Goal: Transaction & Acquisition: Purchase product/service

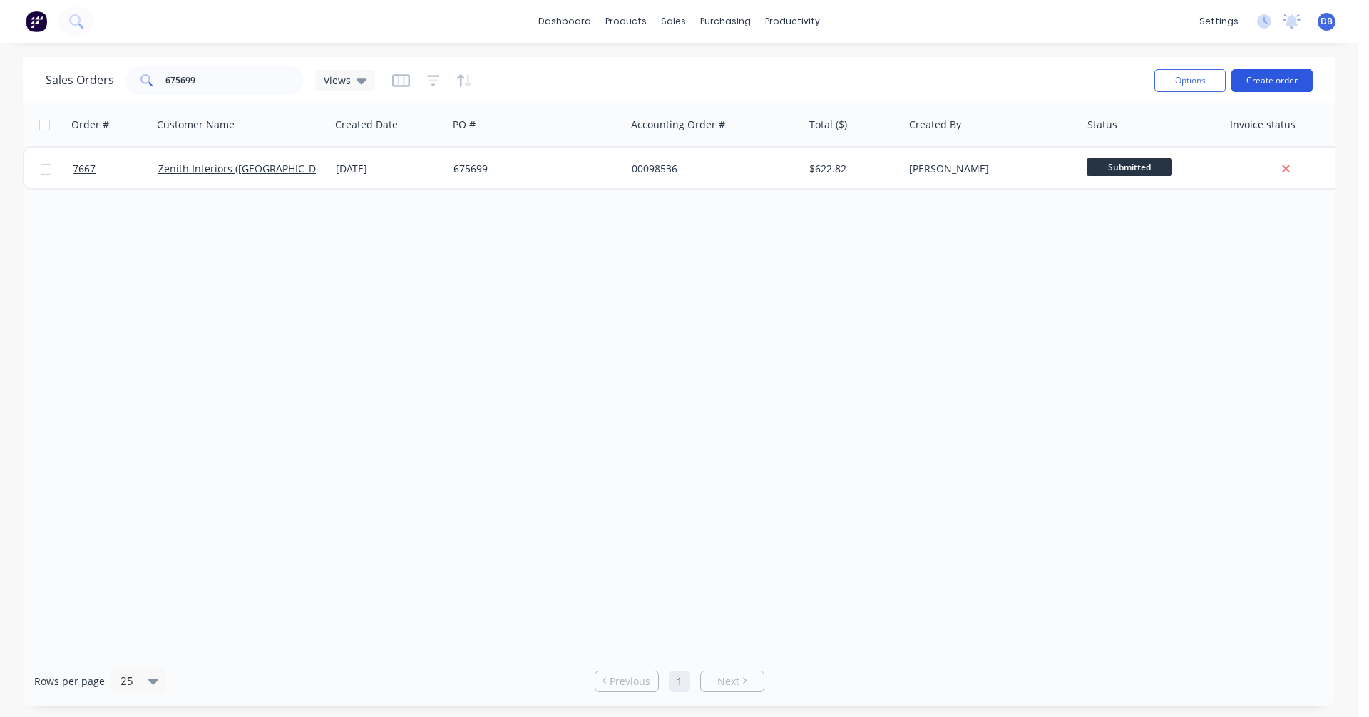
click at [1272, 78] on button "Create order" at bounding box center [1272, 80] width 81 height 23
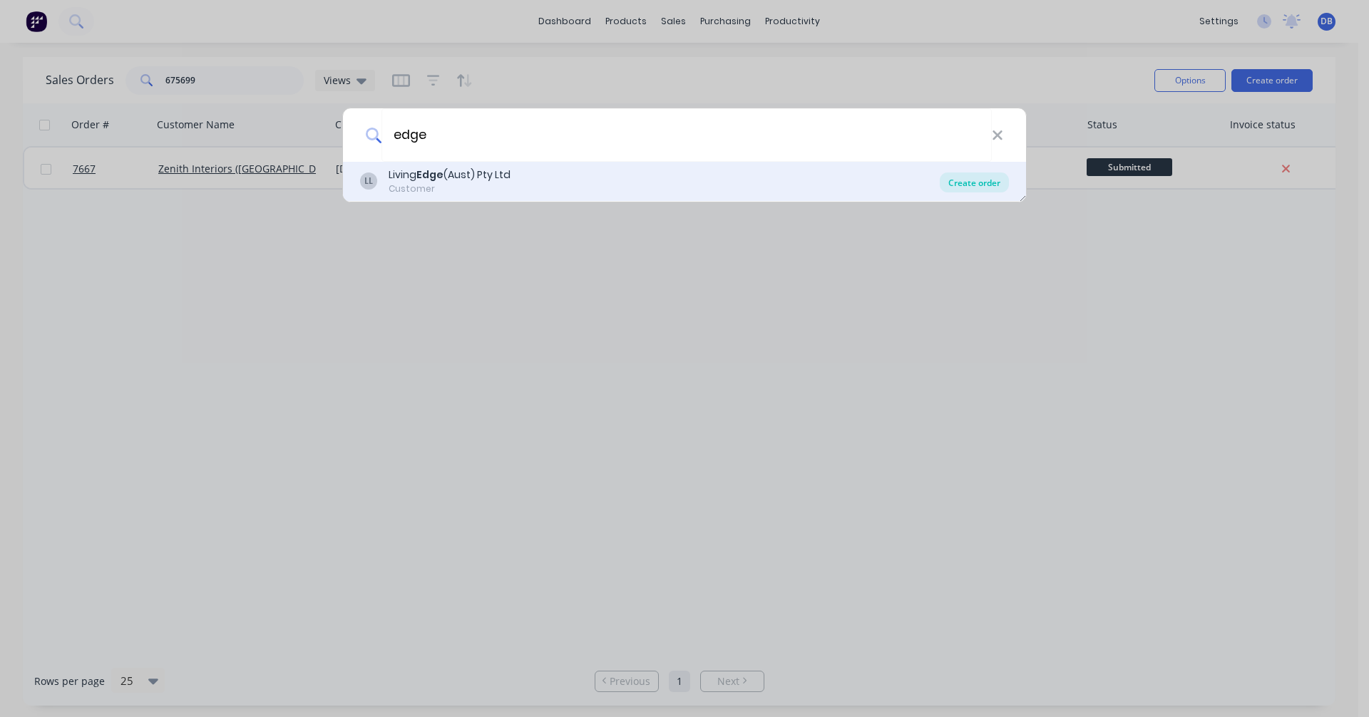
type input "edge"
click at [993, 178] on div "Create order" at bounding box center [974, 183] width 69 height 20
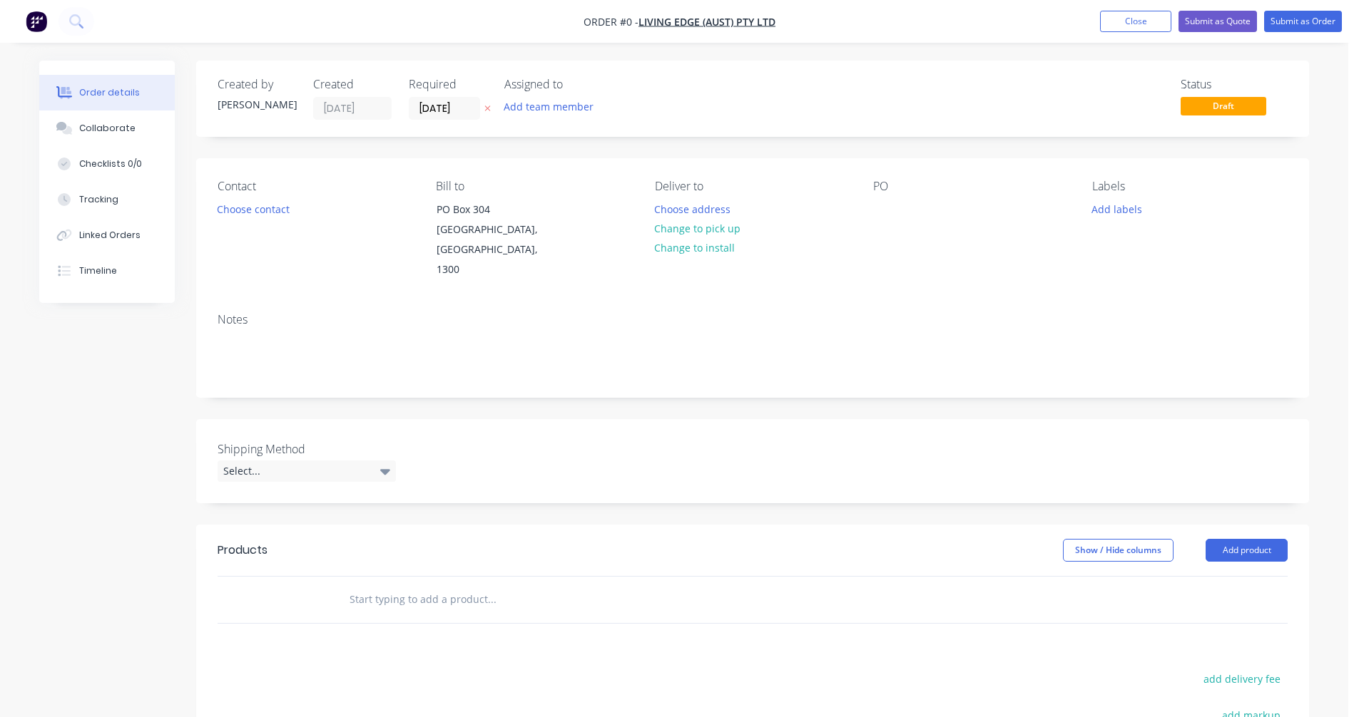
click at [383, 586] on input "text" at bounding box center [491, 600] width 285 height 29
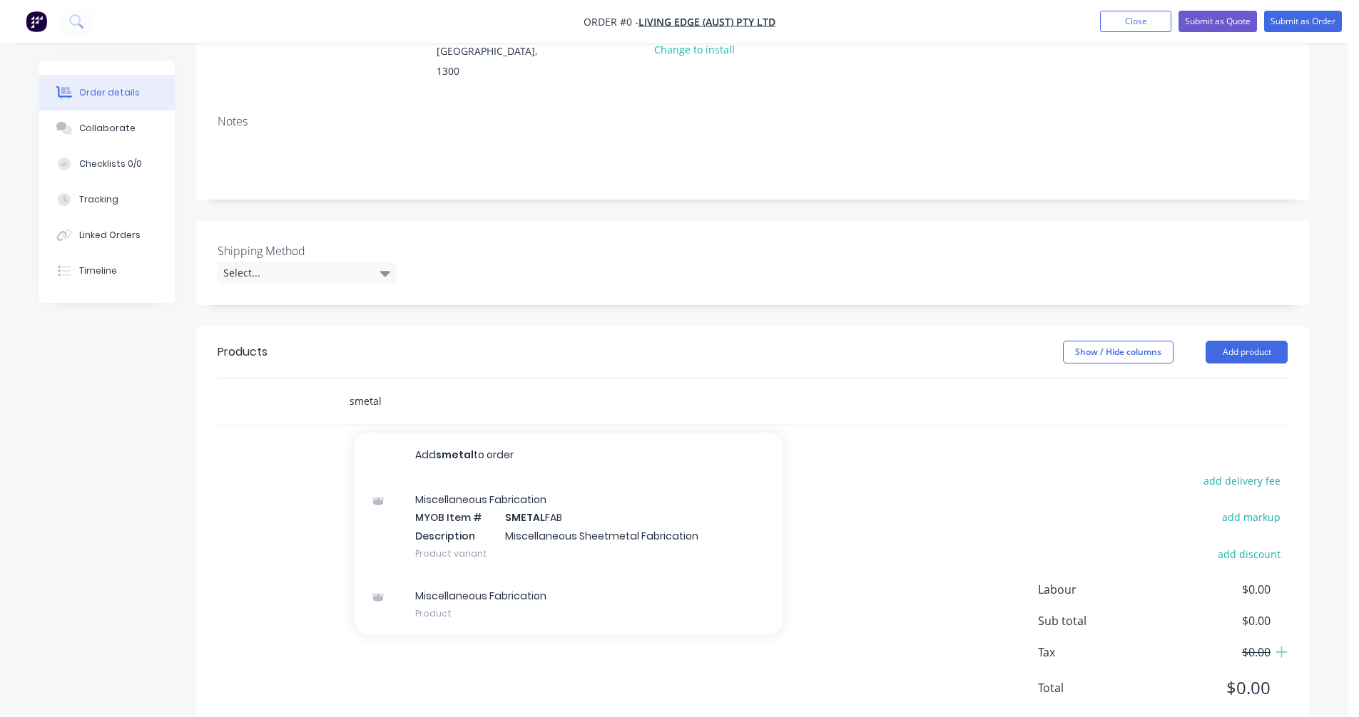
scroll to position [214, 0]
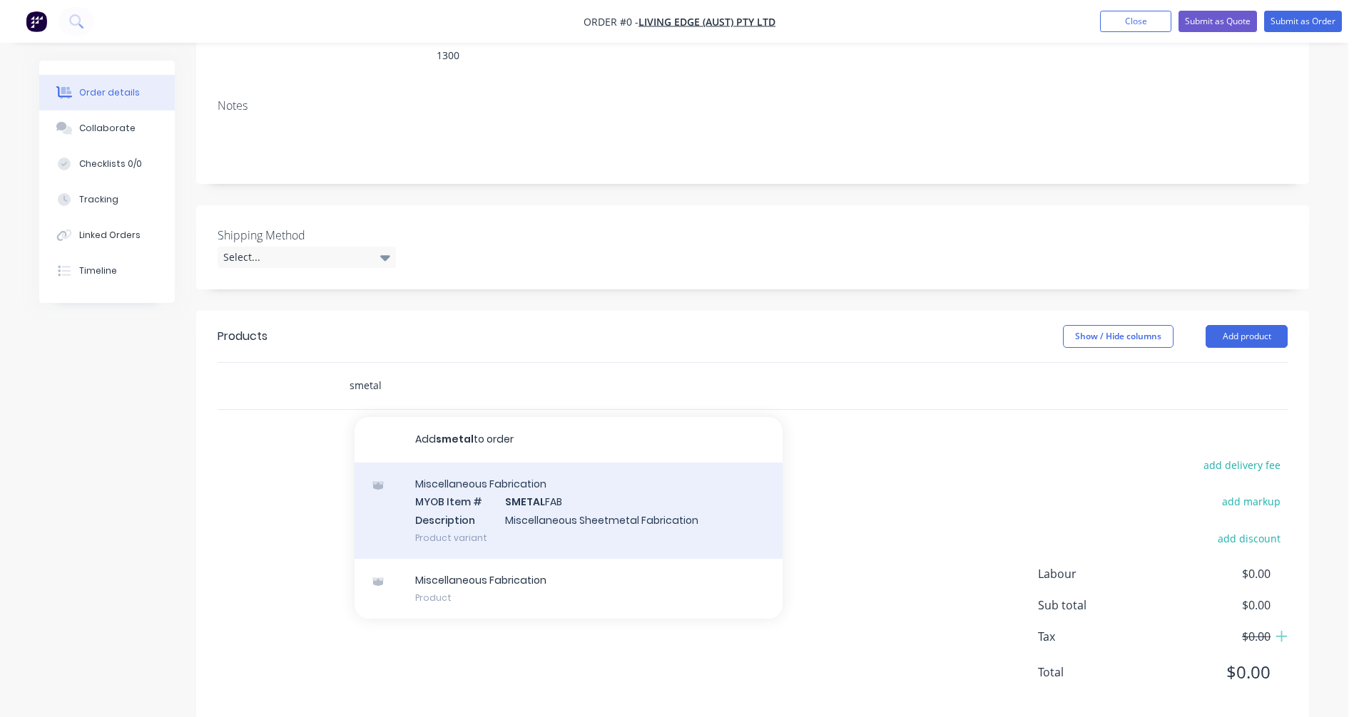
type input "smetal"
click at [558, 496] on div "Miscellaneous Fabrication MYOB Item # SMETAL FAB Description Miscellaneous Shee…" at bounding box center [568, 511] width 428 height 96
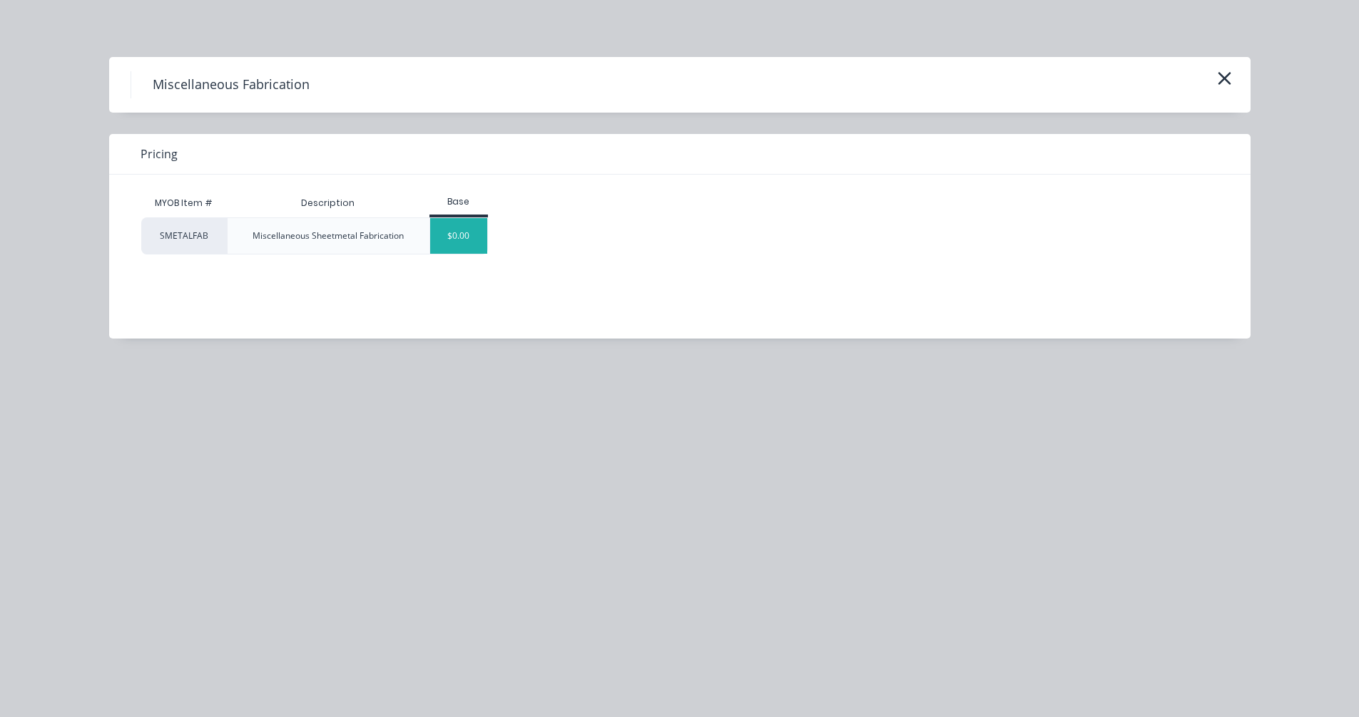
click at [460, 240] on div "$0.00" at bounding box center [459, 236] width 58 height 36
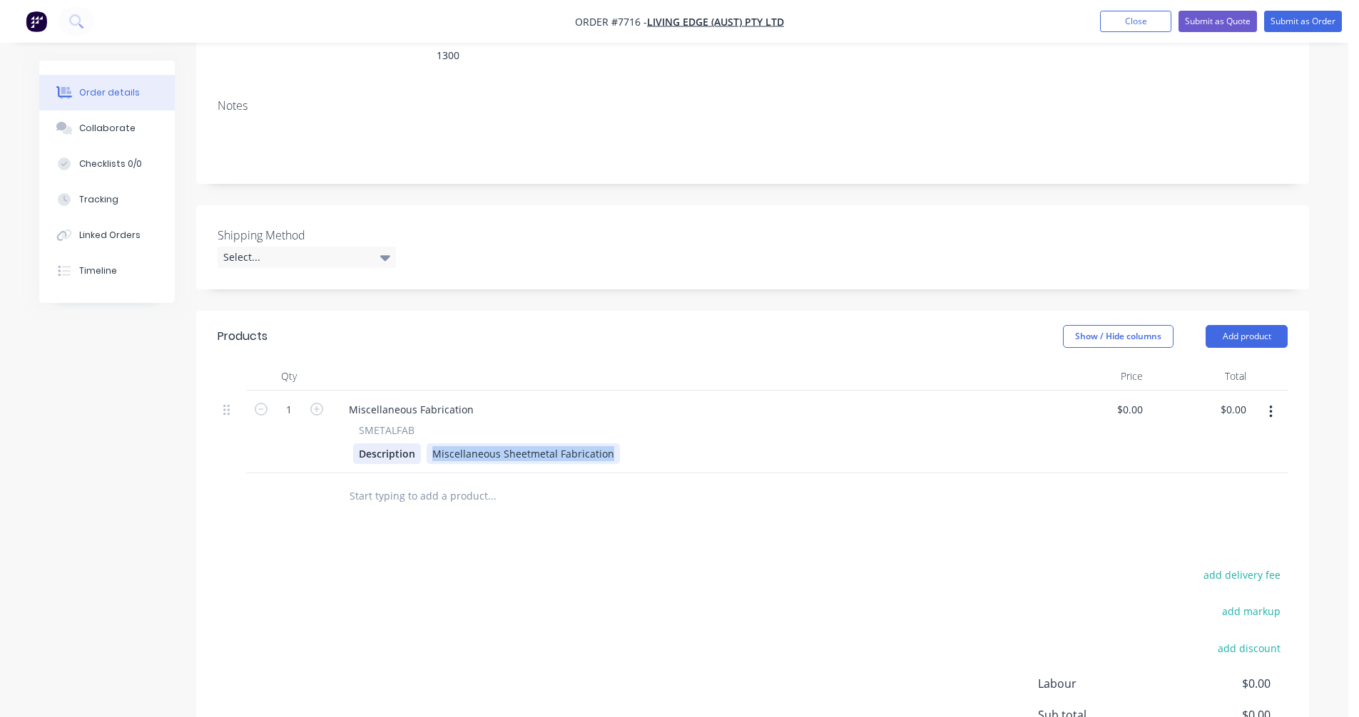
drag, startPoint x: 609, startPoint y: 436, endPoint x: 409, endPoint y: 435, distance: 200.4
click at [410, 444] on div "Description Miscellaneous Sheetmetal Fabrication" at bounding box center [685, 454] width 665 height 21
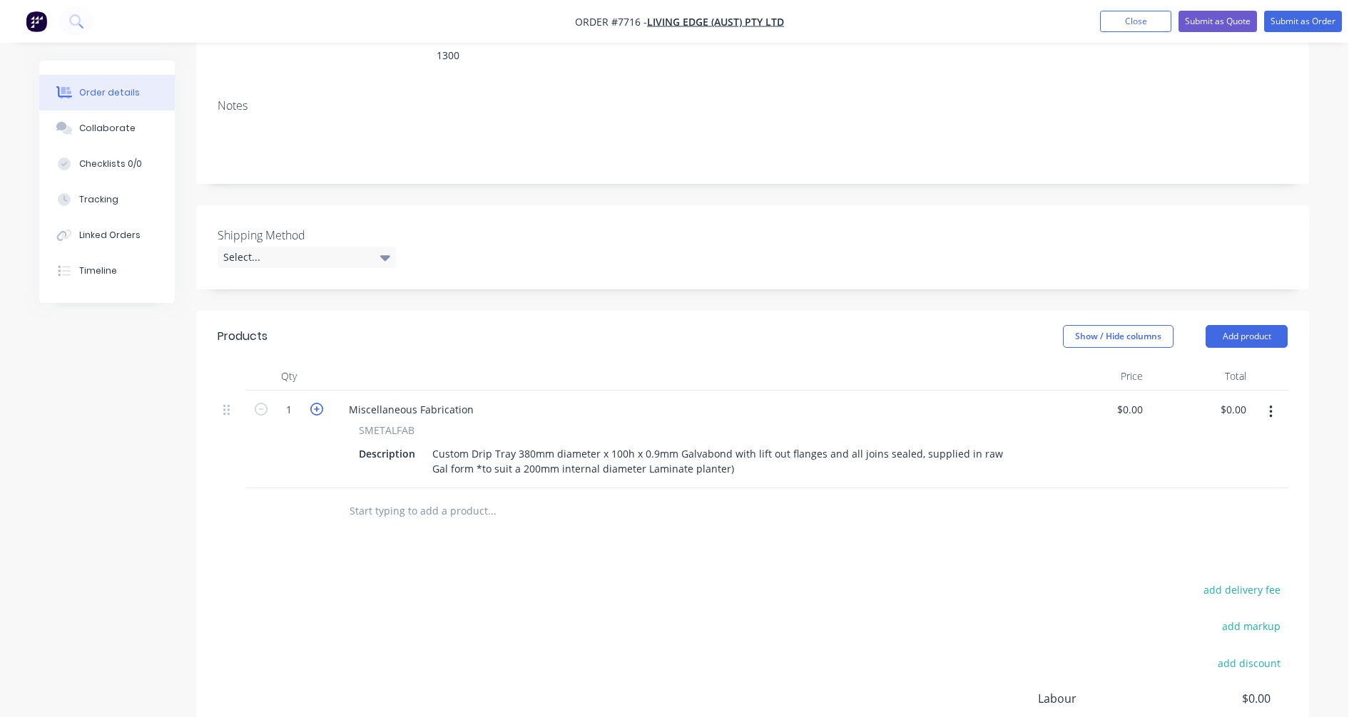
click at [320, 403] on icon "button" at bounding box center [316, 409] width 13 height 13
type input "2"
drag, startPoint x: 476, startPoint y: 391, endPoint x: 325, endPoint y: 389, distance: 150.5
click at [325, 391] on div "2 Miscellaneous Fabrication SMETALFAB Description Custom Drip Tray 380mm diamet…" at bounding box center [753, 440] width 1070 height 98
click at [1270, 406] on icon "button" at bounding box center [1270, 412] width 3 height 13
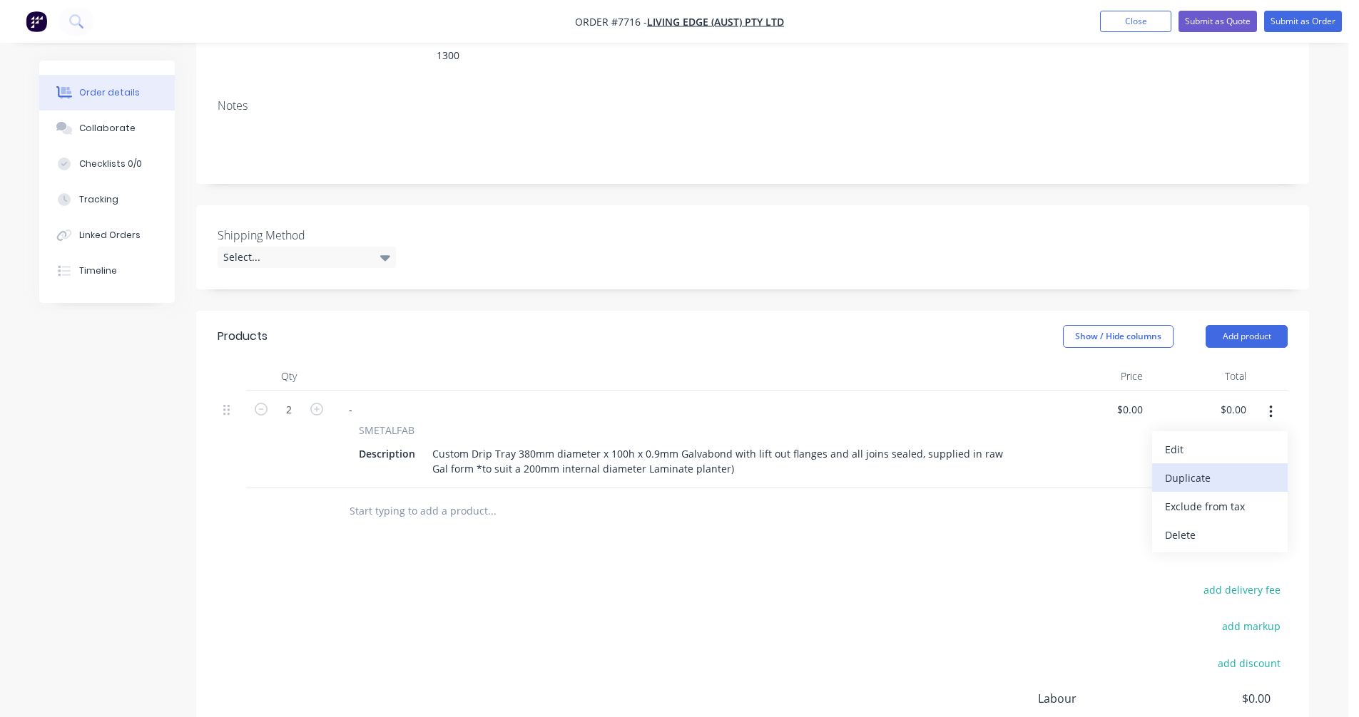
click at [1208, 468] on div "Duplicate" at bounding box center [1220, 478] width 110 height 21
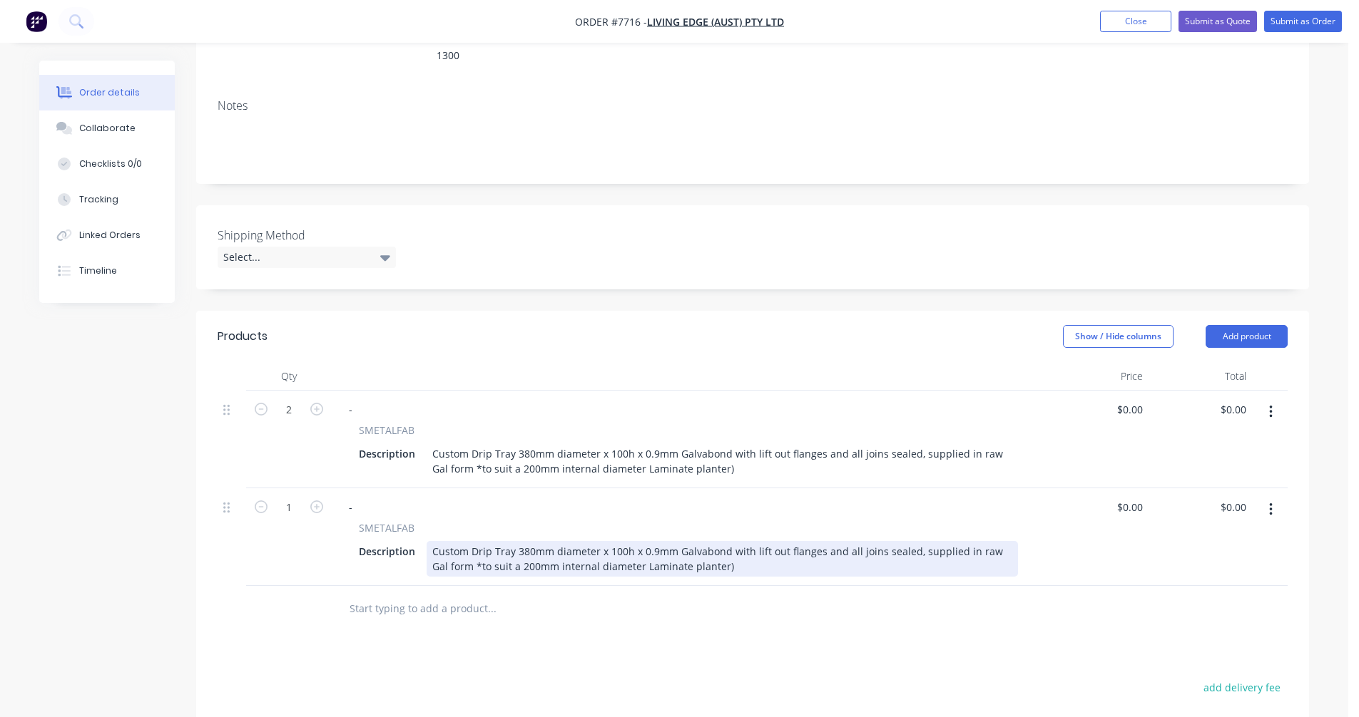
click at [522, 541] on div "Custom Drip Tray 380mm diameter x 100h x 0.9mm Galvabond with lift out flanges …" at bounding box center [722, 559] width 591 height 36
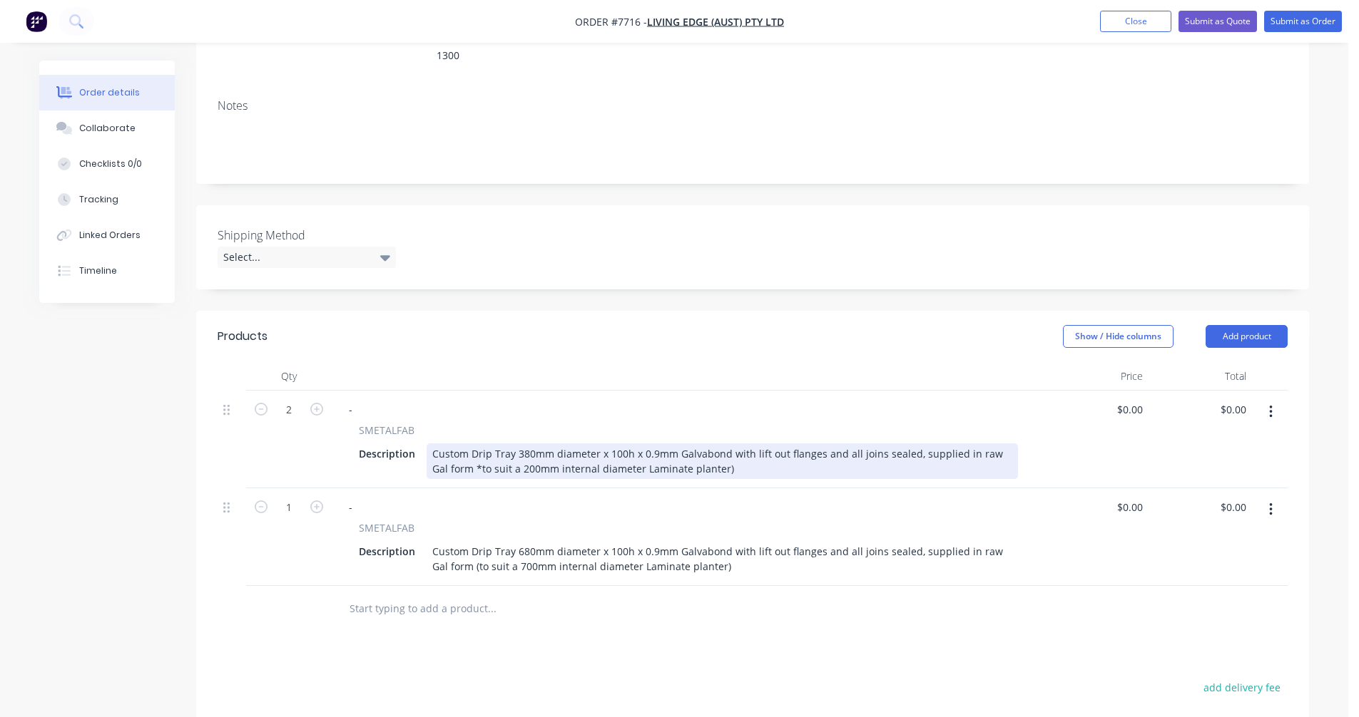
click at [462, 446] on div "Custom Drip Tray 380mm diameter x 100h x 0.9mm Galvabond with lift out flanges …" at bounding box center [722, 462] width 591 height 36
click at [849, 444] on div "Custom Drip Tray 380mm diameter x 100h x 0.9mm Galvabond with lift out flanges …" at bounding box center [722, 462] width 591 height 36
type input "$166.60"
type input "$333.20"
type input "$228.00"
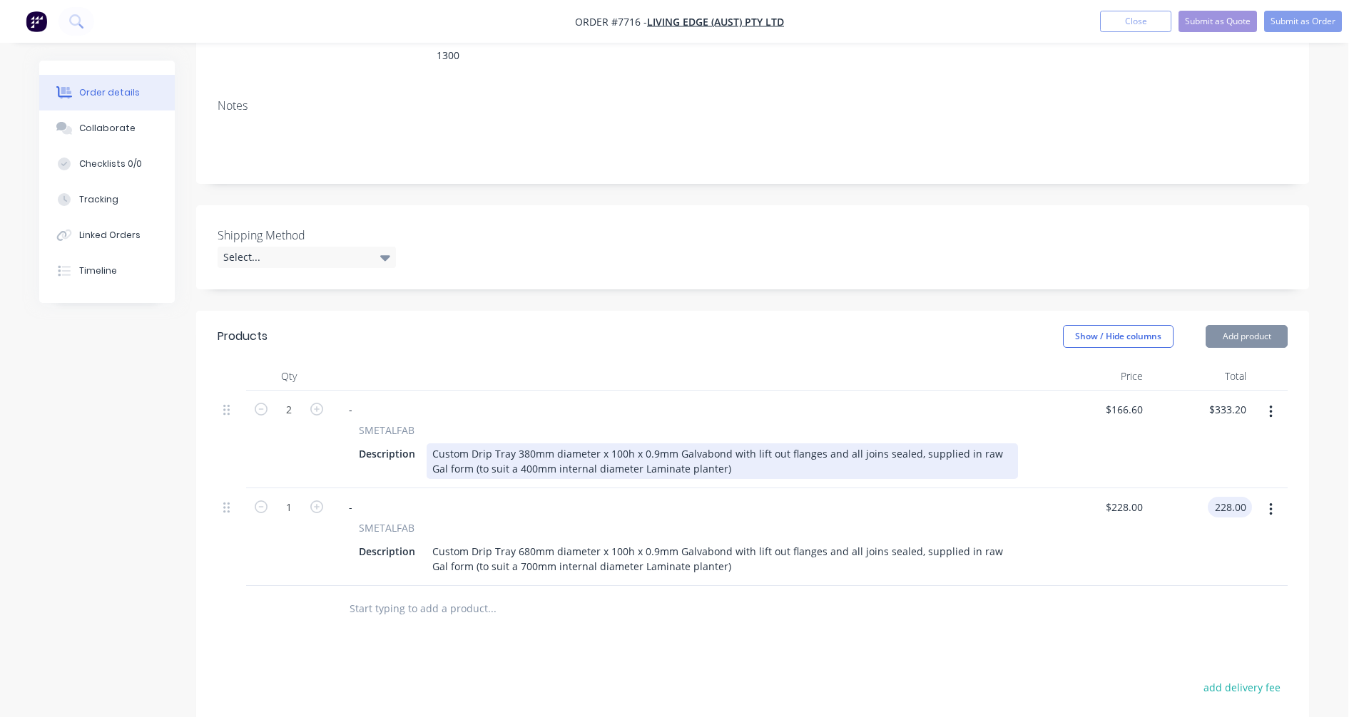
type input "$228.00"
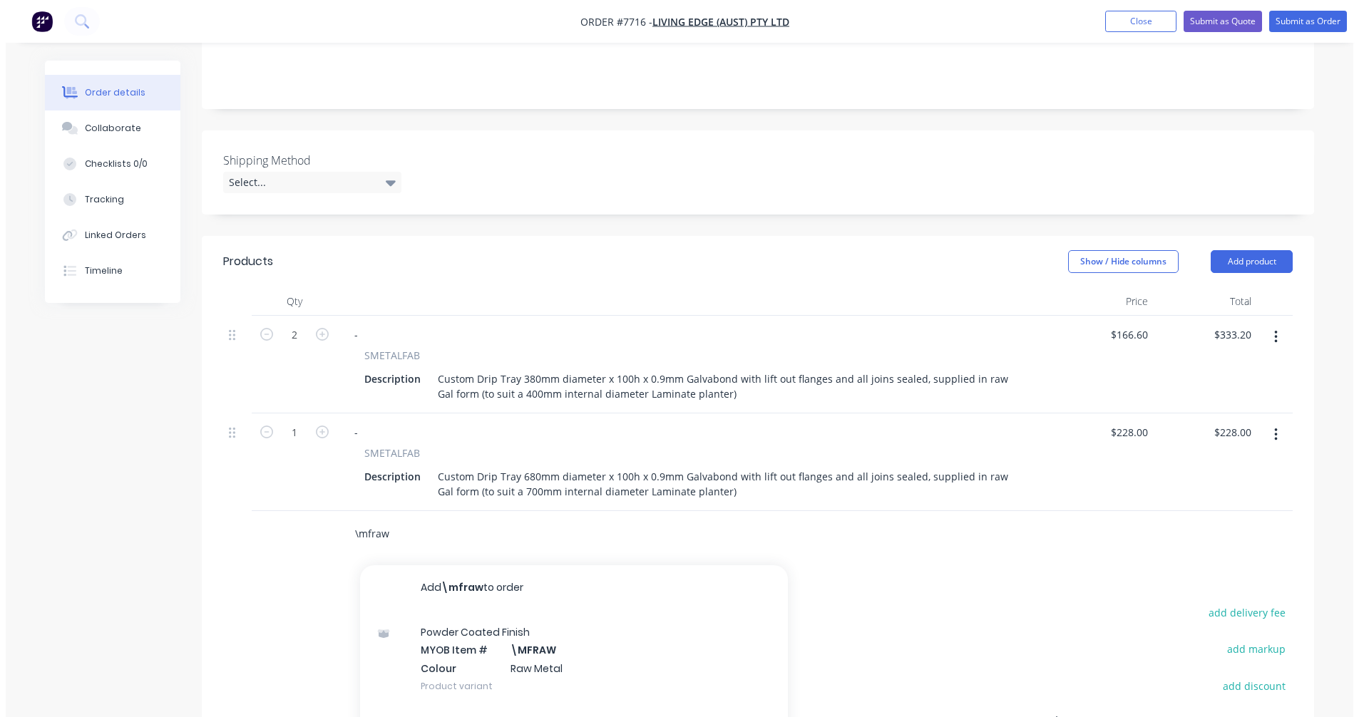
scroll to position [428, 0]
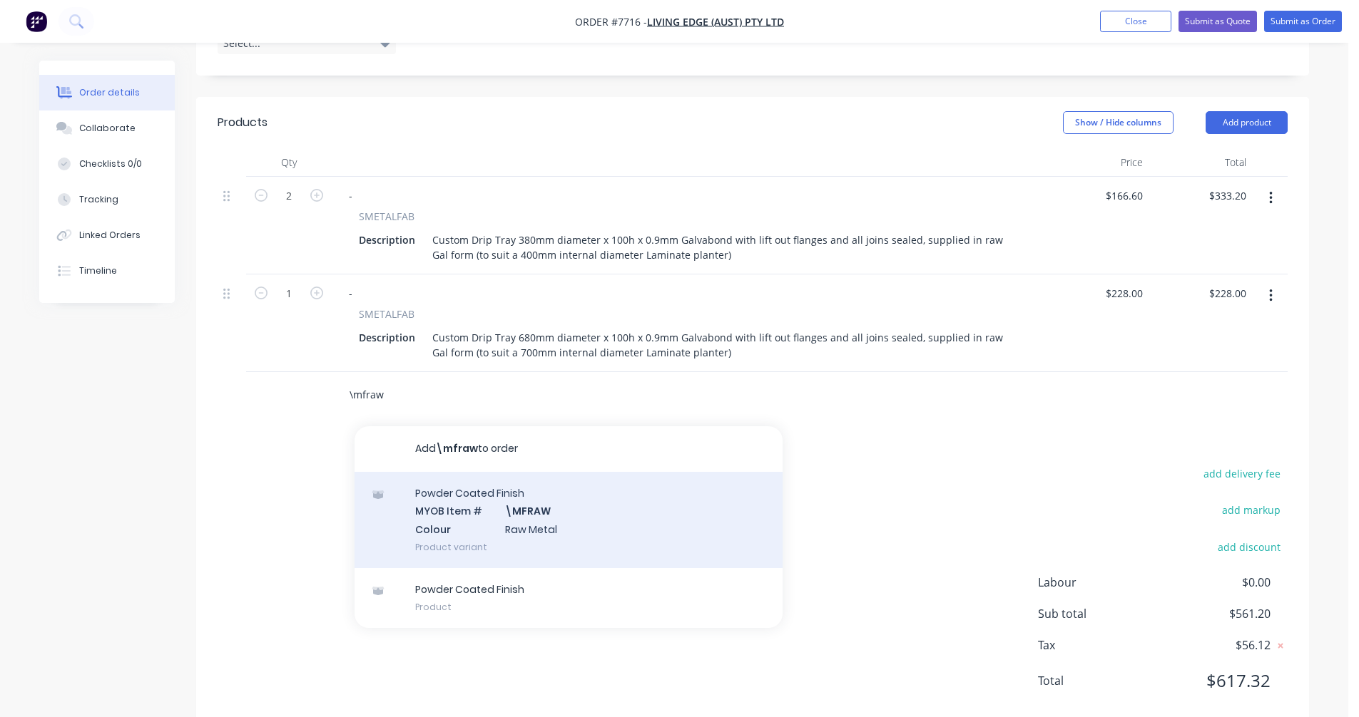
type input "\mfraw"
click at [514, 498] on div "Powder Coated Finish MYOB Item # \MFRAW Colour Raw Metal Product variant" at bounding box center [568, 520] width 428 height 96
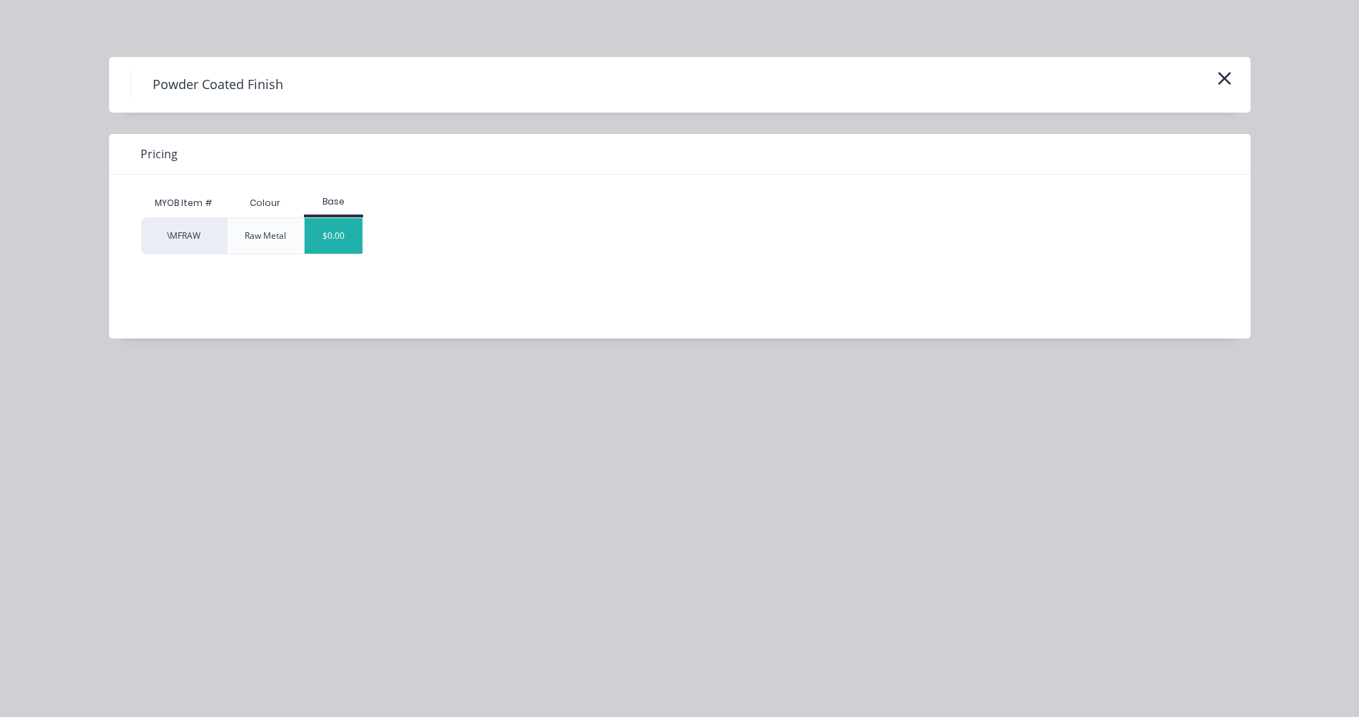
click at [349, 238] on div "$0.00" at bounding box center [334, 236] width 58 height 36
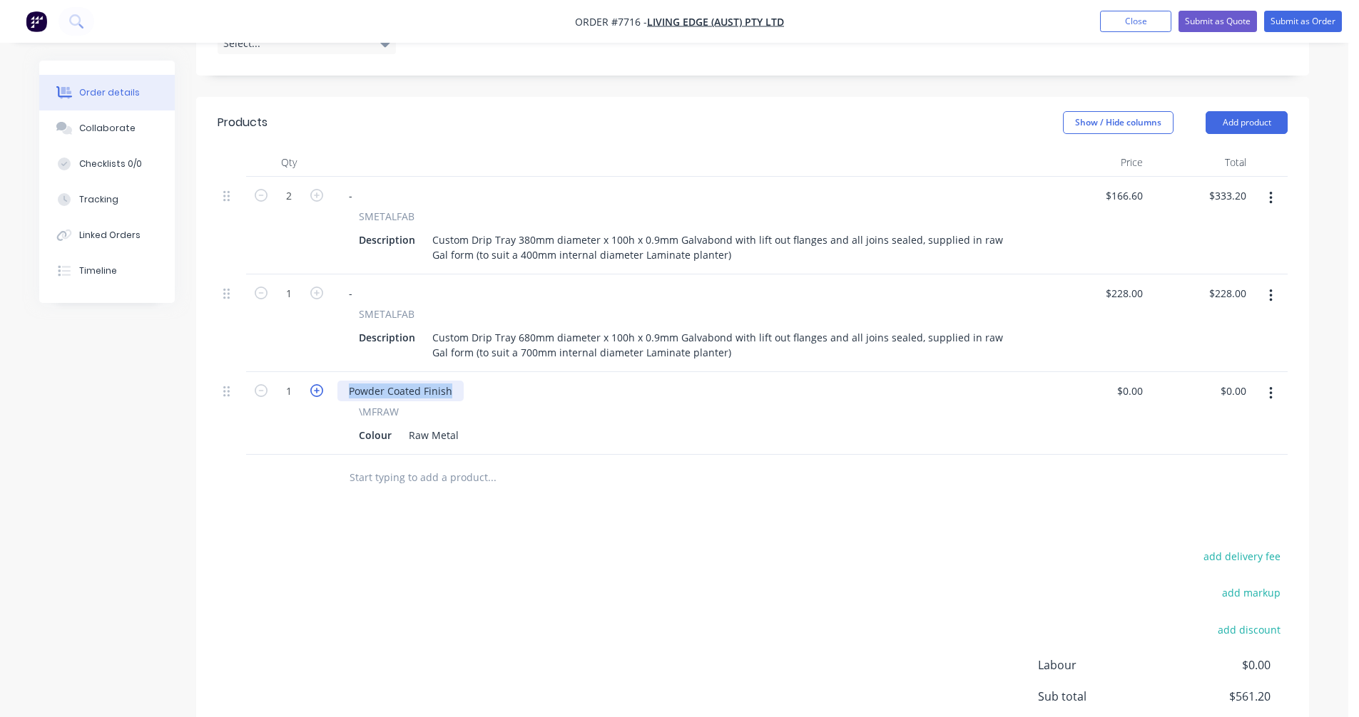
drag, startPoint x: 456, startPoint y: 376, endPoint x: 322, endPoint y: 372, distance: 134.1
click at [321, 372] on div "1 Powder Coated Finish \MFRAW Colour Raw Metal $0.00 $0.00 $0.00 $0.00" at bounding box center [753, 413] width 1070 height 83
drag, startPoint x: 456, startPoint y: 416, endPoint x: 379, endPoint y: 409, distance: 77.3
click at [381, 425] on div "Colour Raw Metal" at bounding box center [685, 435] width 665 height 21
type input "$0.00"
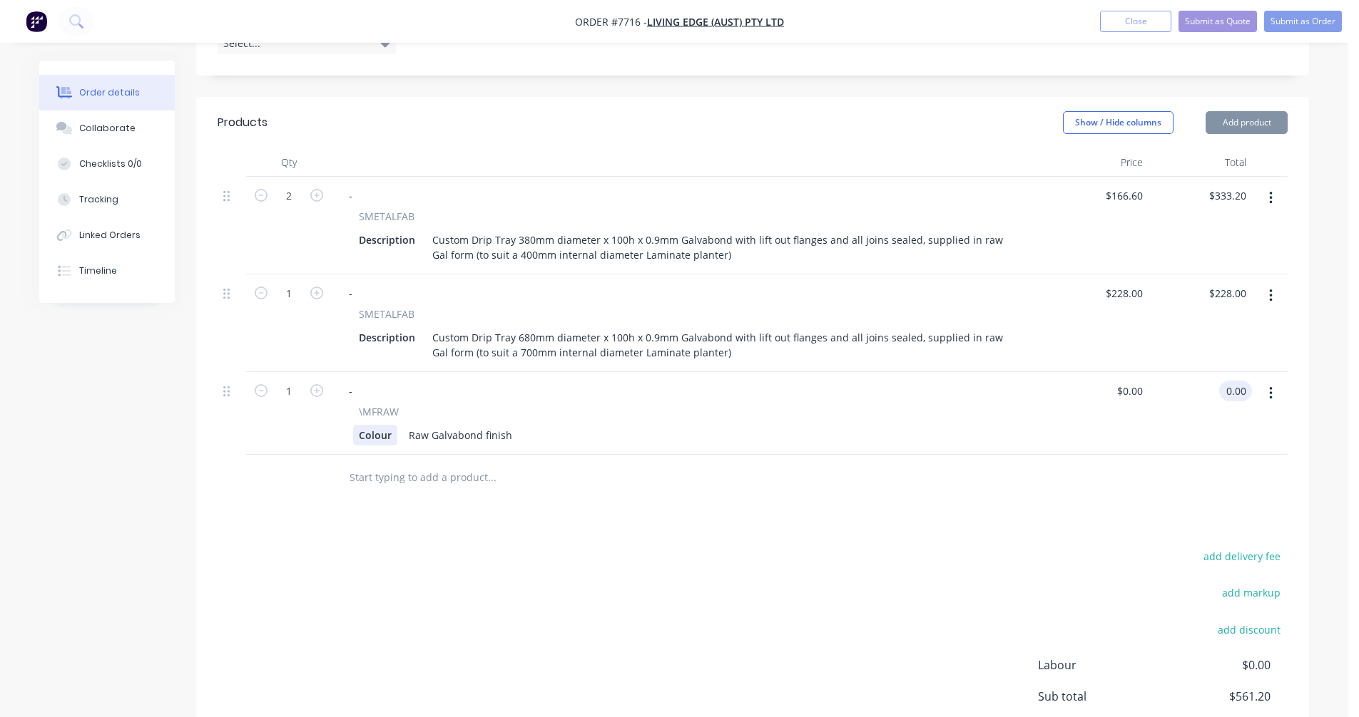
type input "$0.00"
click at [1211, 16] on button "Submit as Quote" at bounding box center [1217, 21] width 78 height 21
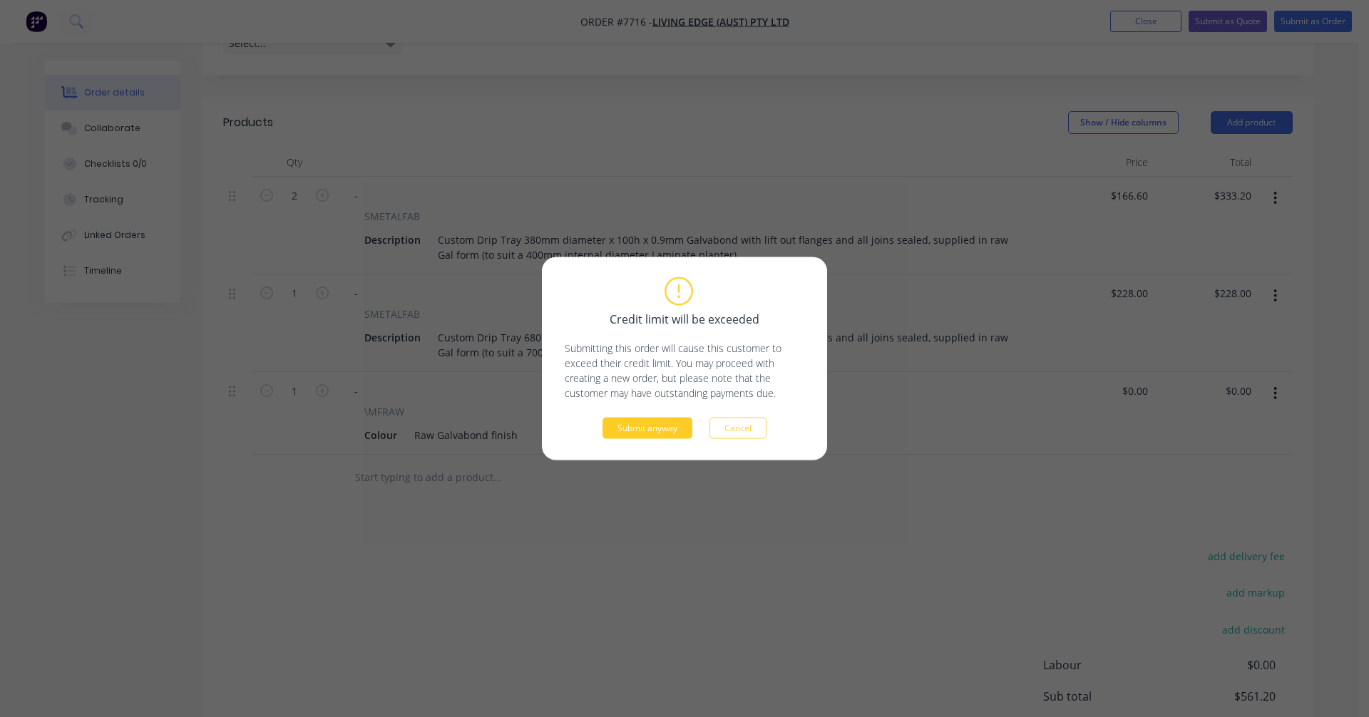
click at [662, 436] on button "Submit anyway" at bounding box center [648, 428] width 90 height 21
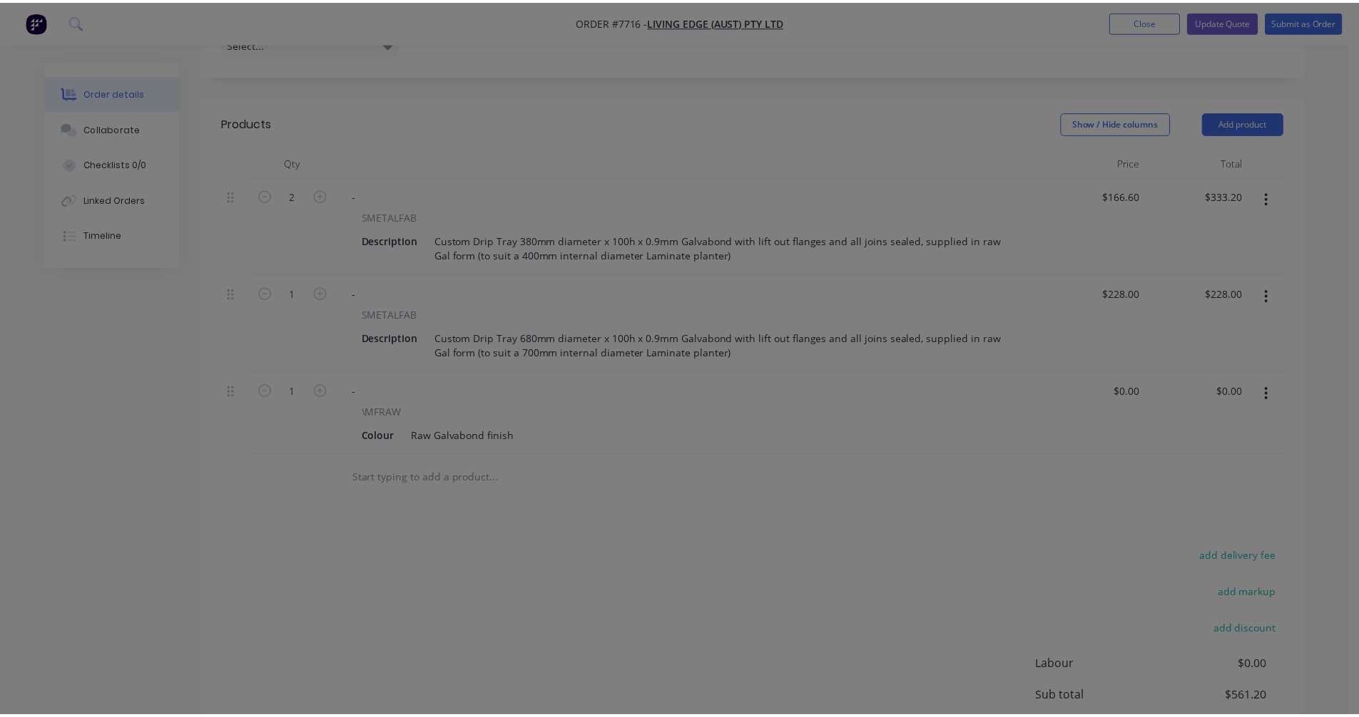
scroll to position [351, 0]
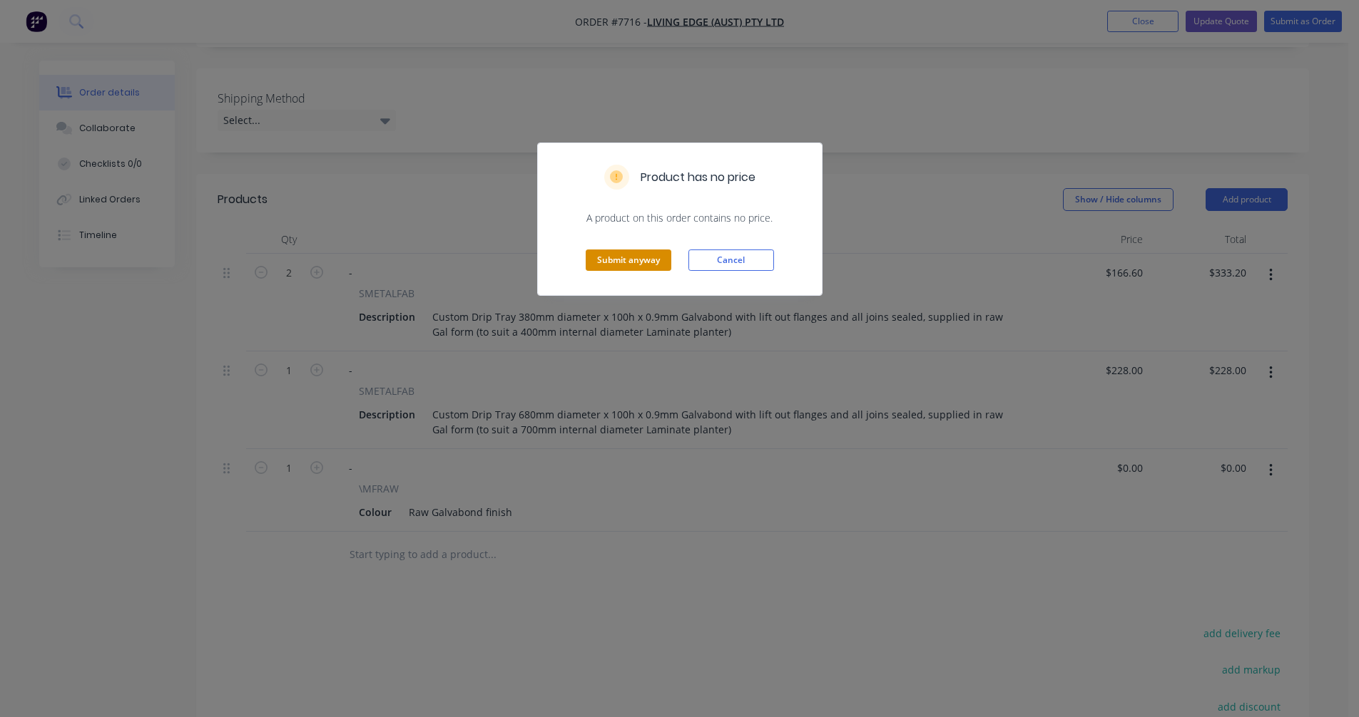
click at [630, 257] on button "Submit anyway" at bounding box center [629, 260] width 86 height 21
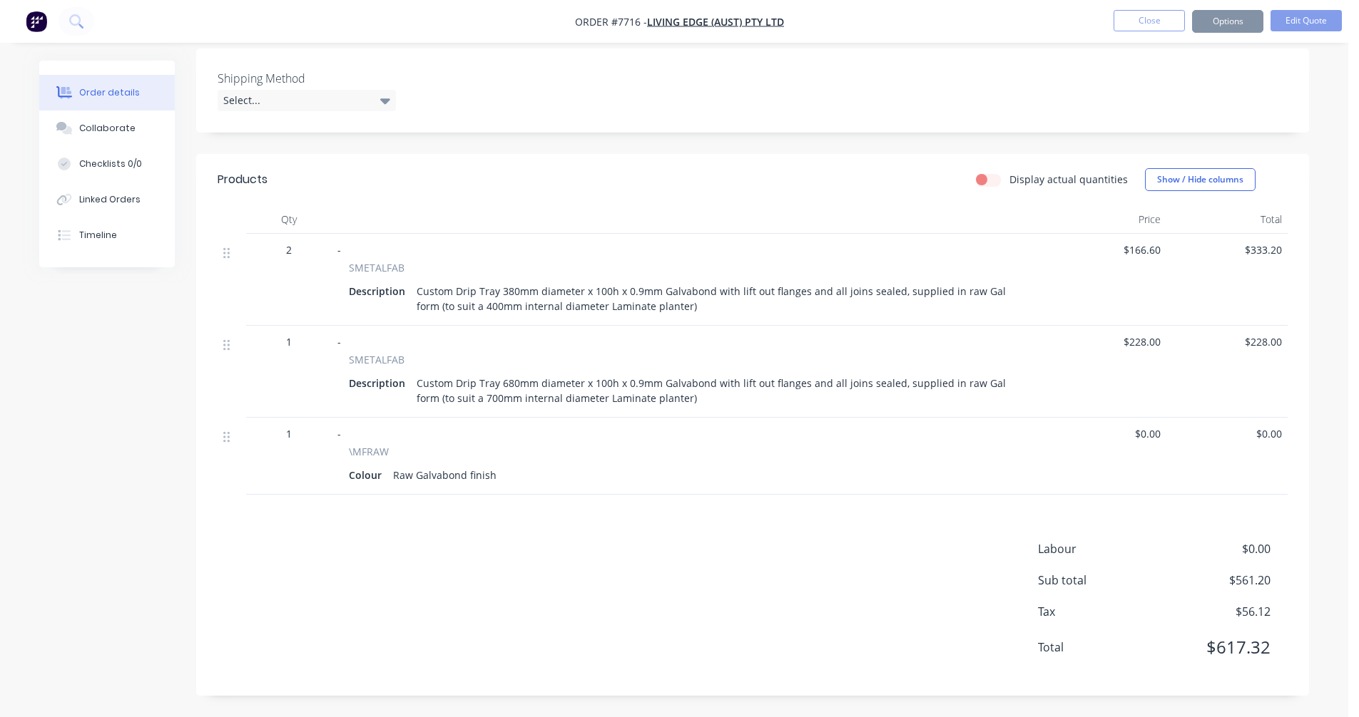
scroll to position [334, 0]
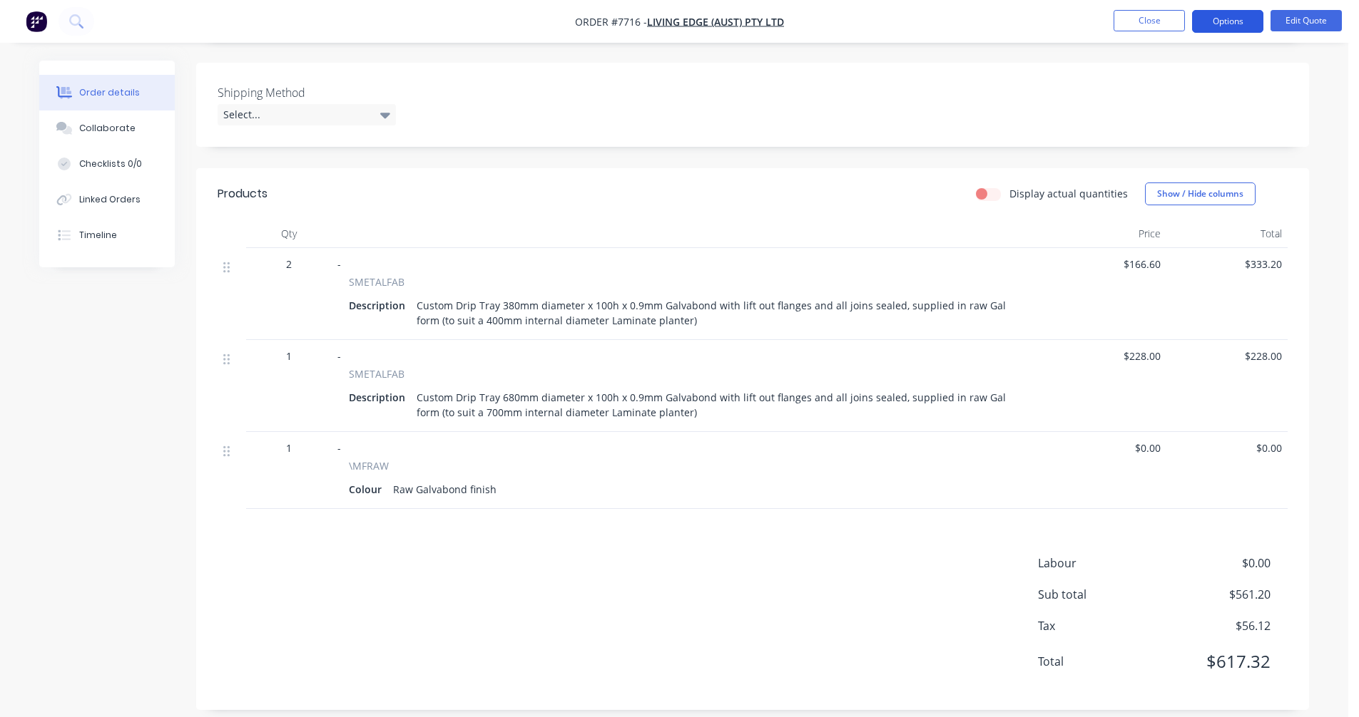
click at [1218, 14] on button "Options" at bounding box center [1227, 21] width 71 height 23
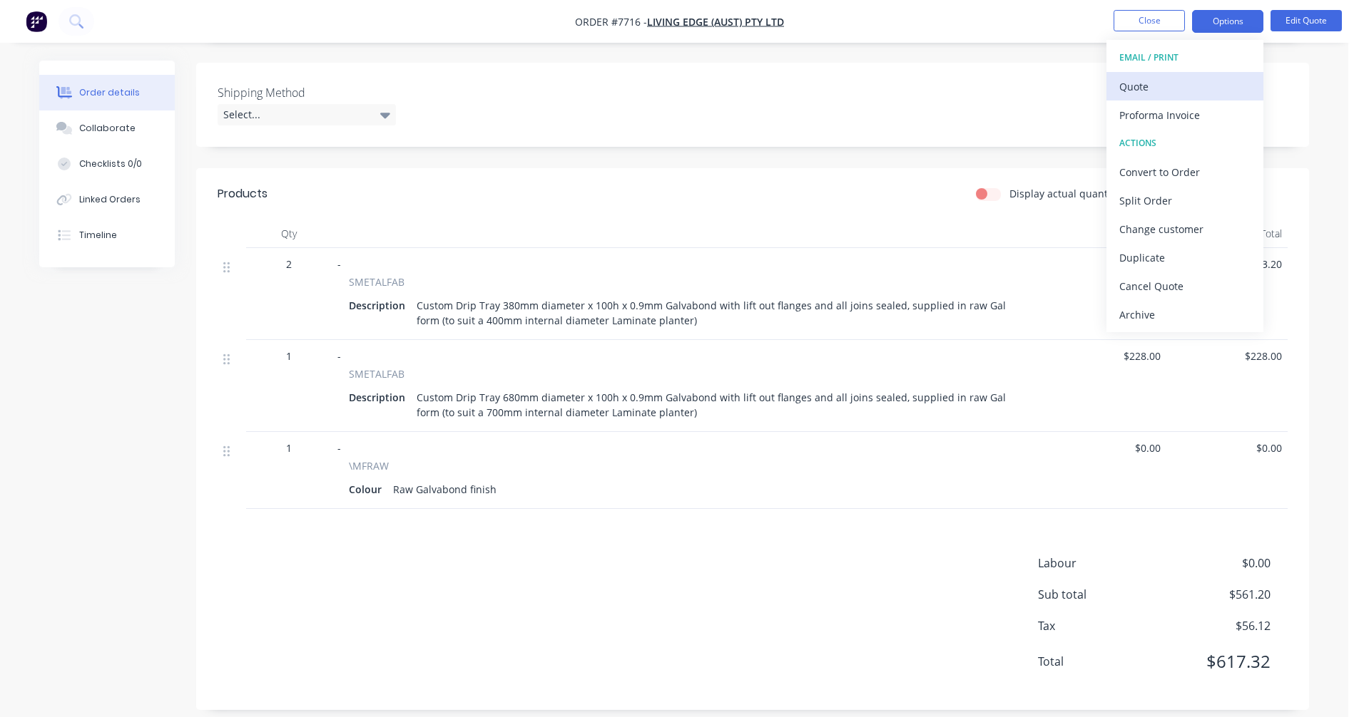
click at [1163, 88] on div "Quote" at bounding box center [1184, 86] width 131 height 21
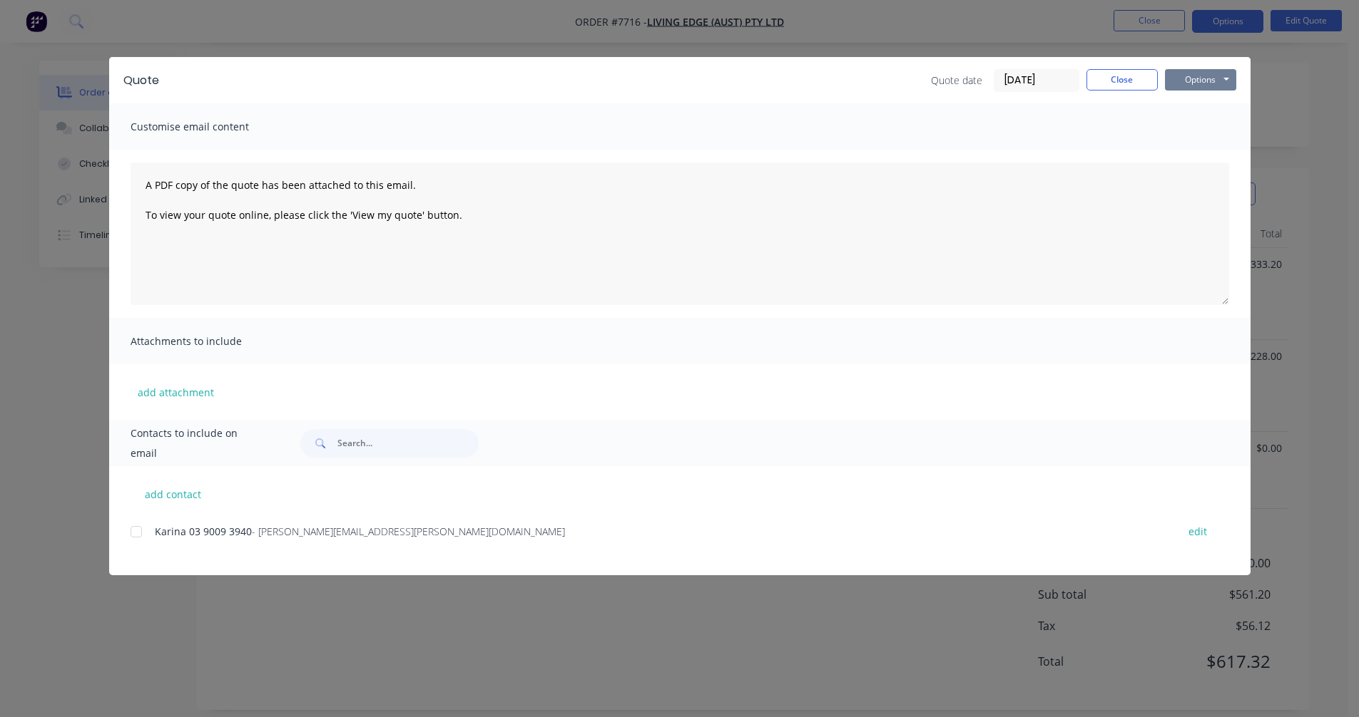
click at [1220, 78] on button "Options" at bounding box center [1200, 79] width 71 height 21
click at [1217, 103] on button "Preview" at bounding box center [1210, 105] width 91 height 24
click at [1224, 131] on div "Customise email content" at bounding box center [679, 126] width 1141 height 46
click at [1133, 74] on button "Close" at bounding box center [1121, 79] width 71 height 21
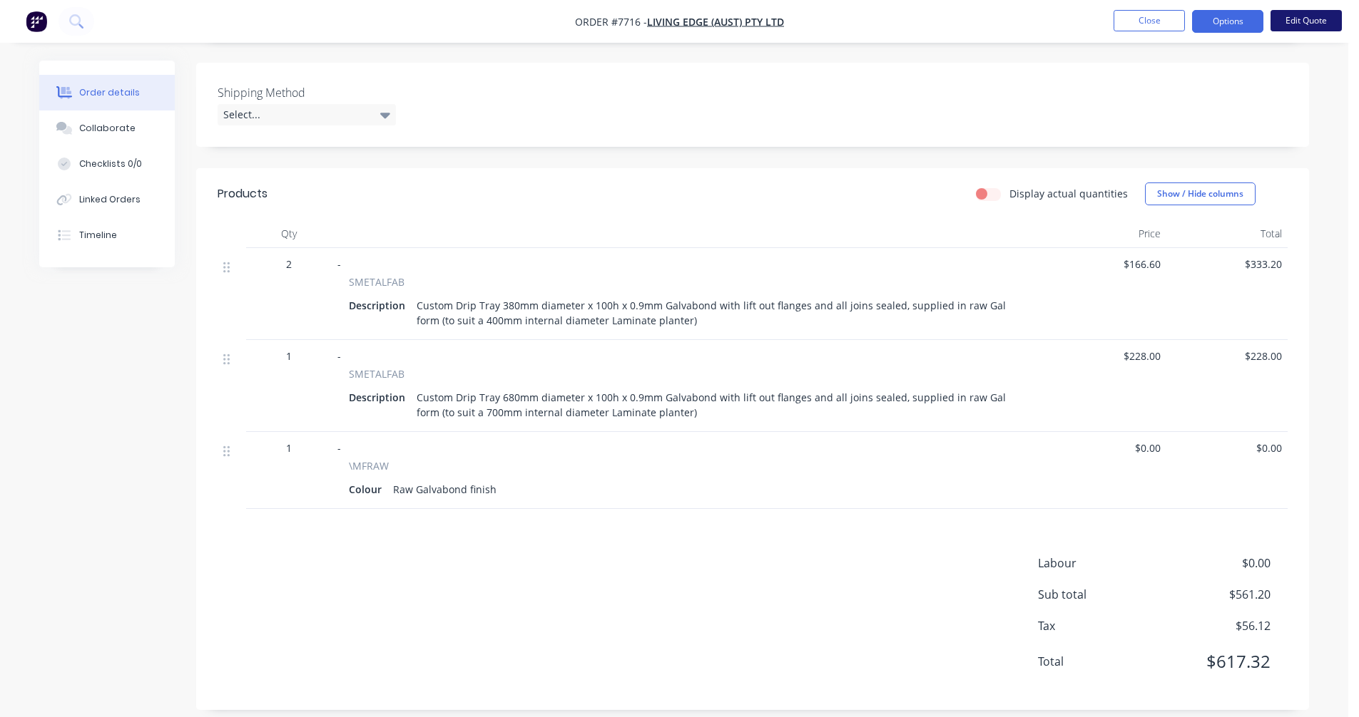
click at [1302, 21] on button "Edit Quote" at bounding box center [1305, 20] width 71 height 21
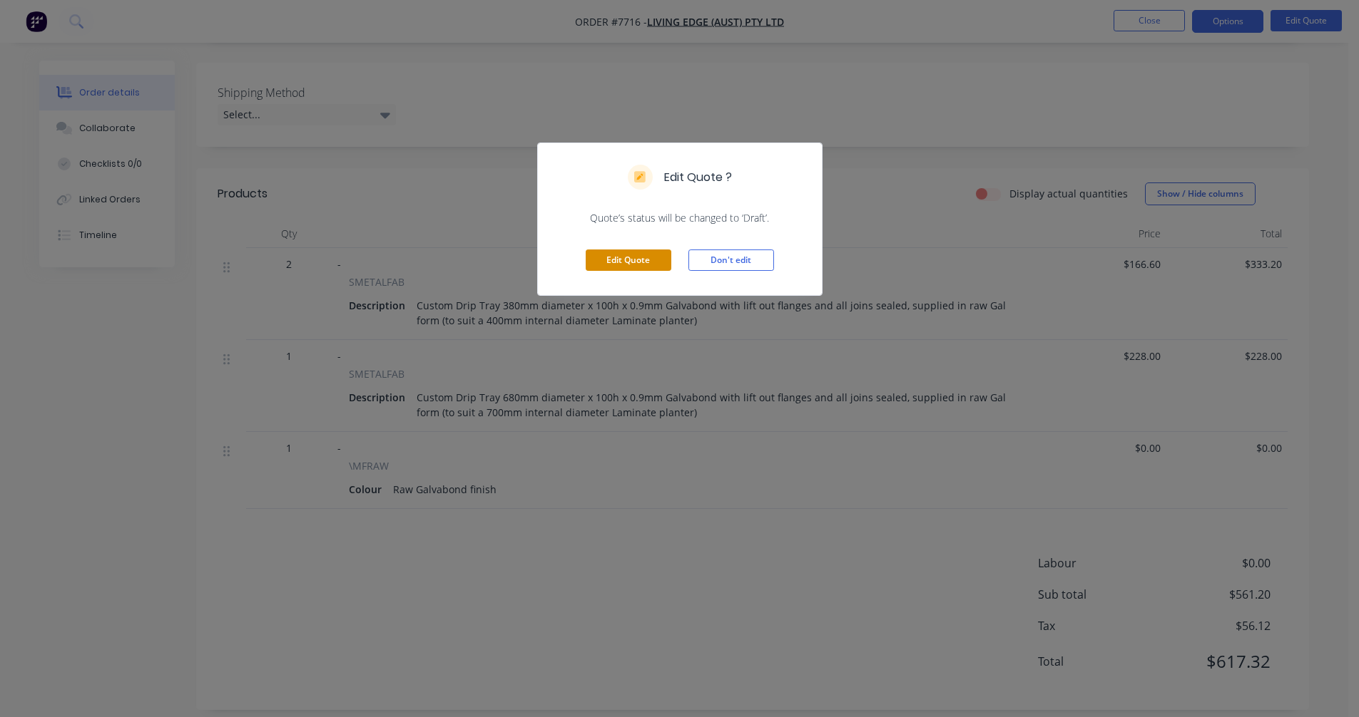
click at [643, 260] on button "Edit Quote" at bounding box center [629, 260] width 86 height 21
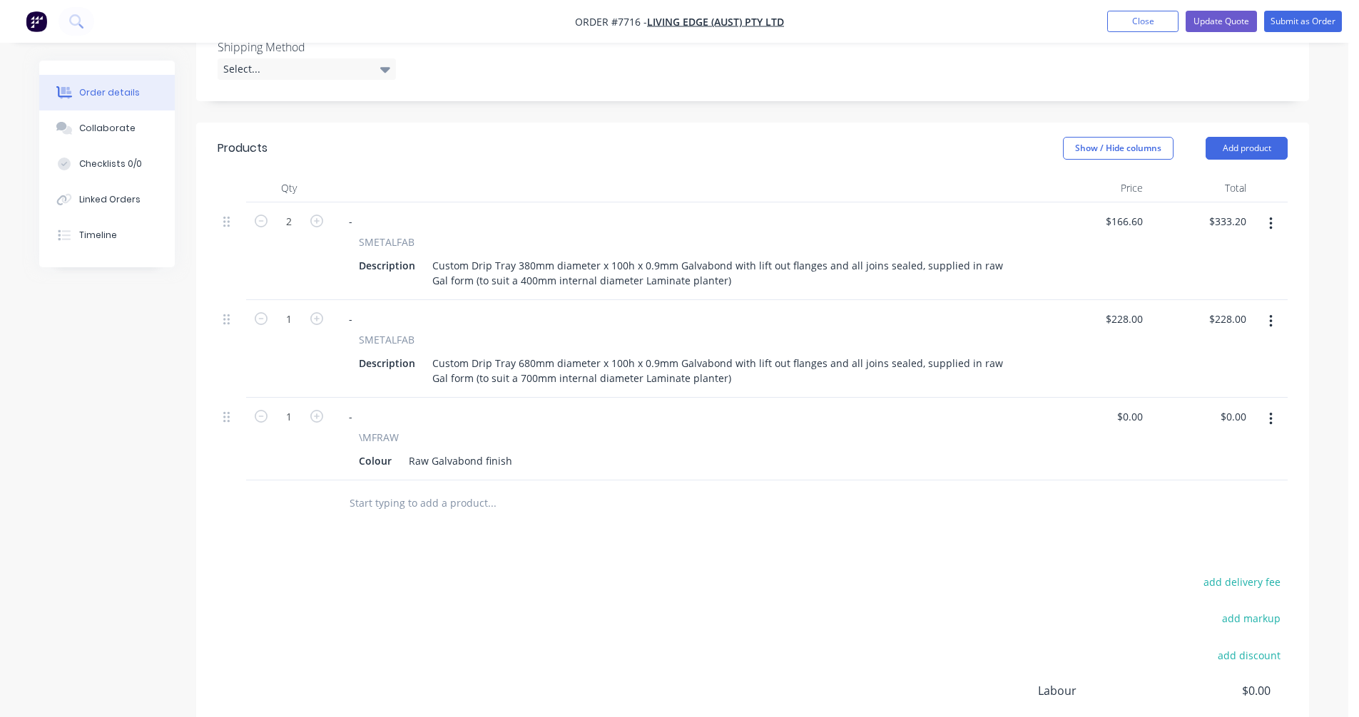
scroll to position [428, 0]
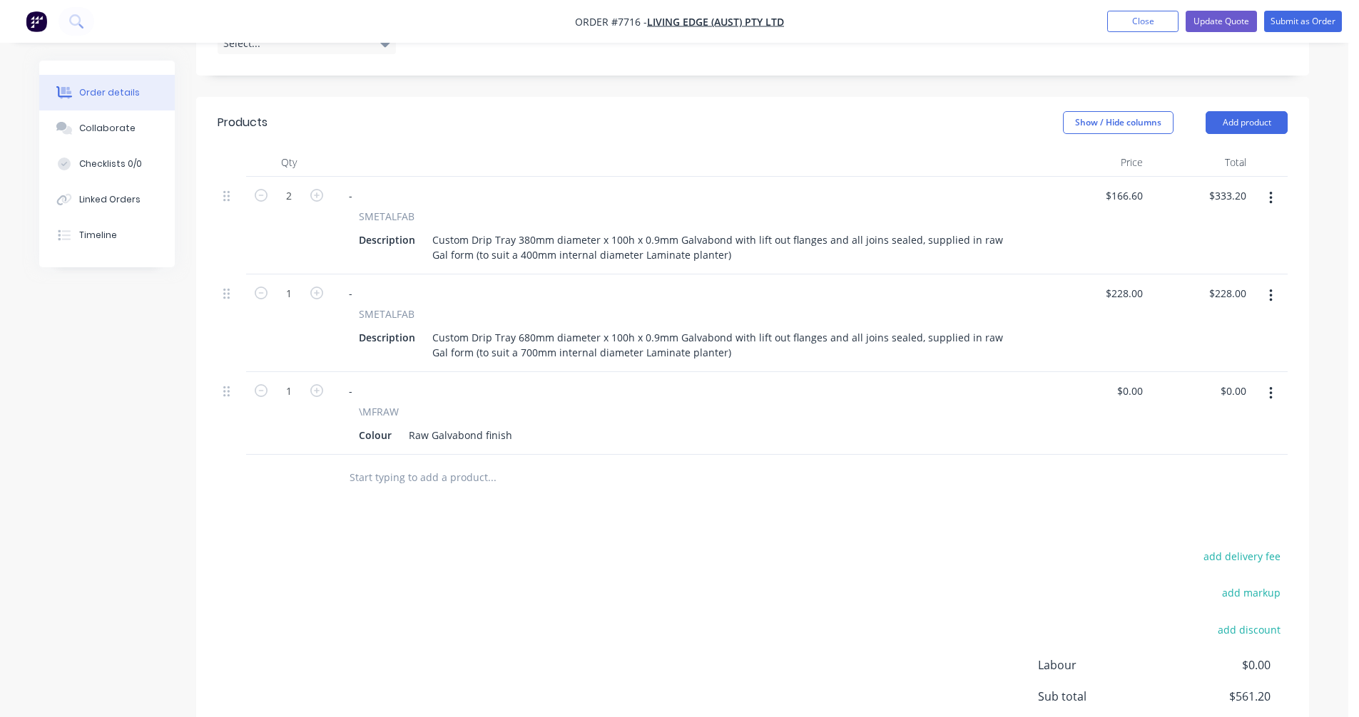
click at [377, 464] on input "text" at bounding box center [491, 478] width 285 height 29
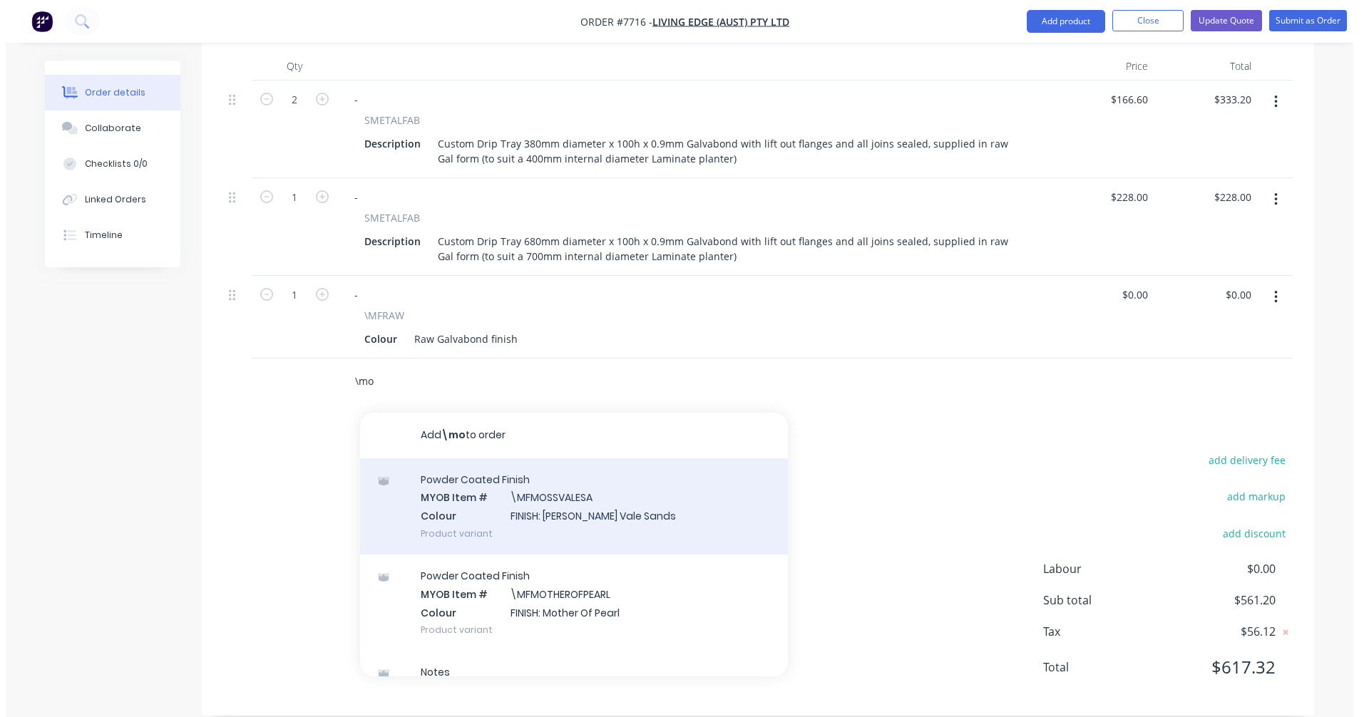
scroll to position [143, 0]
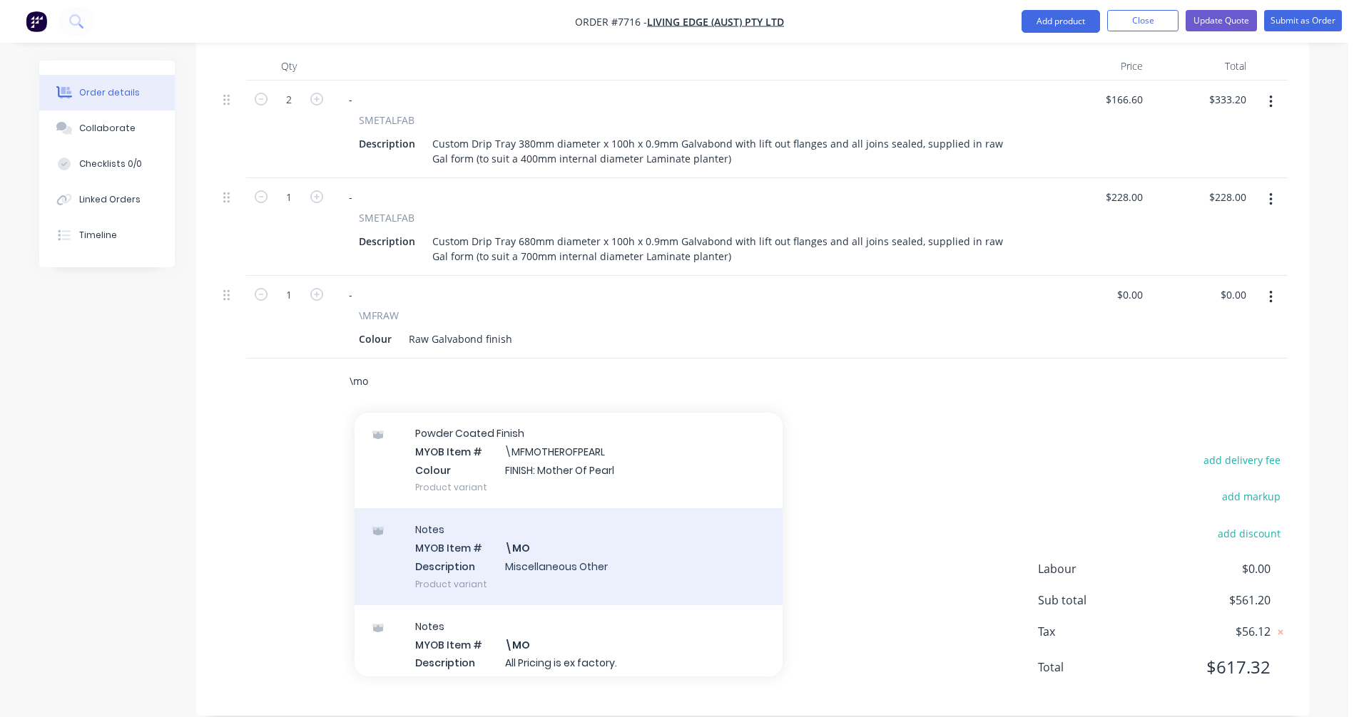
type input "\mo"
click at [512, 540] on div "Notes MYOB Item # \MO Description Miscellaneous Other Product variant" at bounding box center [568, 557] width 428 height 96
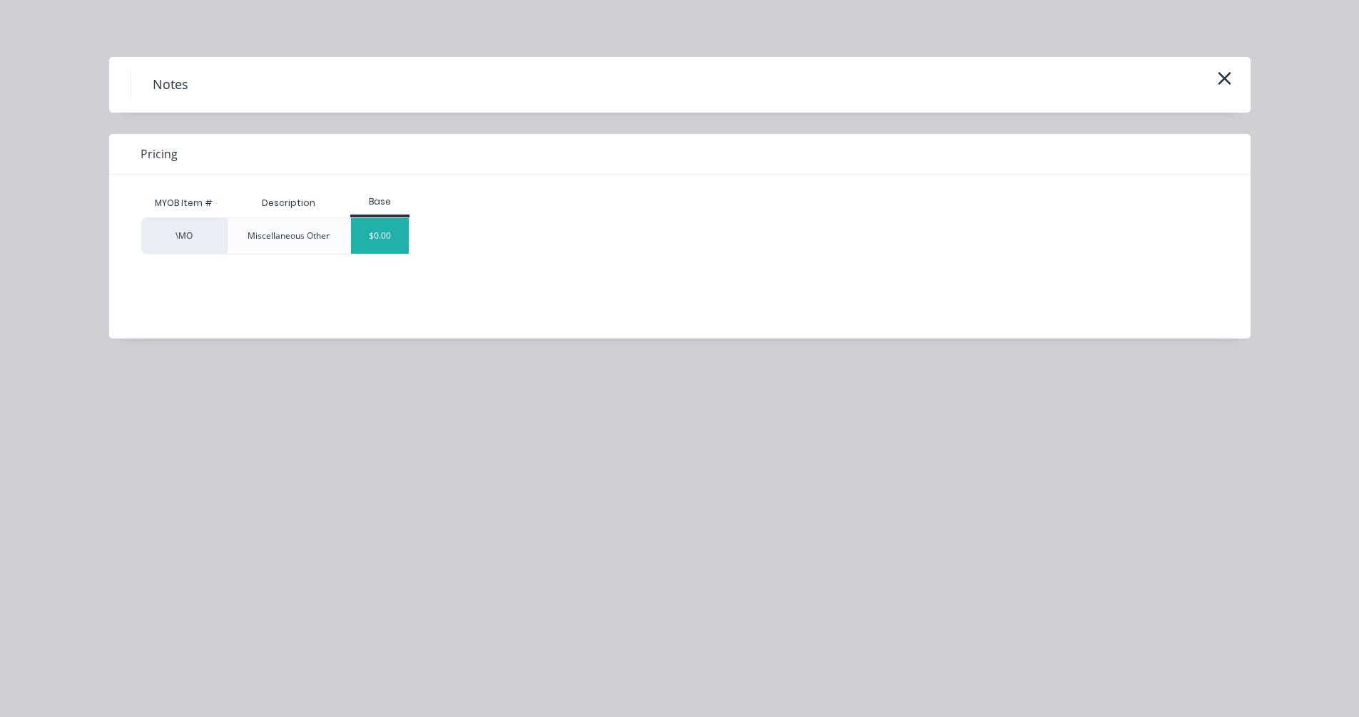
click at [375, 237] on div "$0.00" at bounding box center [380, 236] width 58 height 36
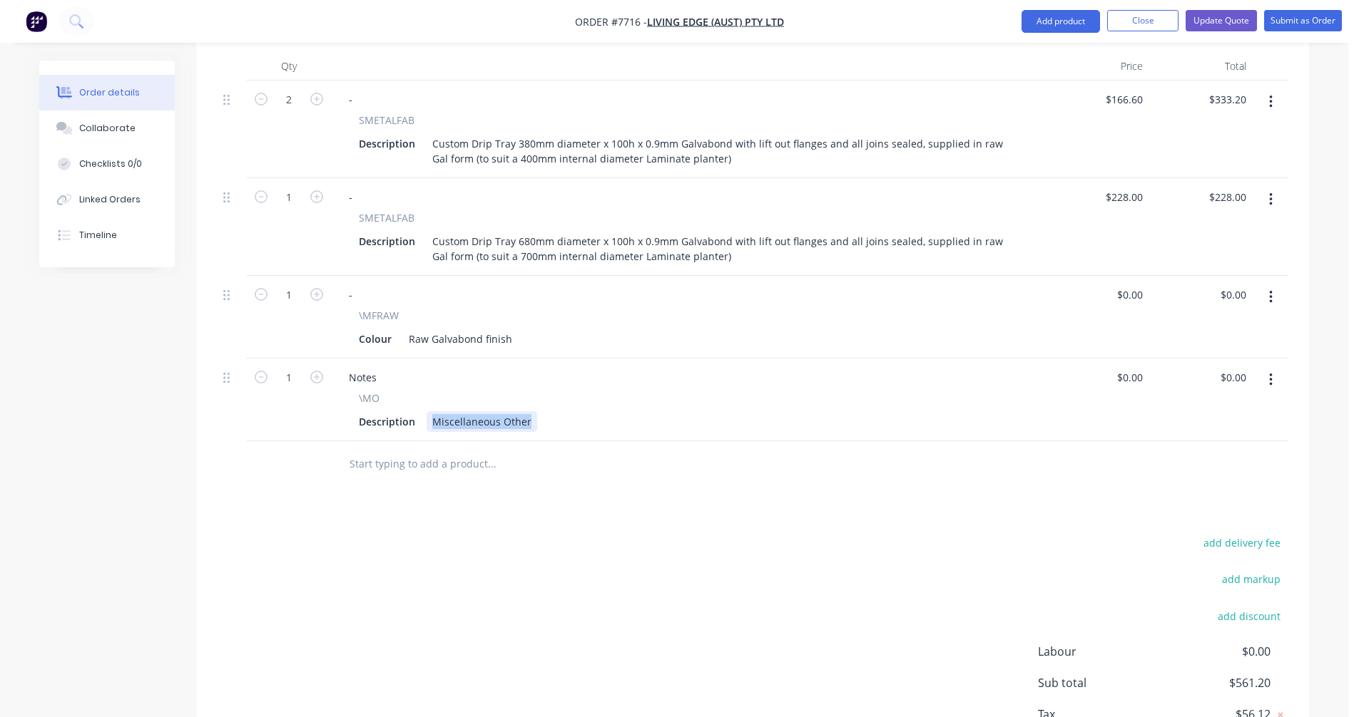
drag, startPoint x: 532, startPoint y: 402, endPoint x: 426, endPoint y: 399, distance: 106.3
click at [427, 412] on div "Miscellaneous Other" at bounding box center [482, 422] width 111 height 21
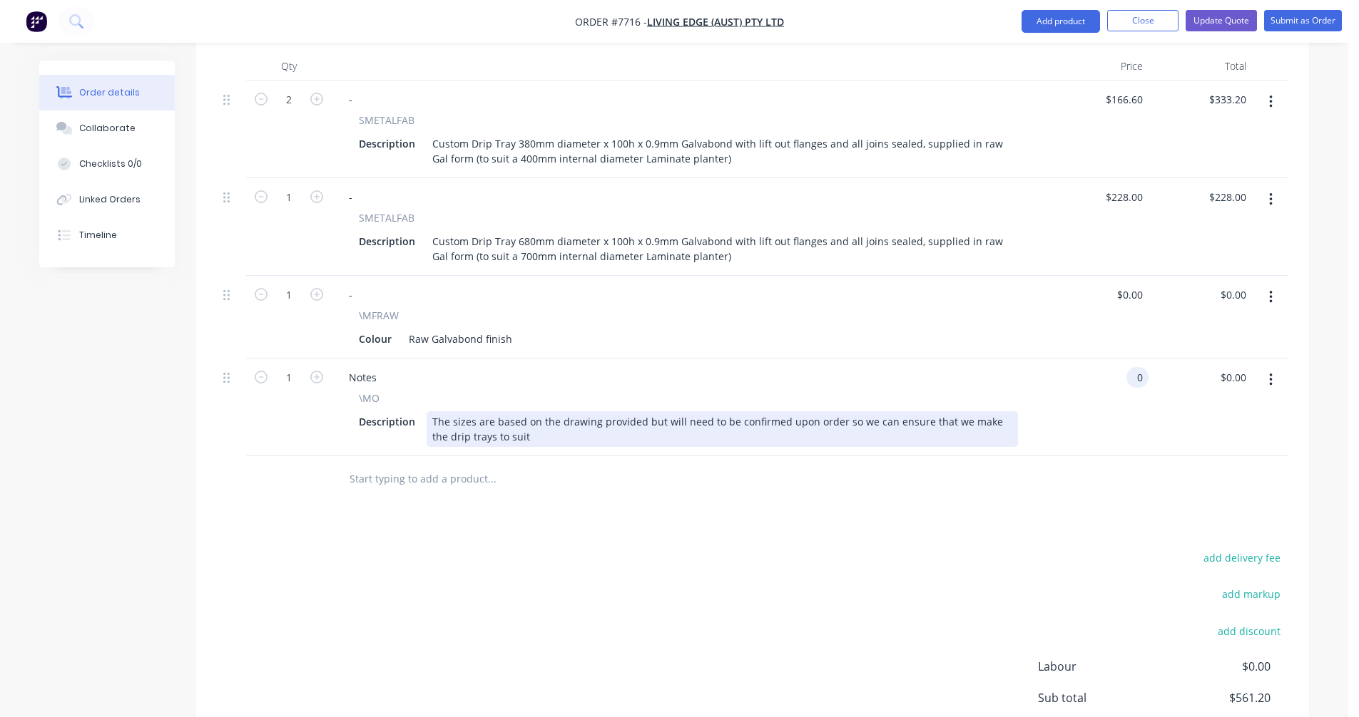
type input "$0.00"
click at [660, 412] on div "The sizes are based on the drawing provided but will need to be confirmed upon …" at bounding box center [722, 430] width 591 height 36
click at [548, 416] on div "The sizes are based on the drawing provided but they will need to be confirmed …" at bounding box center [722, 430] width 591 height 36
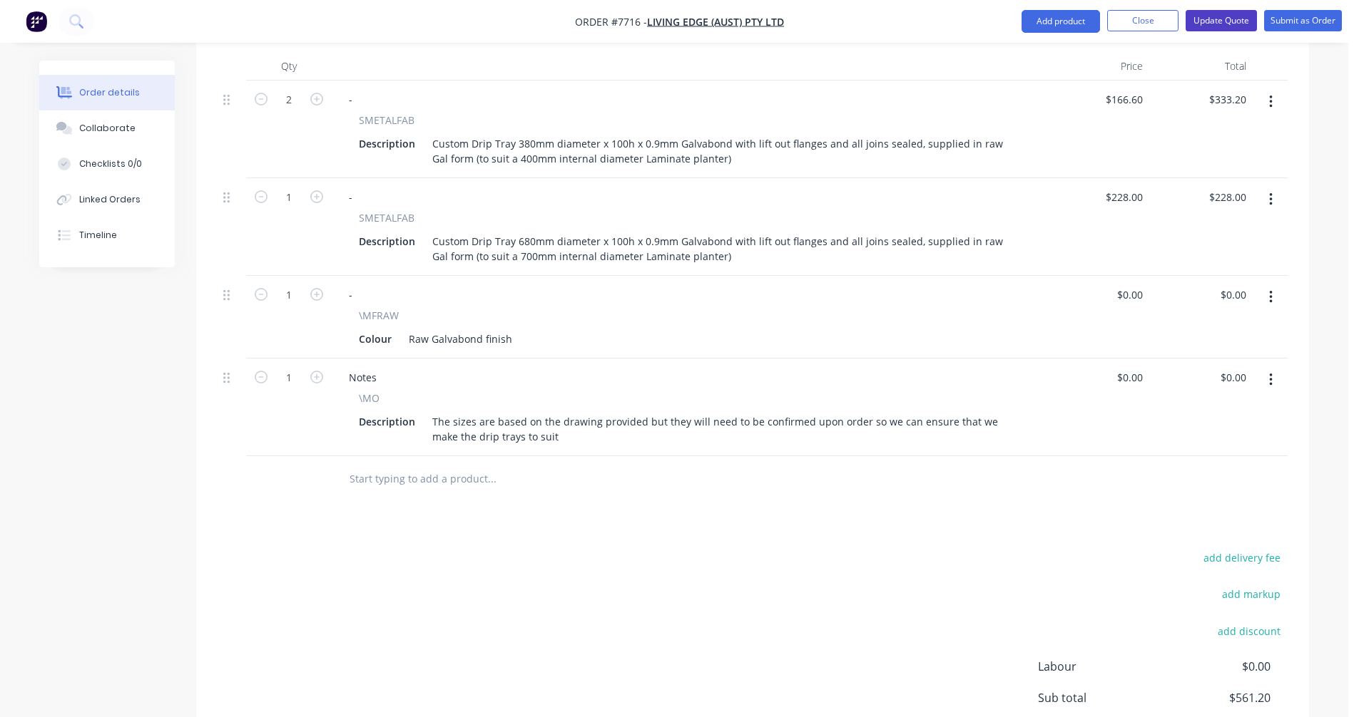
click at [1228, 10] on button "Update Quote" at bounding box center [1220, 20] width 71 height 21
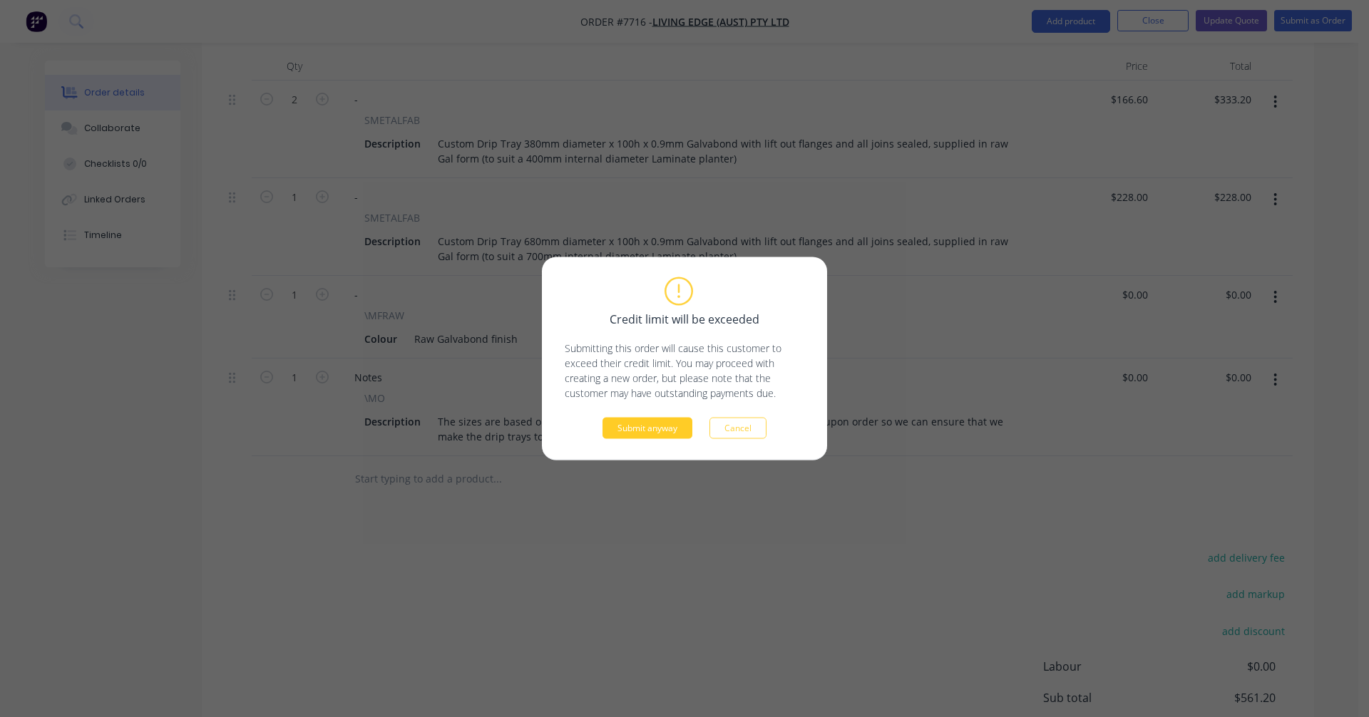
click at [652, 429] on button "Submit anyway" at bounding box center [648, 428] width 90 height 21
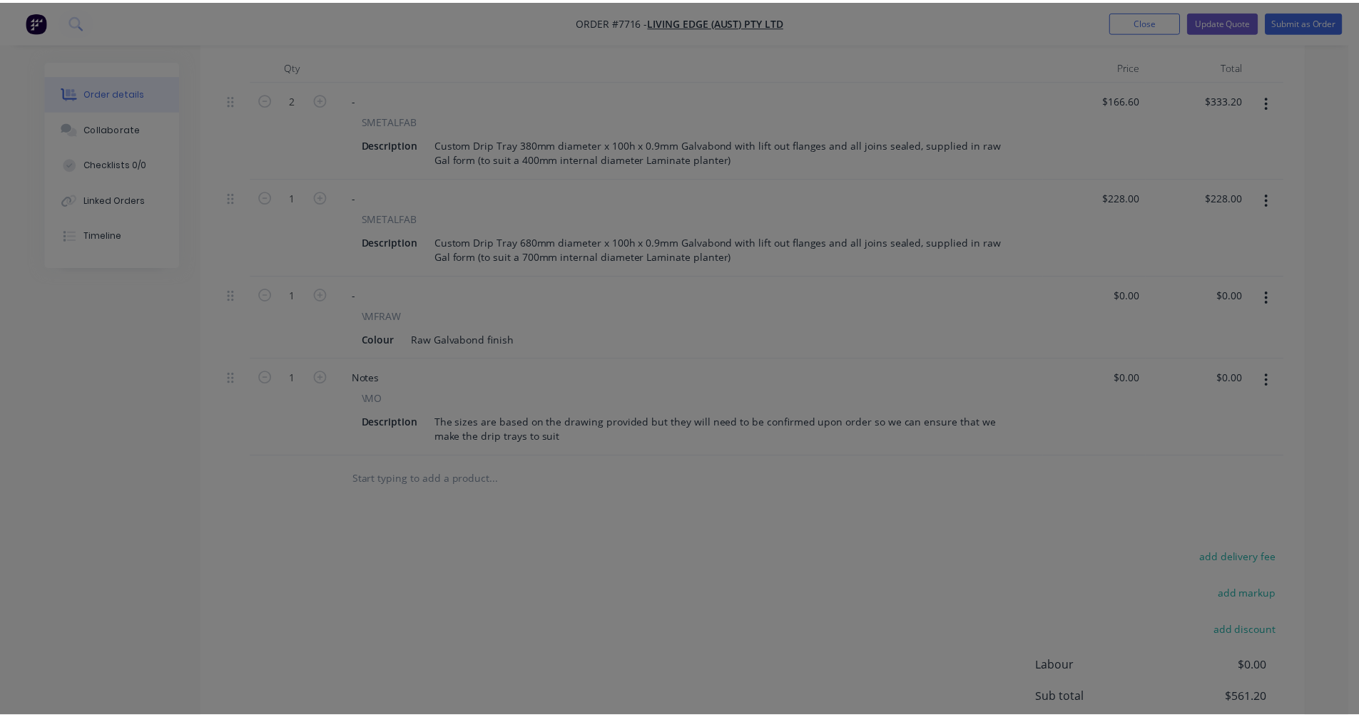
scroll to position [443, 0]
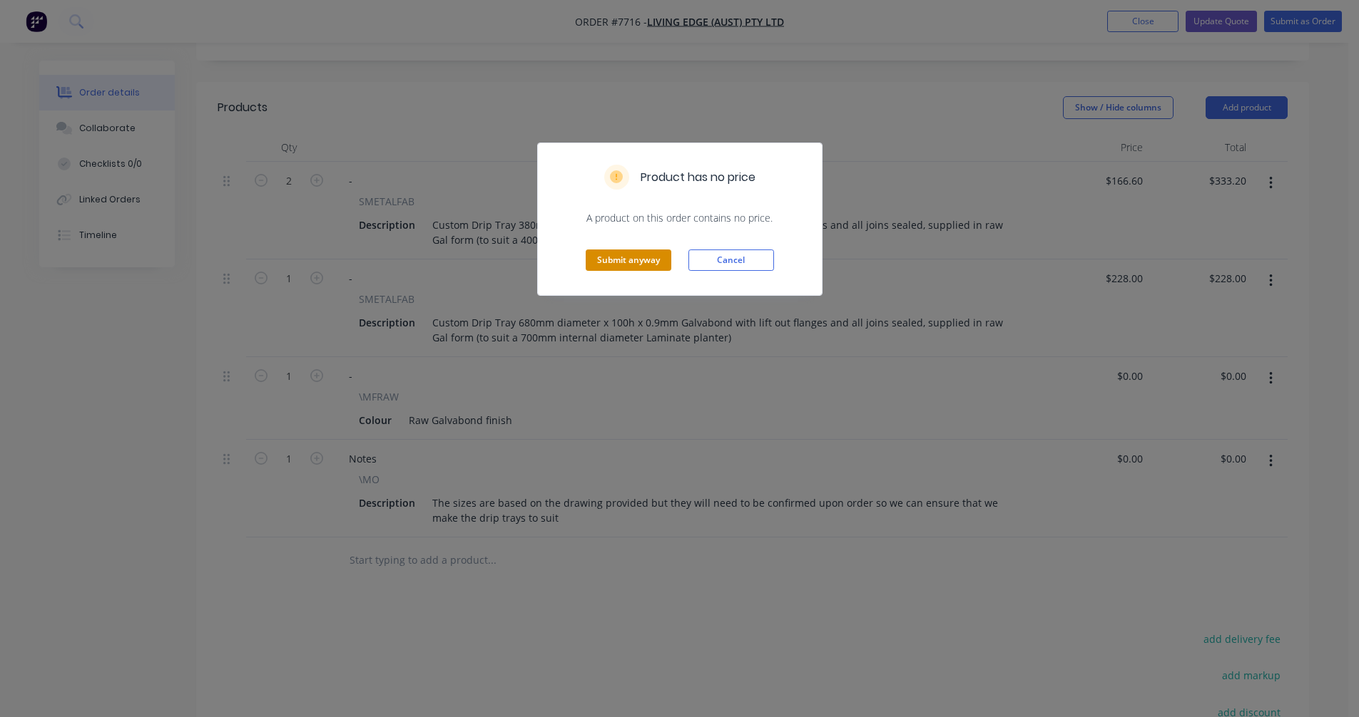
click at [627, 257] on button "Submit anyway" at bounding box center [629, 260] width 86 height 21
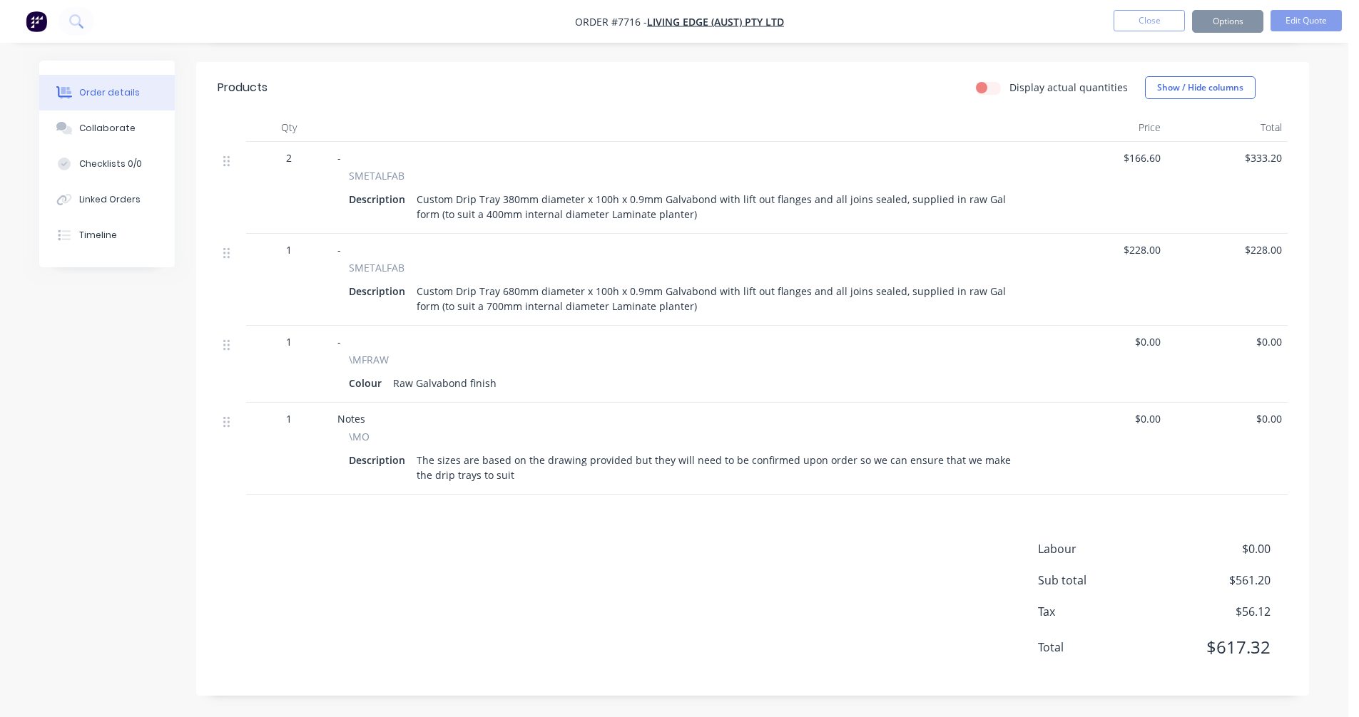
scroll to position [426, 0]
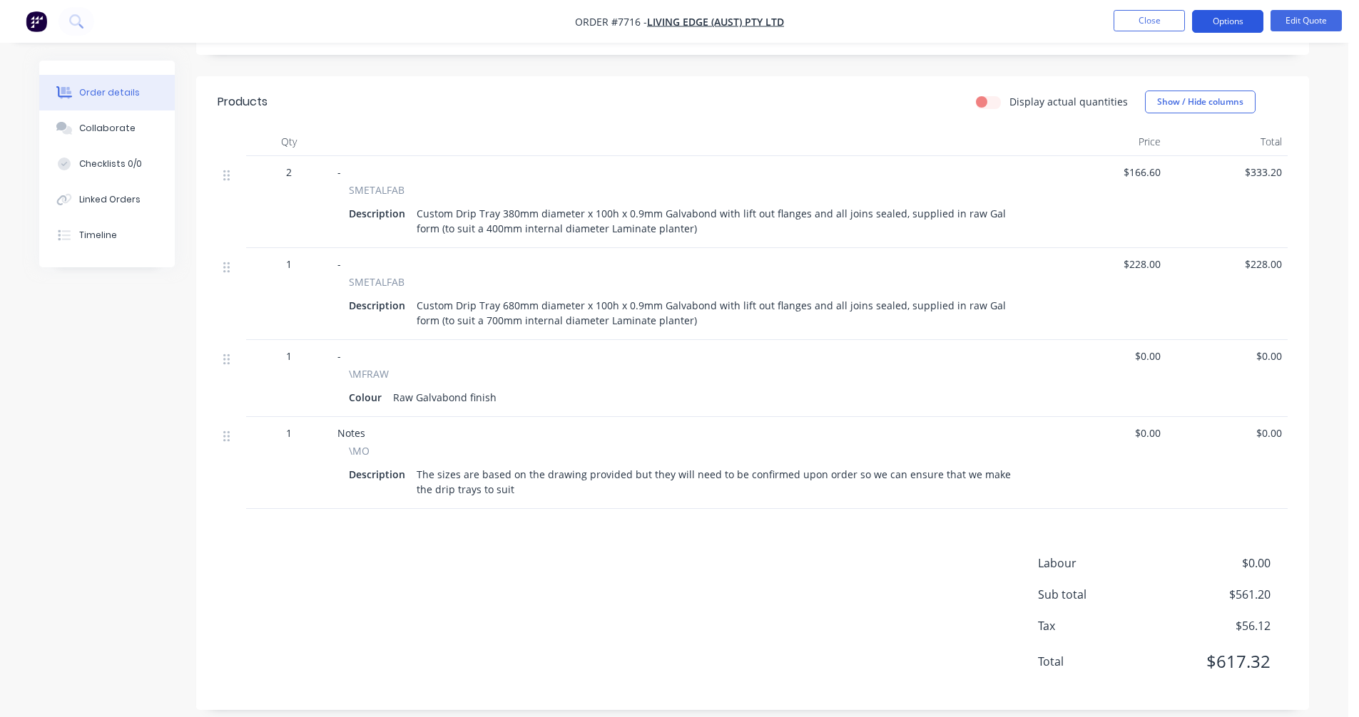
click at [1227, 19] on button "Options" at bounding box center [1227, 21] width 71 height 23
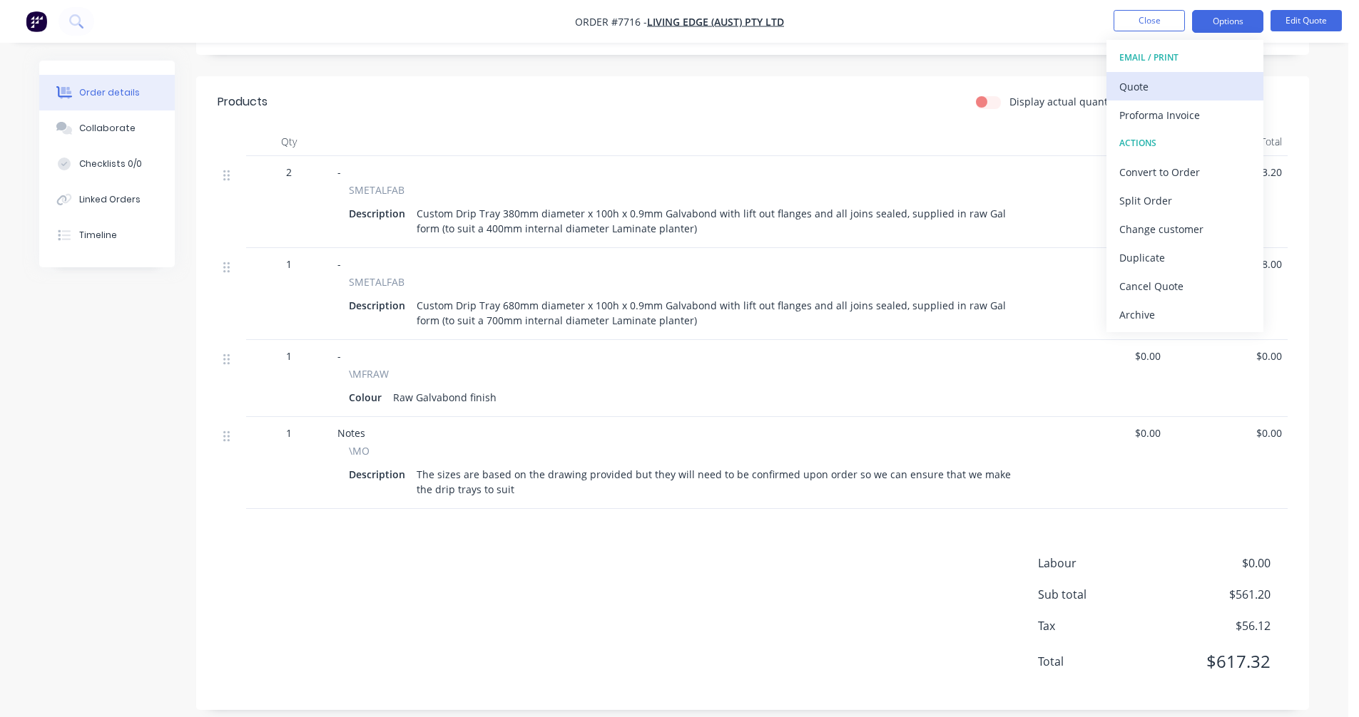
click at [1166, 86] on div "Quote" at bounding box center [1184, 86] width 131 height 21
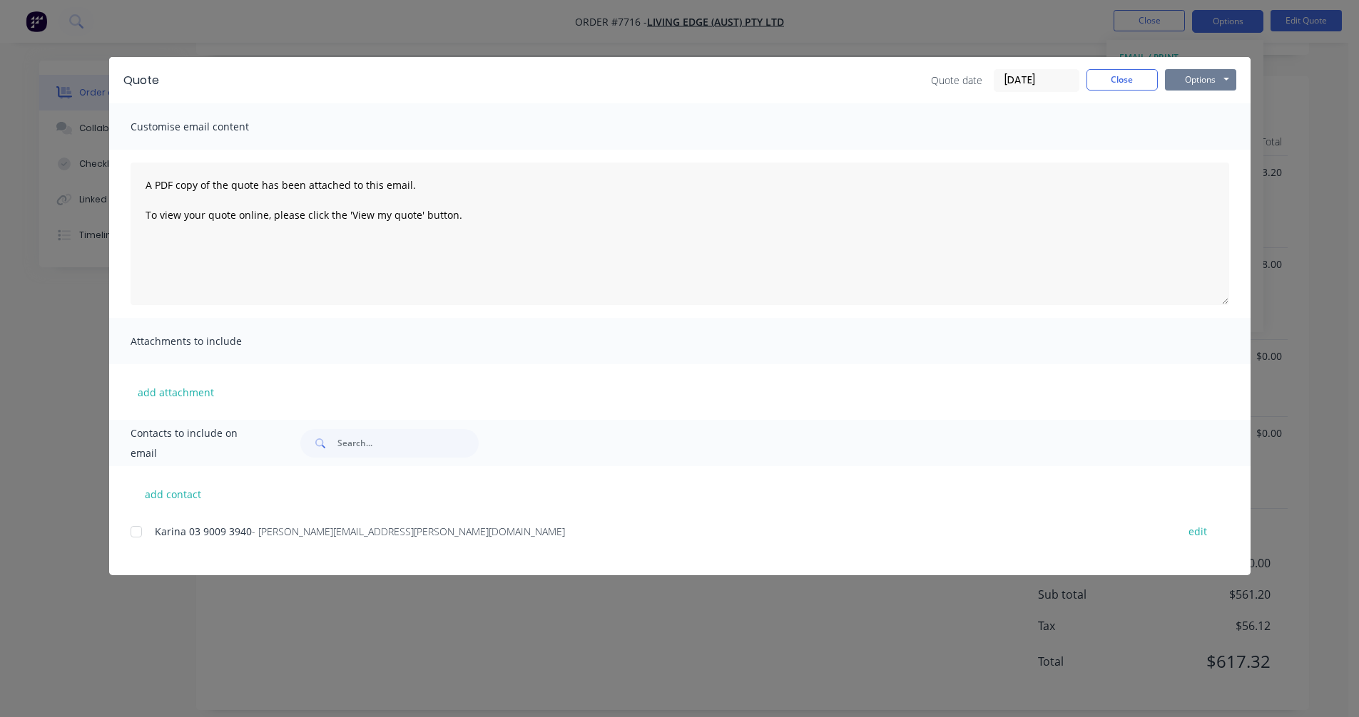
click at [1215, 78] on button "Options" at bounding box center [1200, 79] width 71 height 21
click at [1215, 99] on button "Preview" at bounding box center [1210, 105] width 91 height 24
click at [1215, 134] on div "Customise email content" at bounding box center [679, 126] width 1141 height 46
click at [1142, 83] on button "Close" at bounding box center [1121, 79] width 71 height 21
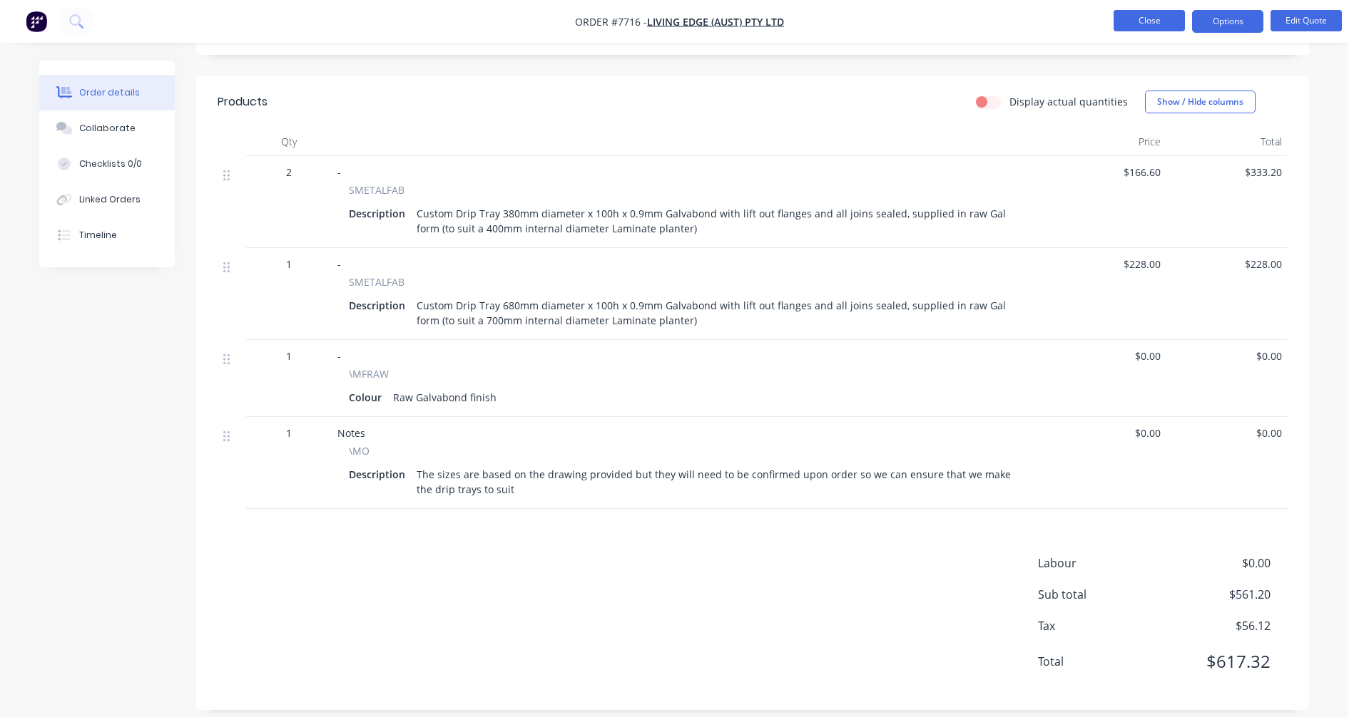
click at [1149, 21] on button "Close" at bounding box center [1148, 20] width 71 height 21
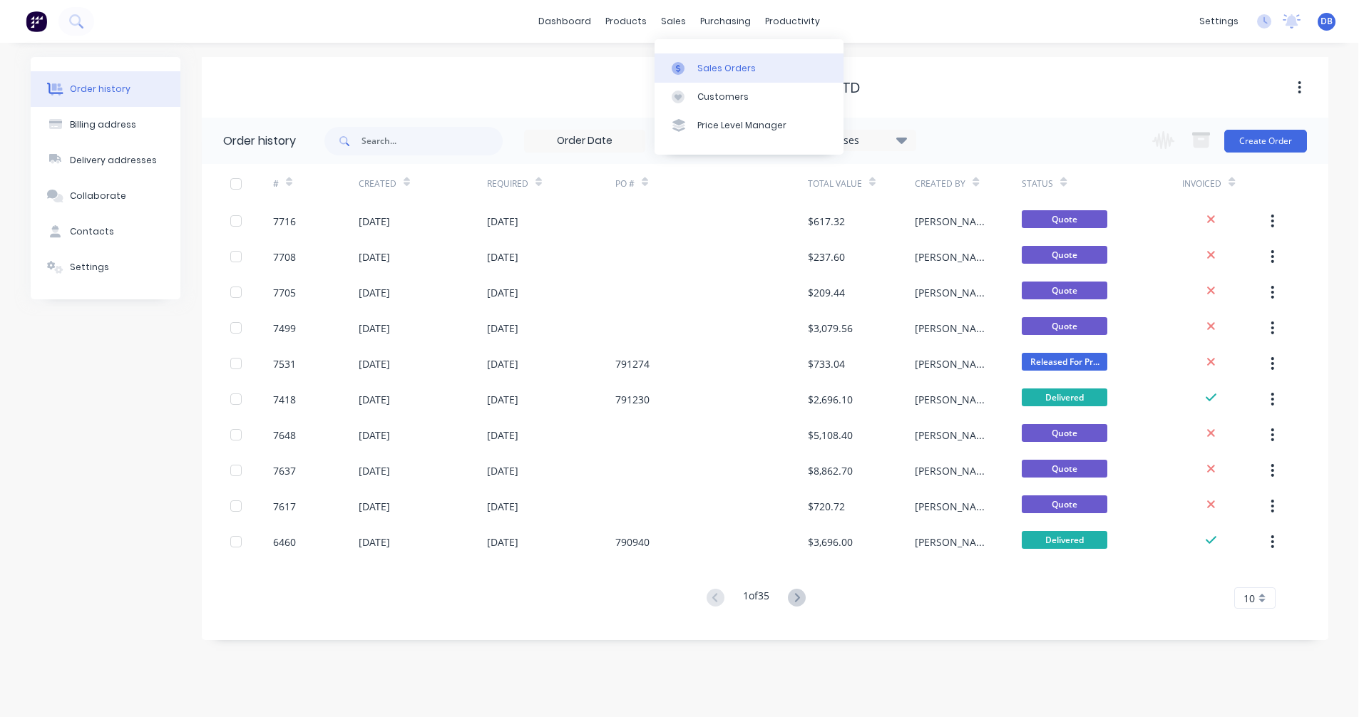
click at [711, 63] on div "Sales Orders" at bounding box center [727, 68] width 58 height 13
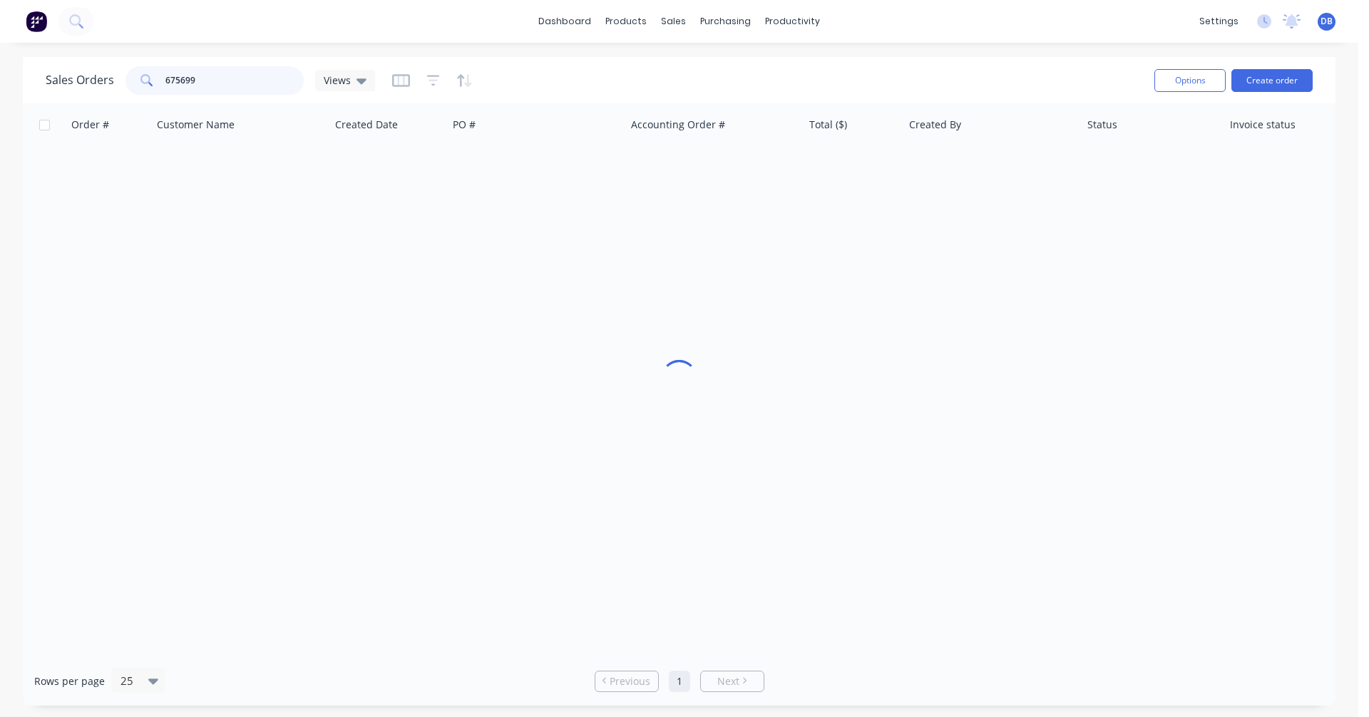
drag, startPoint x: 215, startPoint y: 79, endPoint x: 206, endPoint y: 78, distance: 9.3
click at [206, 78] on input "675699" at bounding box center [234, 80] width 139 height 29
drag, startPoint x: 215, startPoint y: 82, endPoint x: 115, endPoint y: 81, distance: 100.6
click at [115, 81] on div "Sales Orders 675699 Views" at bounding box center [211, 80] width 330 height 29
type input "95852"
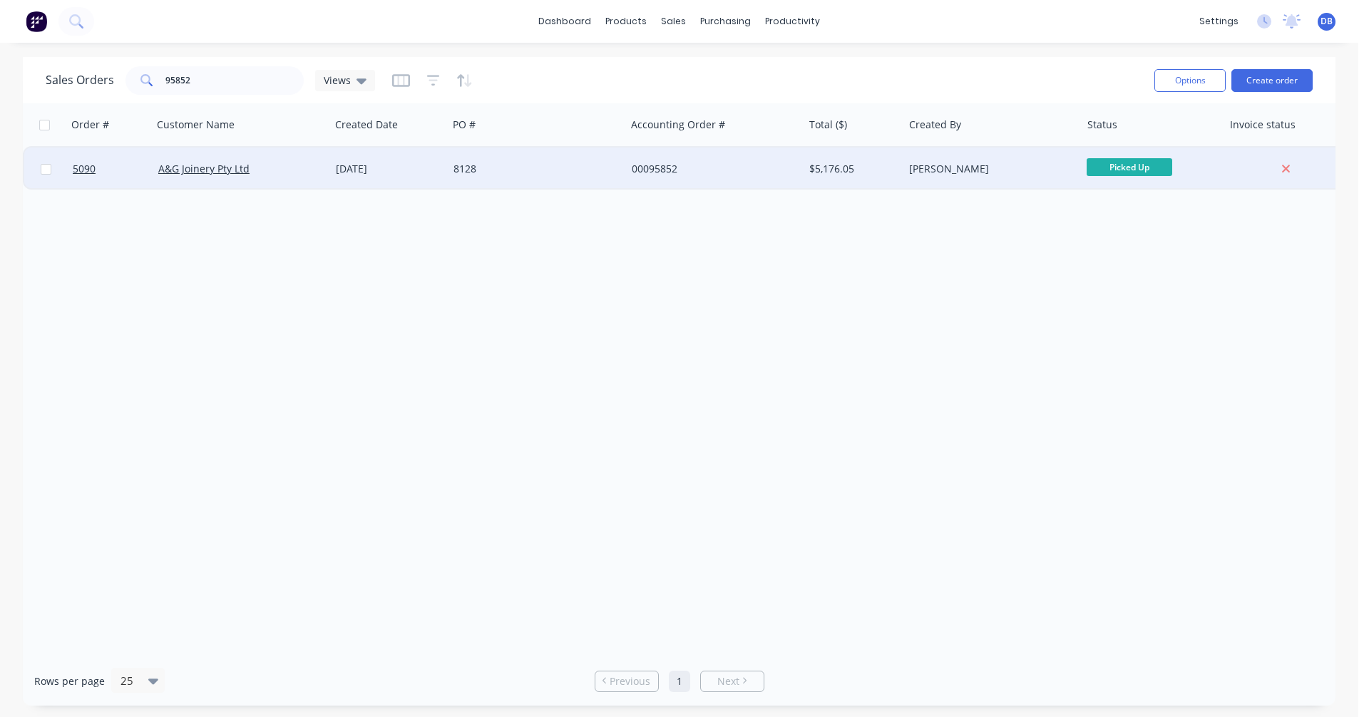
click at [373, 170] on div "[DATE]" at bounding box center [389, 169] width 106 height 14
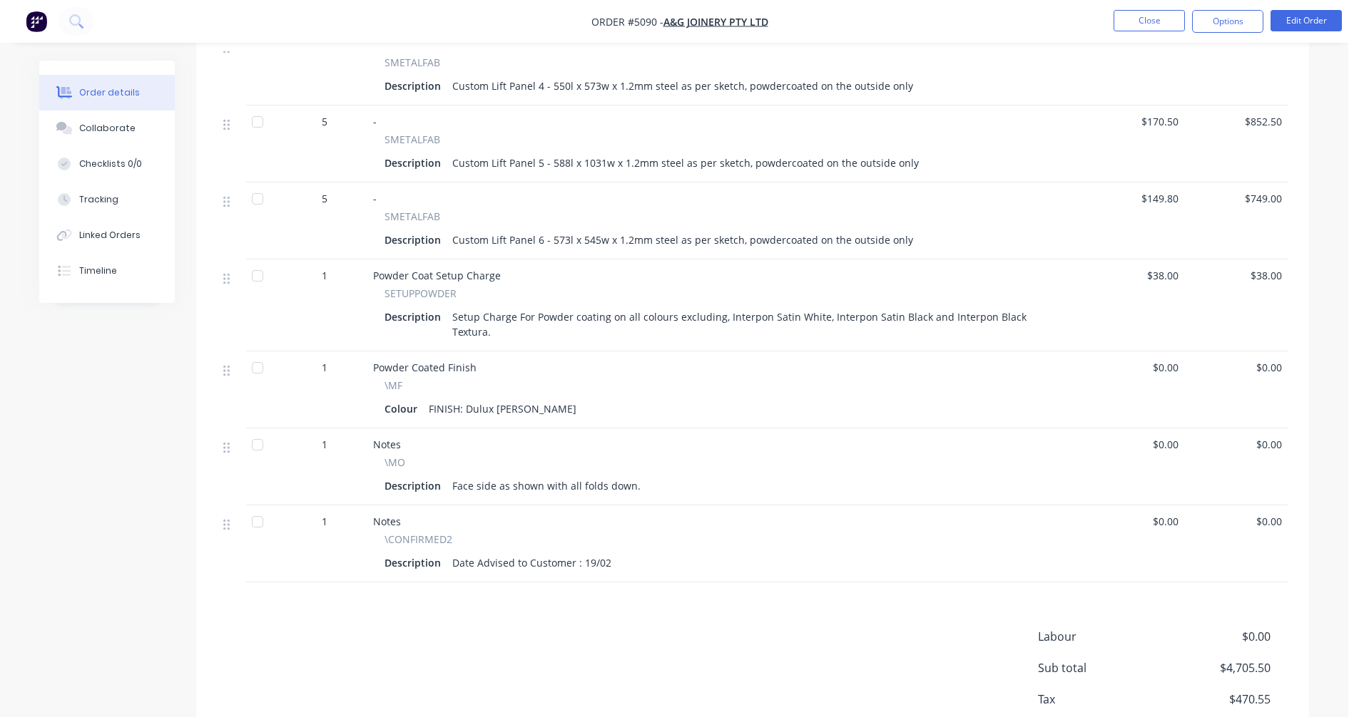
scroll to position [428, 0]
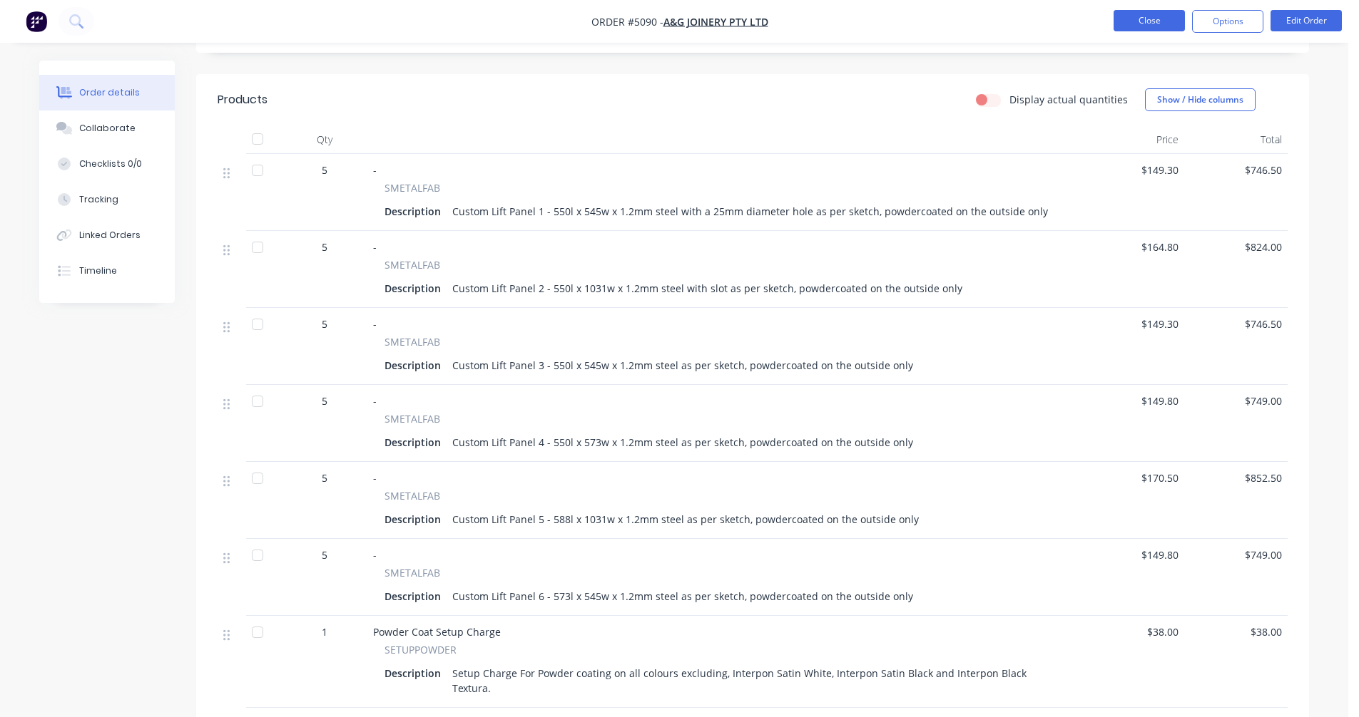
click at [1137, 23] on button "Close" at bounding box center [1148, 20] width 71 height 21
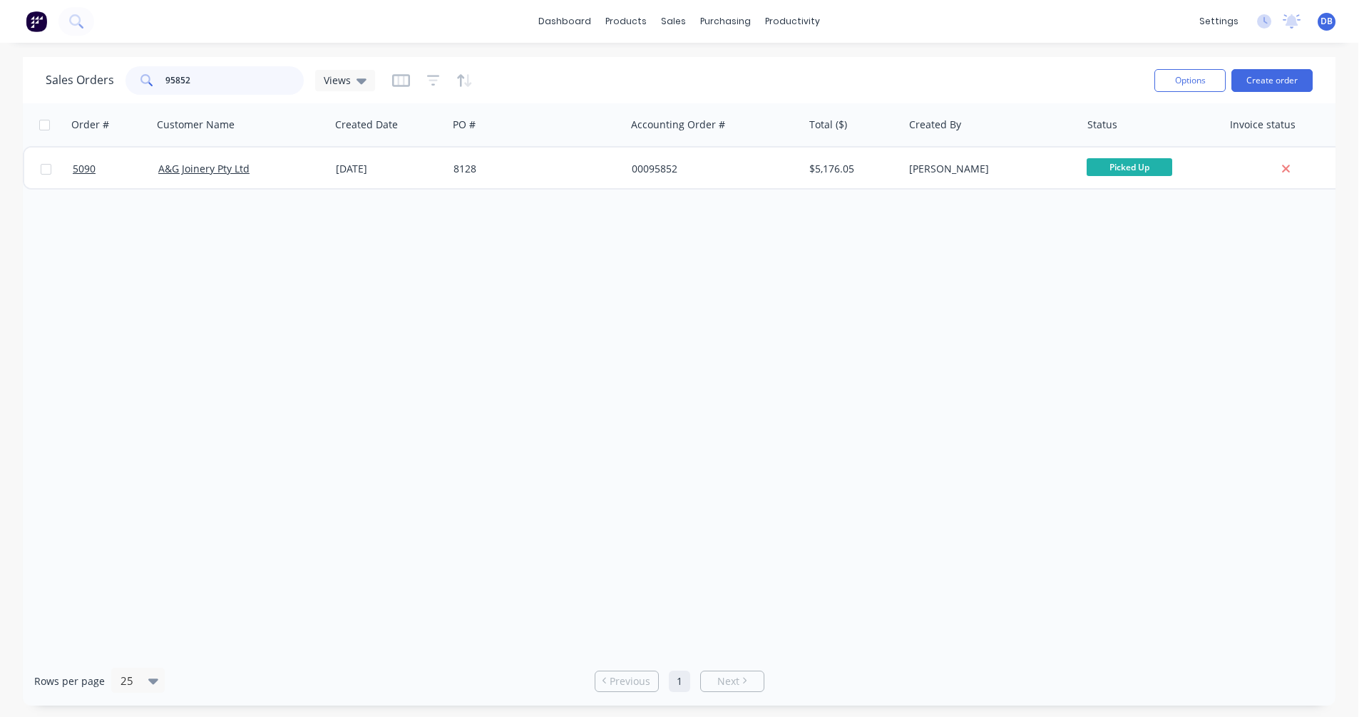
drag, startPoint x: 195, startPoint y: 87, endPoint x: 123, endPoint y: 81, distance: 71.5
click at [123, 81] on div "Sales Orders 95852 Views" at bounding box center [211, 80] width 330 height 29
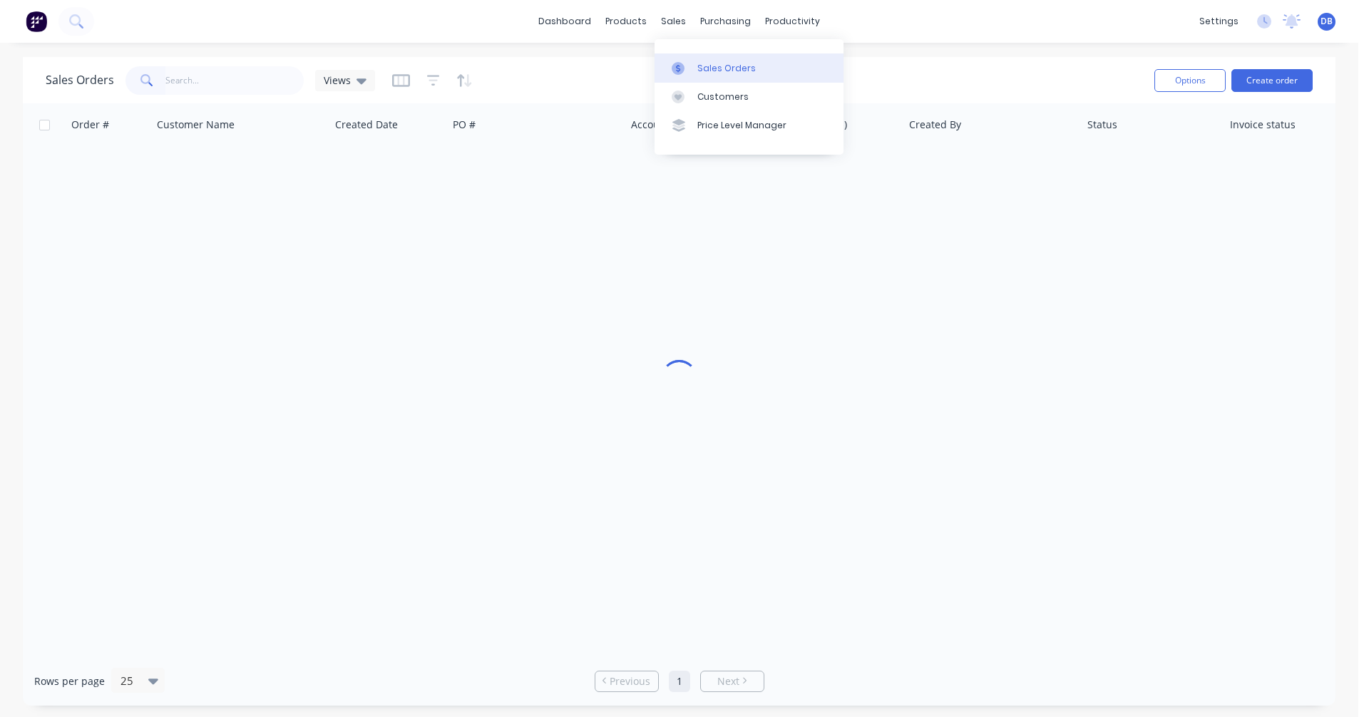
drag, startPoint x: 700, startPoint y: 63, endPoint x: 1230, endPoint y: 109, distance: 531.9
click at [700, 63] on div "Sales Orders" at bounding box center [727, 68] width 58 height 13
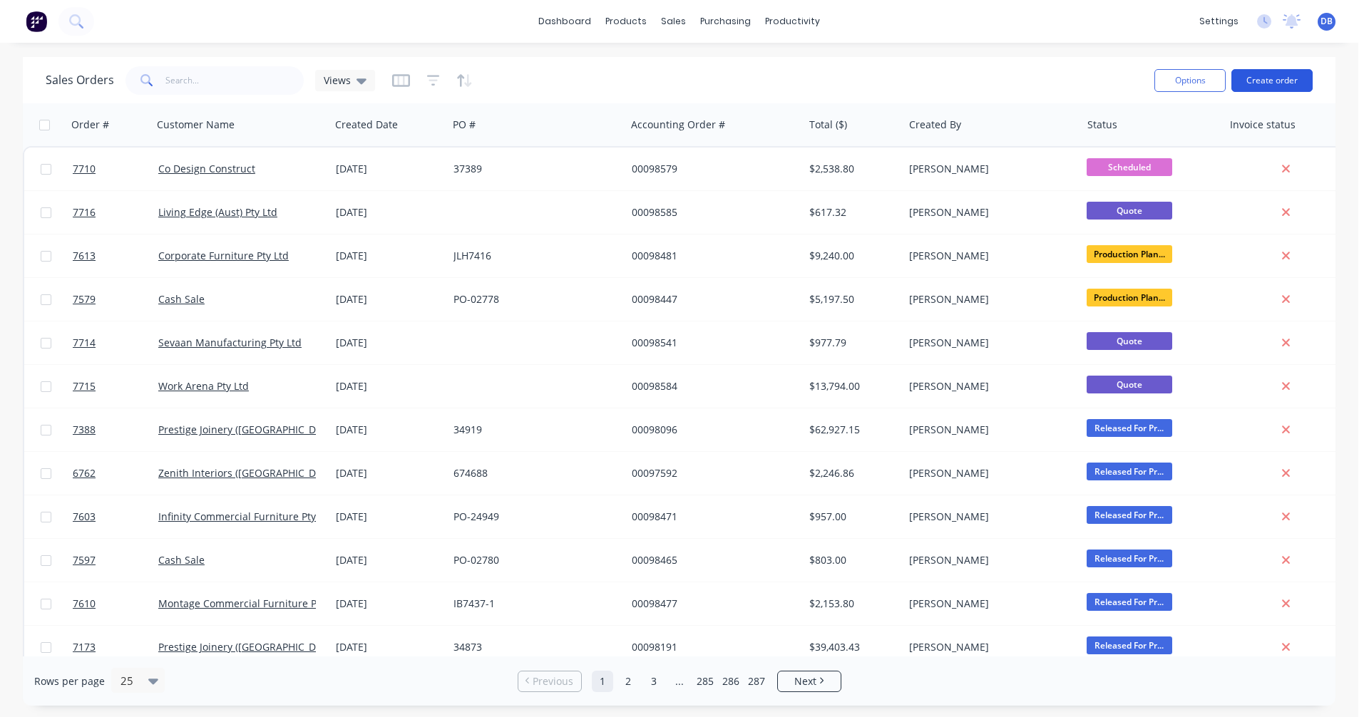
click at [1273, 82] on button "Create order" at bounding box center [1272, 80] width 81 height 23
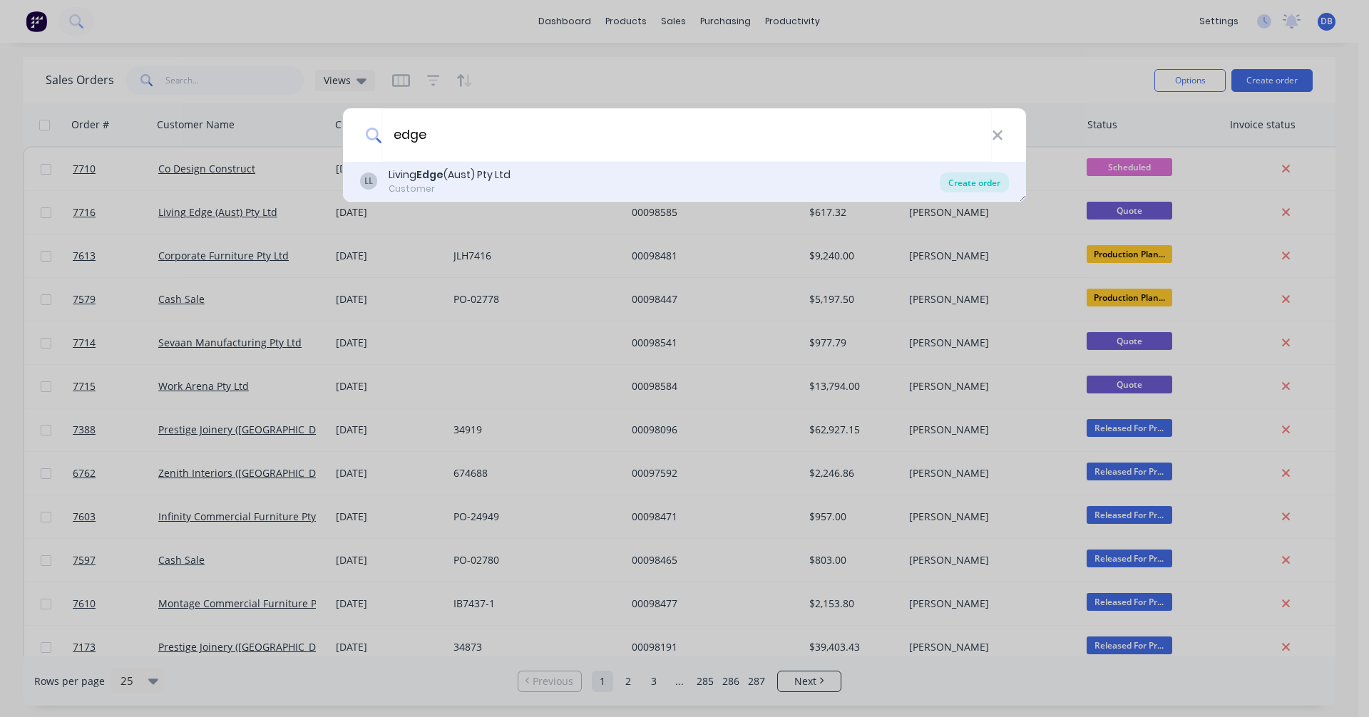
type input "edge"
click at [975, 178] on div "Create order" at bounding box center [974, 183] width 69 height 20
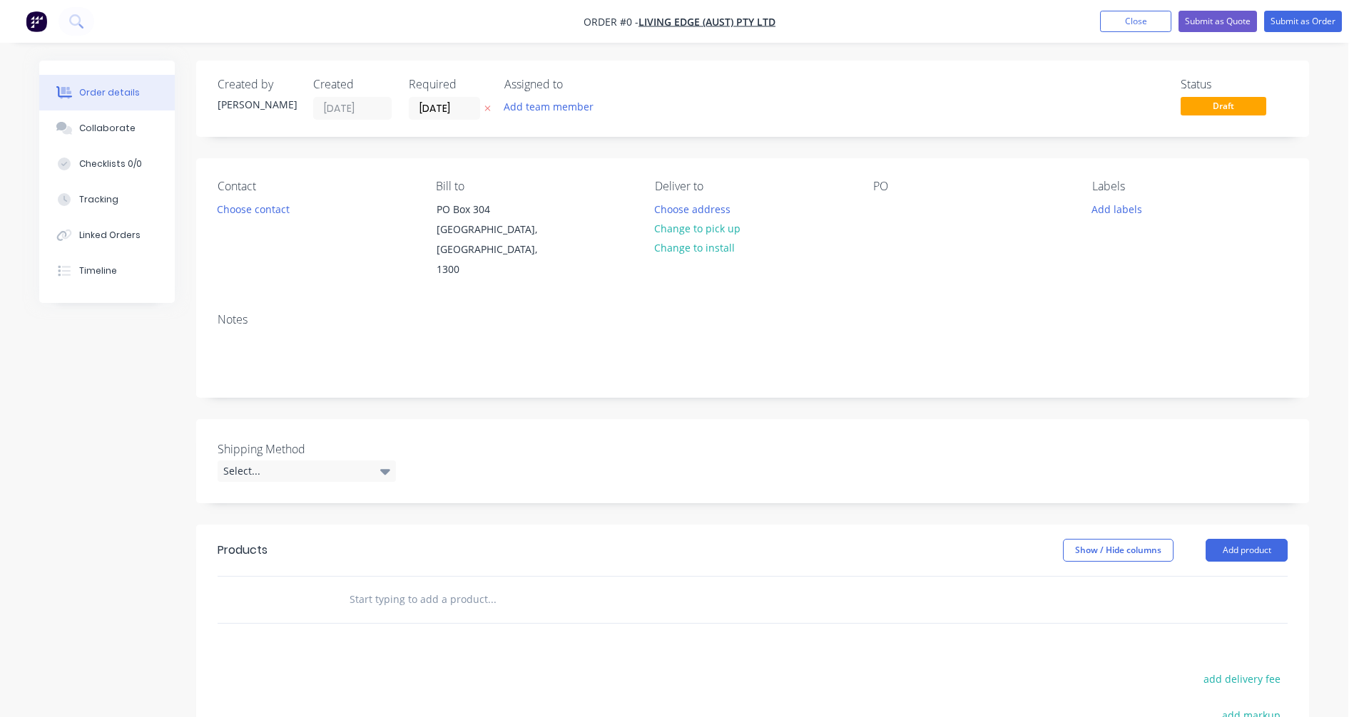
click at [396, 586] on input "text" at bounding box center [491, 600] width 285 height 29
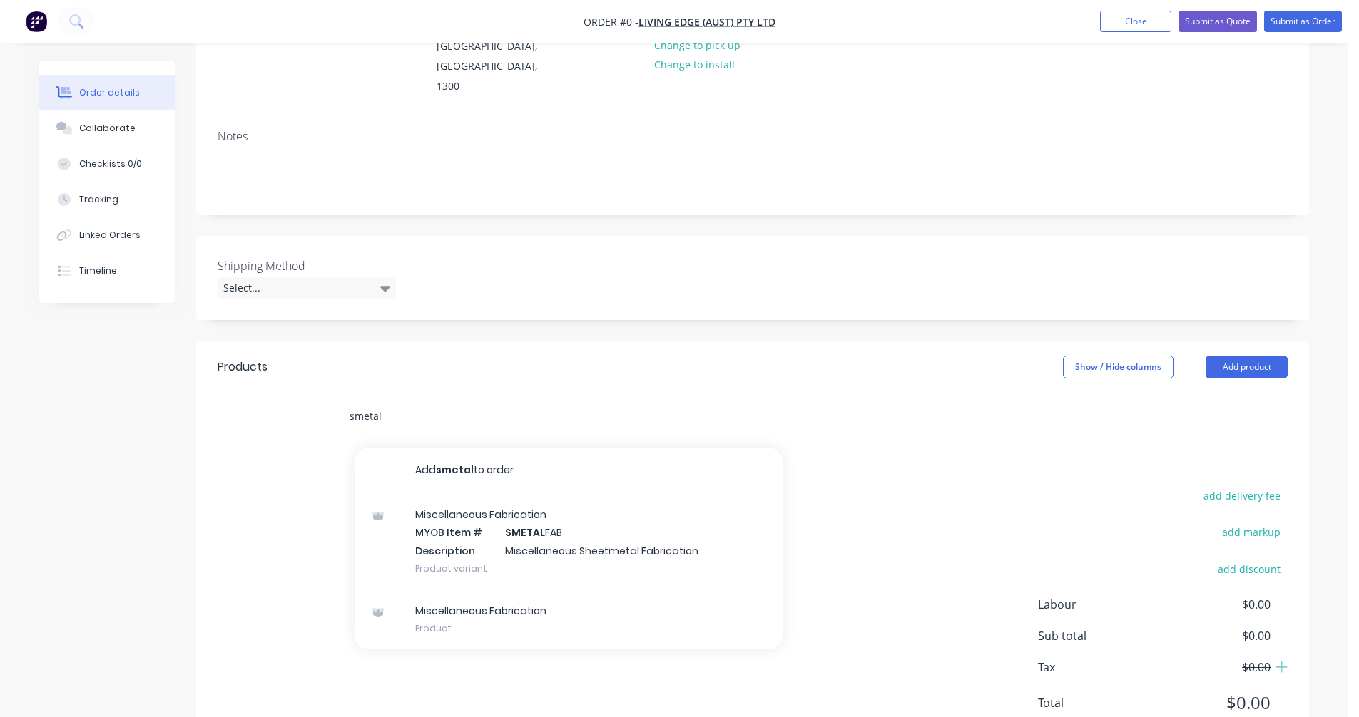
scroll to position [219, 0]
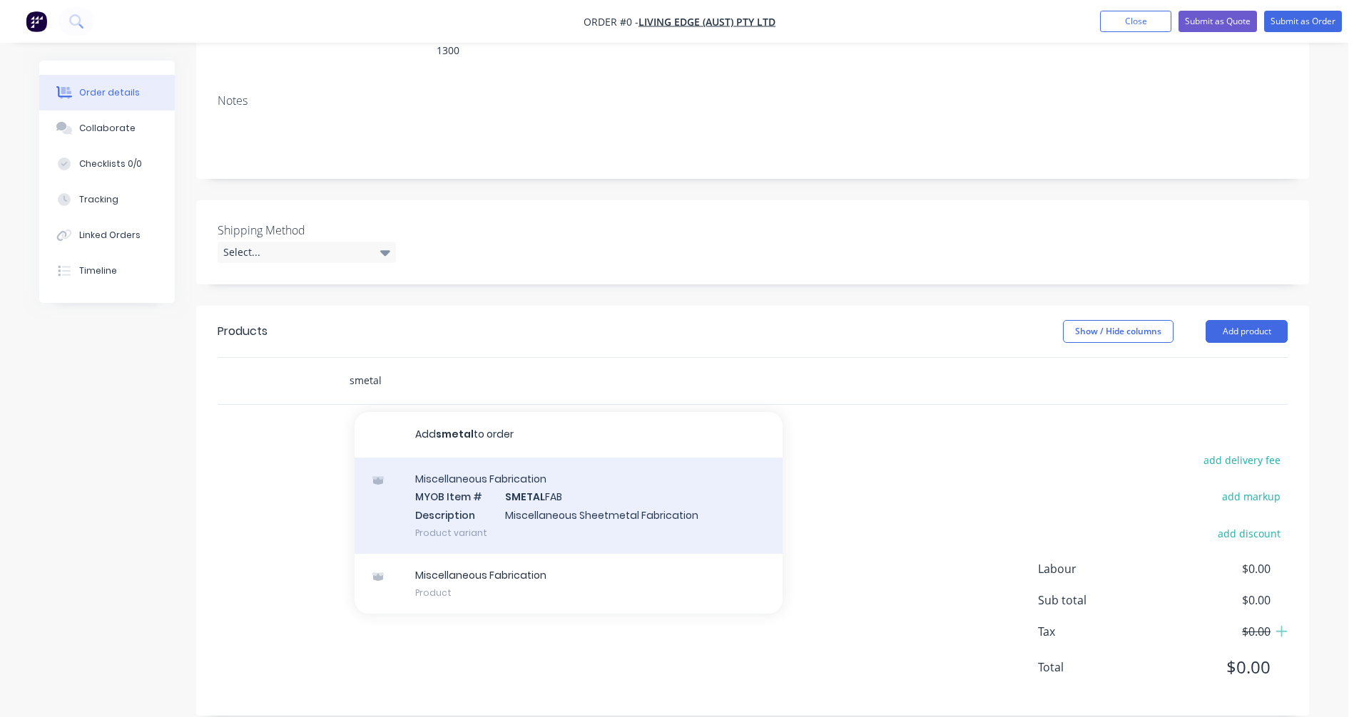
type input "smetal"
click at [577, 476] on div "Miscellaneous Fabrication MYOB Item # SMETAL FAB Description Miscellaneous Shee…" at bounding box center [568, 506] width 428 height 96
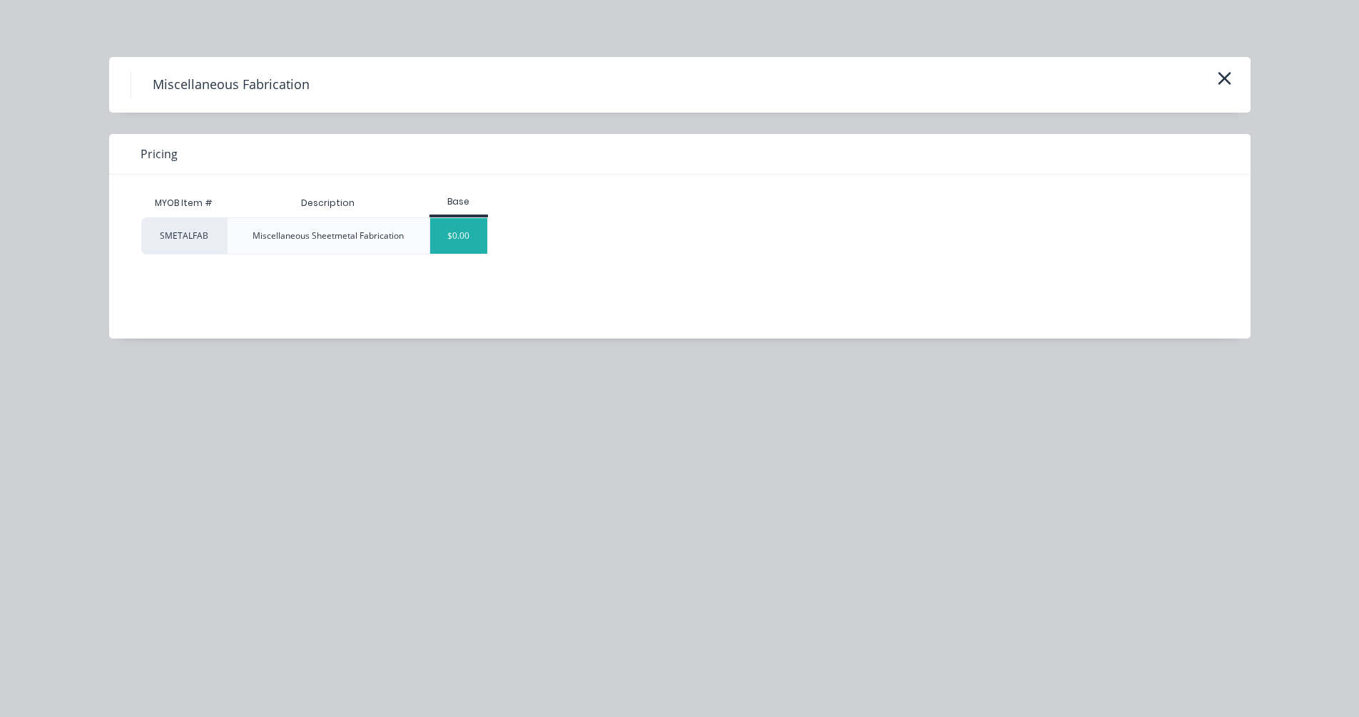
click at [450, 238] on div "$0.00" at bounding box center [459, 236] width 58 height 36
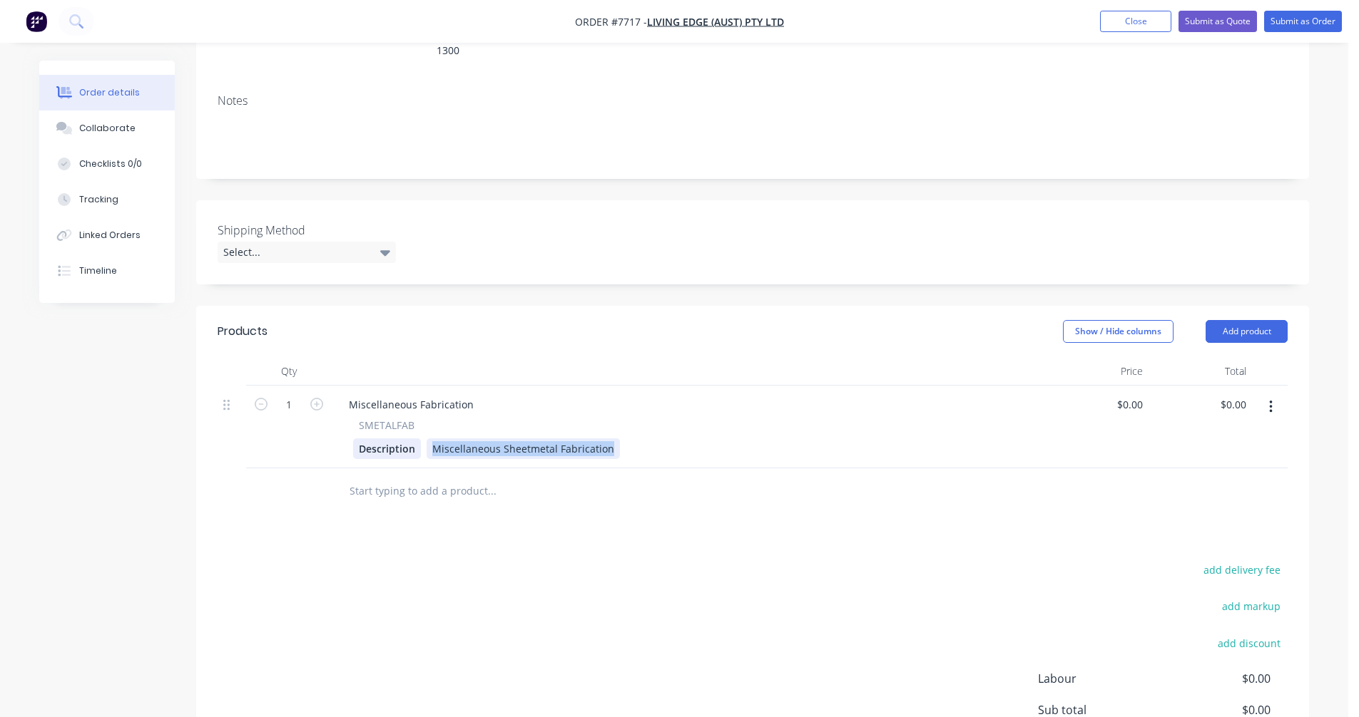
drag, startPoint x: 610, startPoint y: 428, endPoint x: 399, endPoint y: 431, distance: 210.4
click at [402, 439] on div "Description Miscellaneous Sheetmetal Fabrication" at bounding box center [685, 449] width 665 height 21
paste div
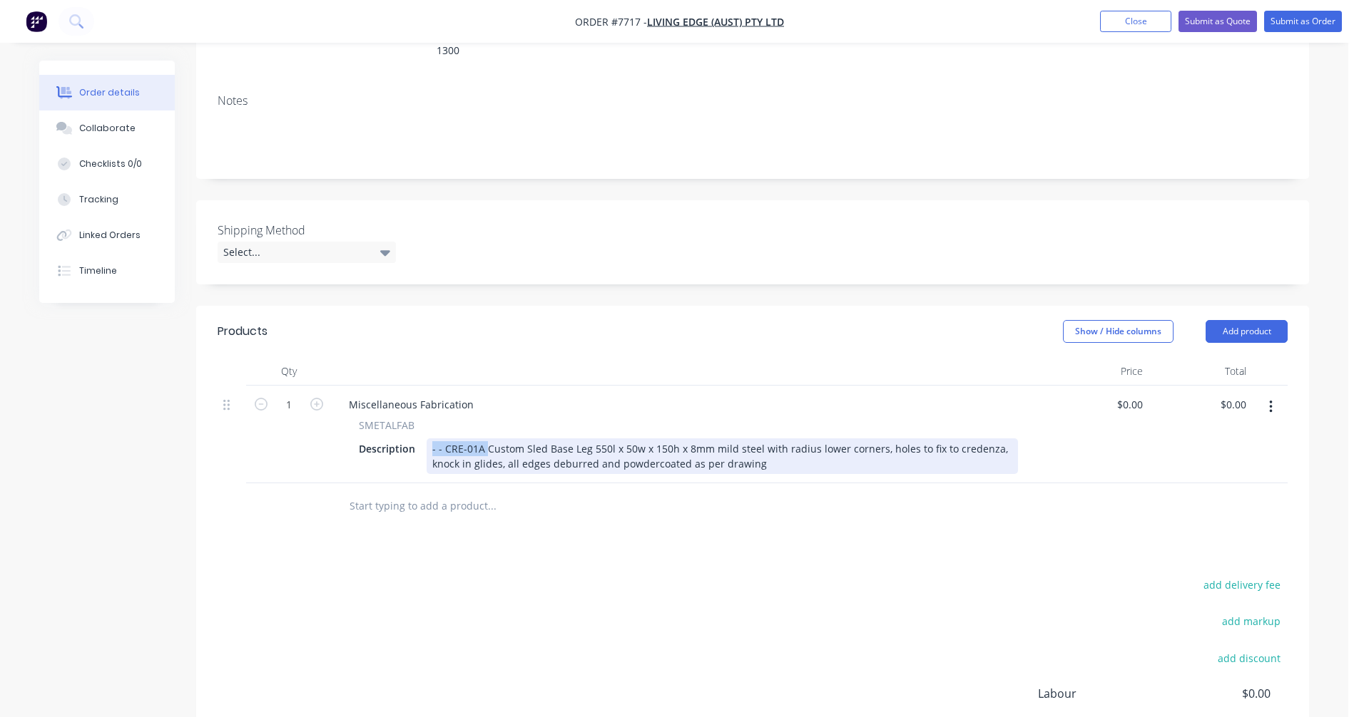
drag, startPoint x: 484, startPoint y: 427, endPoint x: 420, endPoint y: 427, distance: 63.5
click at [420, 439] on div "Description - - CRE-01A Custom Sled Base Leg 550l x 50w x 150h x 8mm mild steel…" at bounding box center [685, 457] width 665 height 36
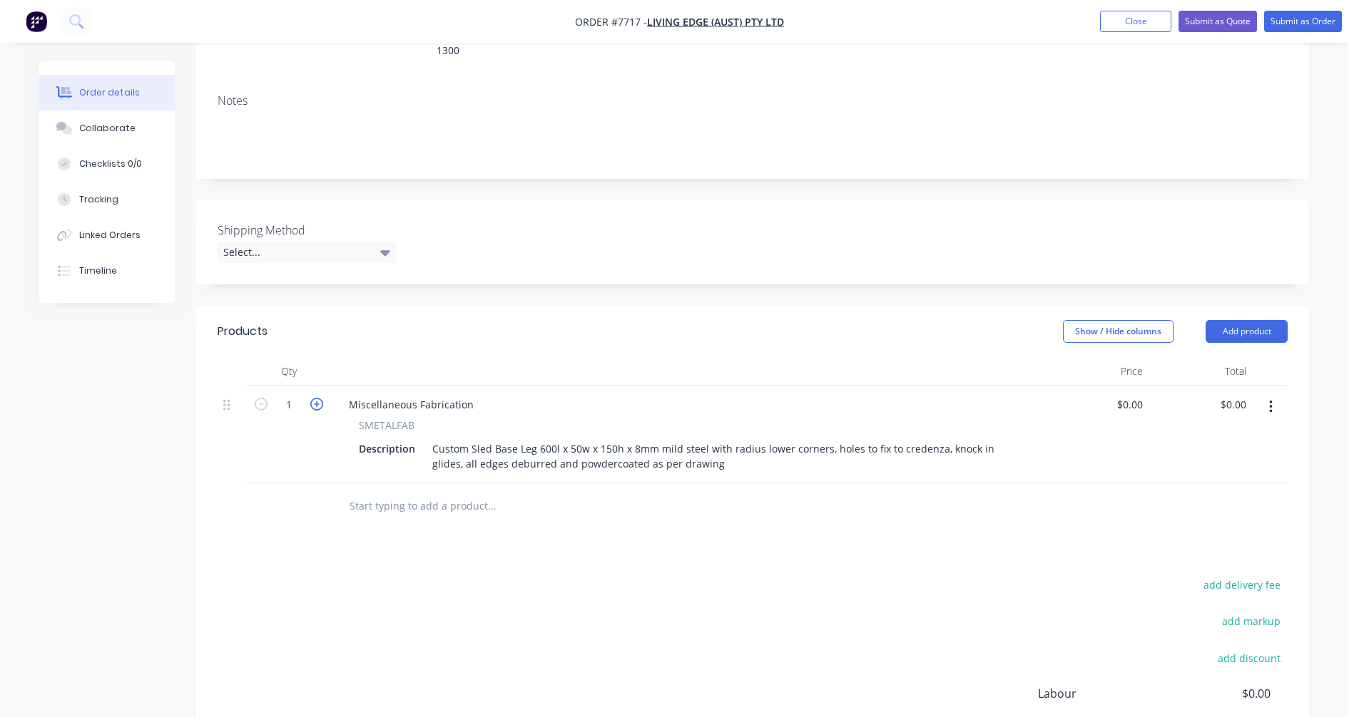
click at [312, 398] on icon "button" at bounding box center [316, 404] width 13 height 13
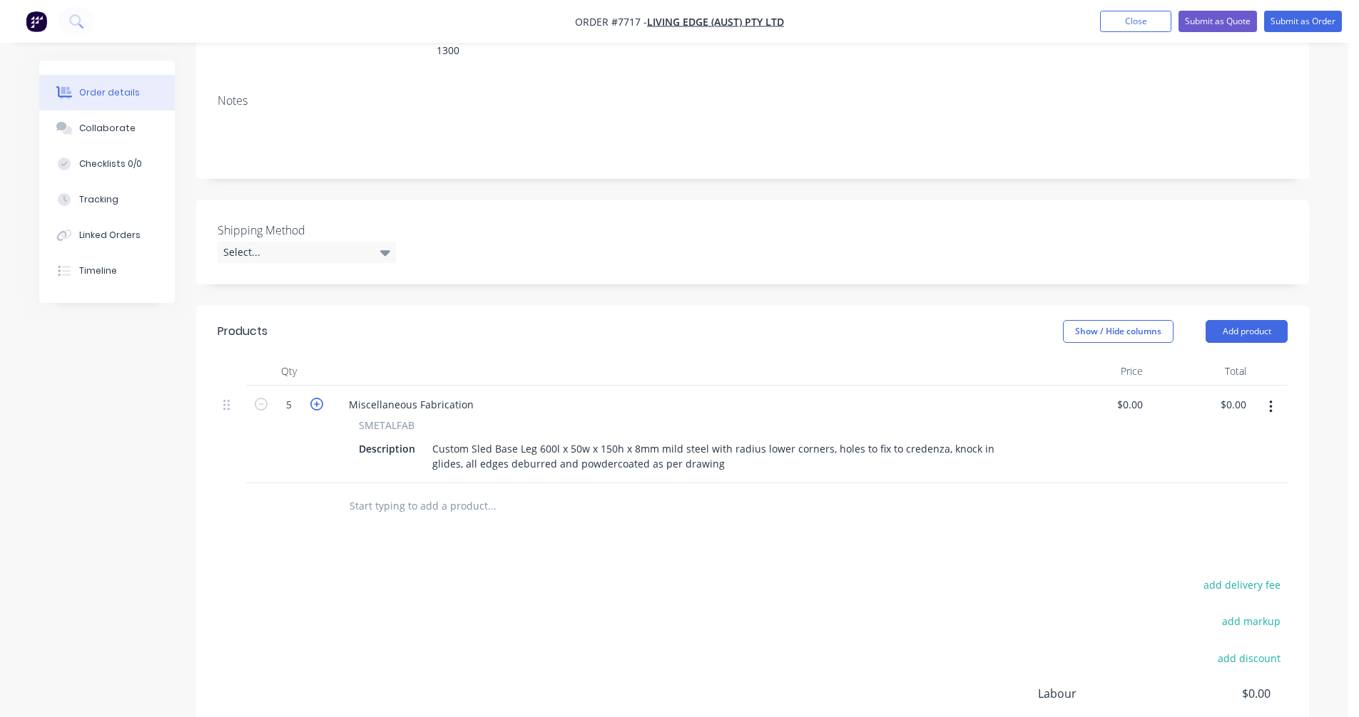
type input "6"
drag, startPoint x: 461, startPoint y: 385, endPoint x: 320, endPoint y: 392, distance: 141.4
click at [327, 390] on div "6 Miscellaneous Fabrication SMETALFAB Description Custom Sled Base Leg 600l x 5…" at bounding box center [753, 435] width 1070 height 98
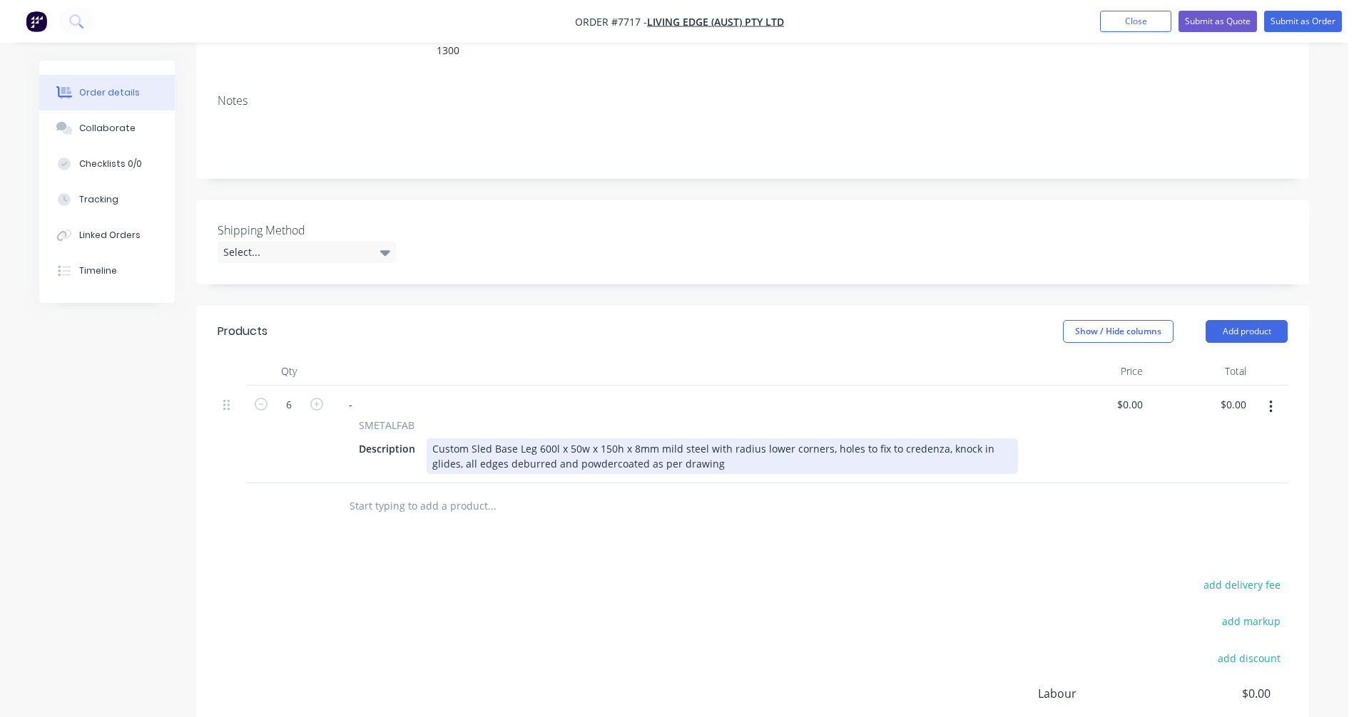
click at [578, 439] on div "Custom Sled Base Leg 600l x 50w x 150h x 8mm mild steel with radius lower corne…" at bounding box center [722, 457] width 591 height 36
type input "$173.40"
type input "$1,040.40"
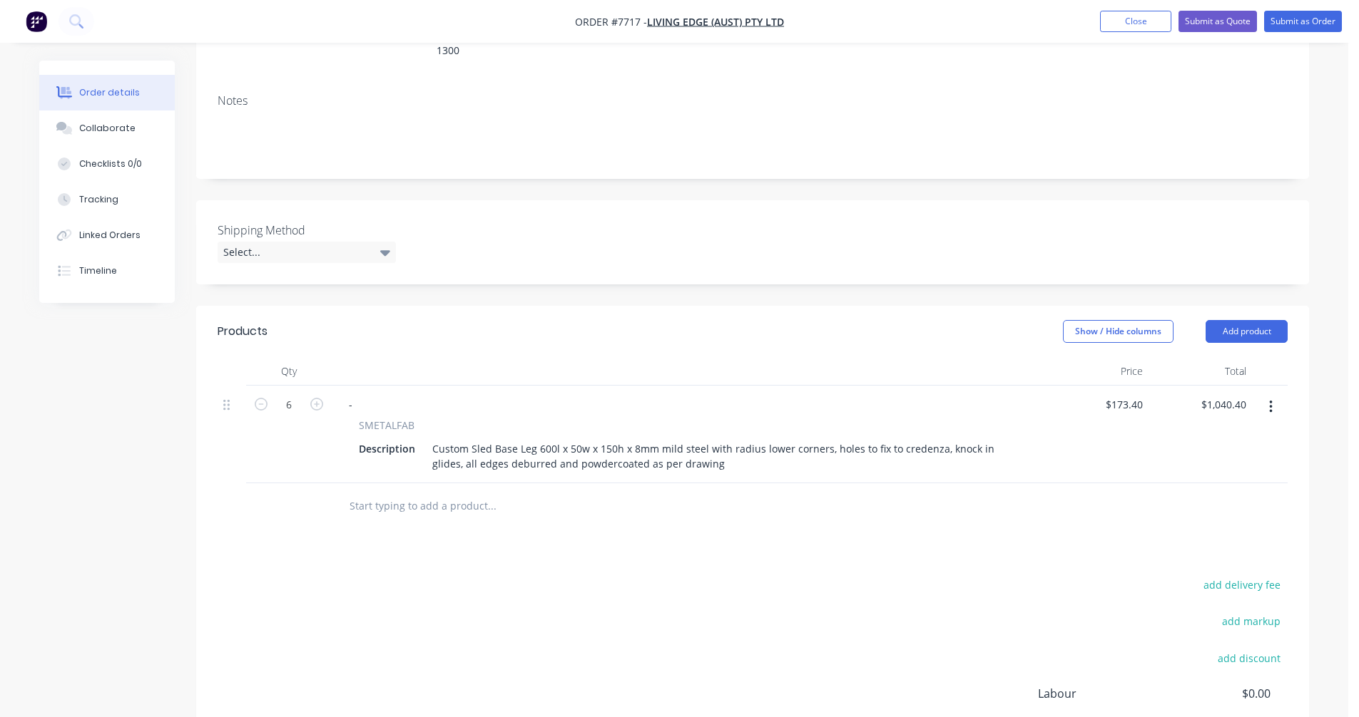
click at [390, 492] on input "text" at bounding box center [491, 506] width 285 height 29
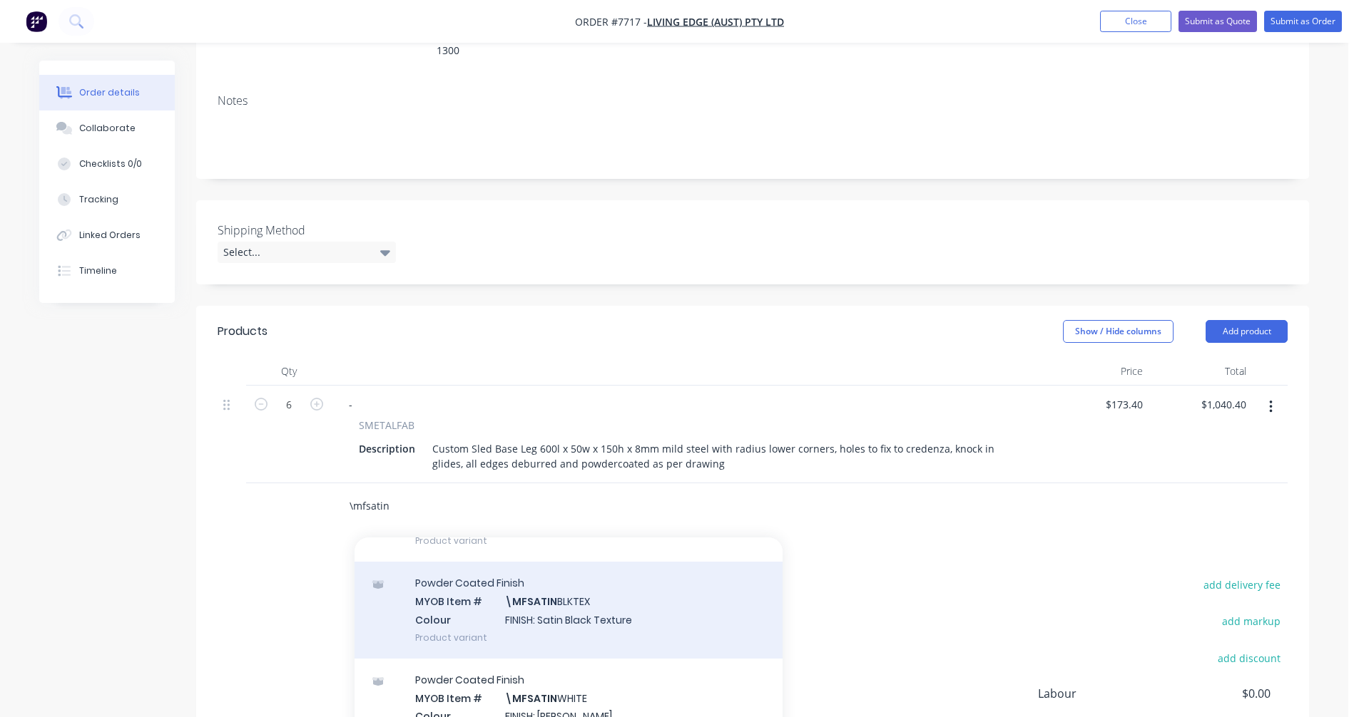
scroll to position [228, 0]
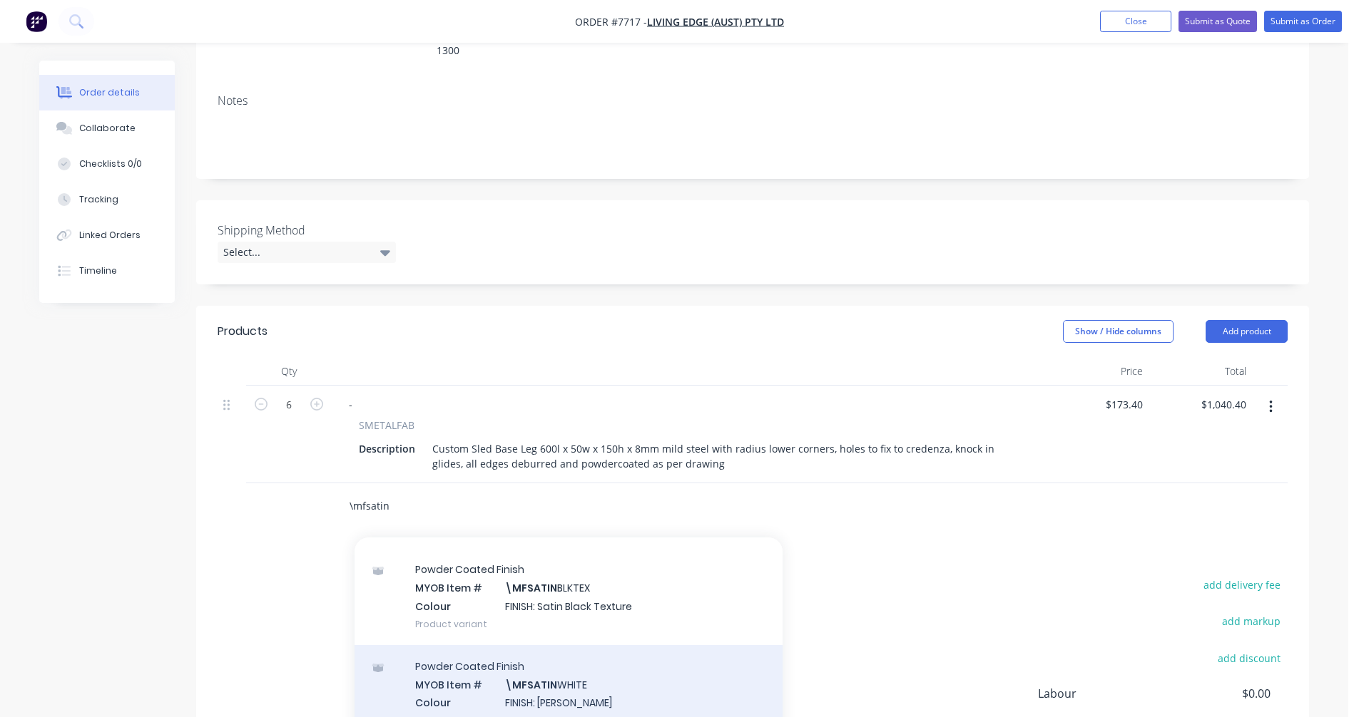
type input "\mfsatin"
click at [546, 677] on div "Powder Coated Finish MYOB Item # \MFSATIN WHITE Colour FINISH: Satin White Prod…" at bounding box center [568, 693] width 428 height 96
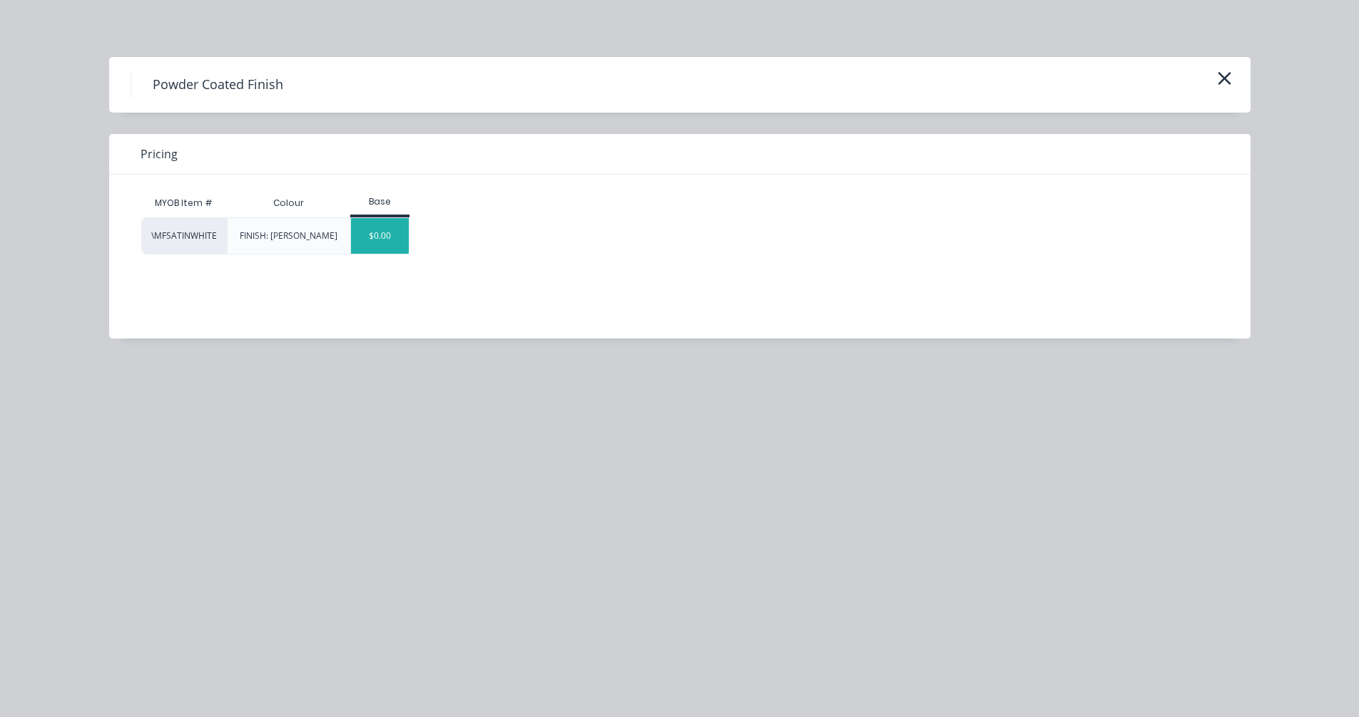
click at [381, 242] on div "$0.00" at bounding box center [380, 236] width 58 height 36
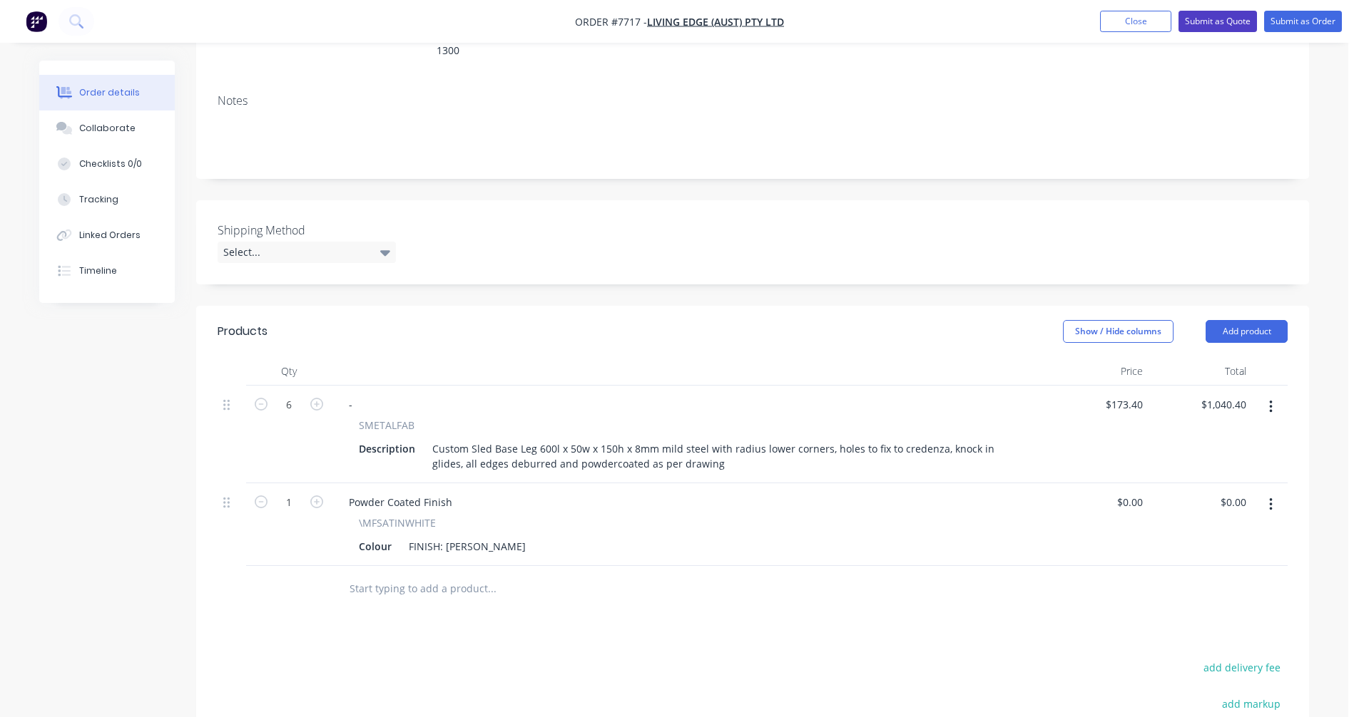
click at [1228, 19] on button "Submit as Quote" at bounding box center [1217, 21] width 78 height 21
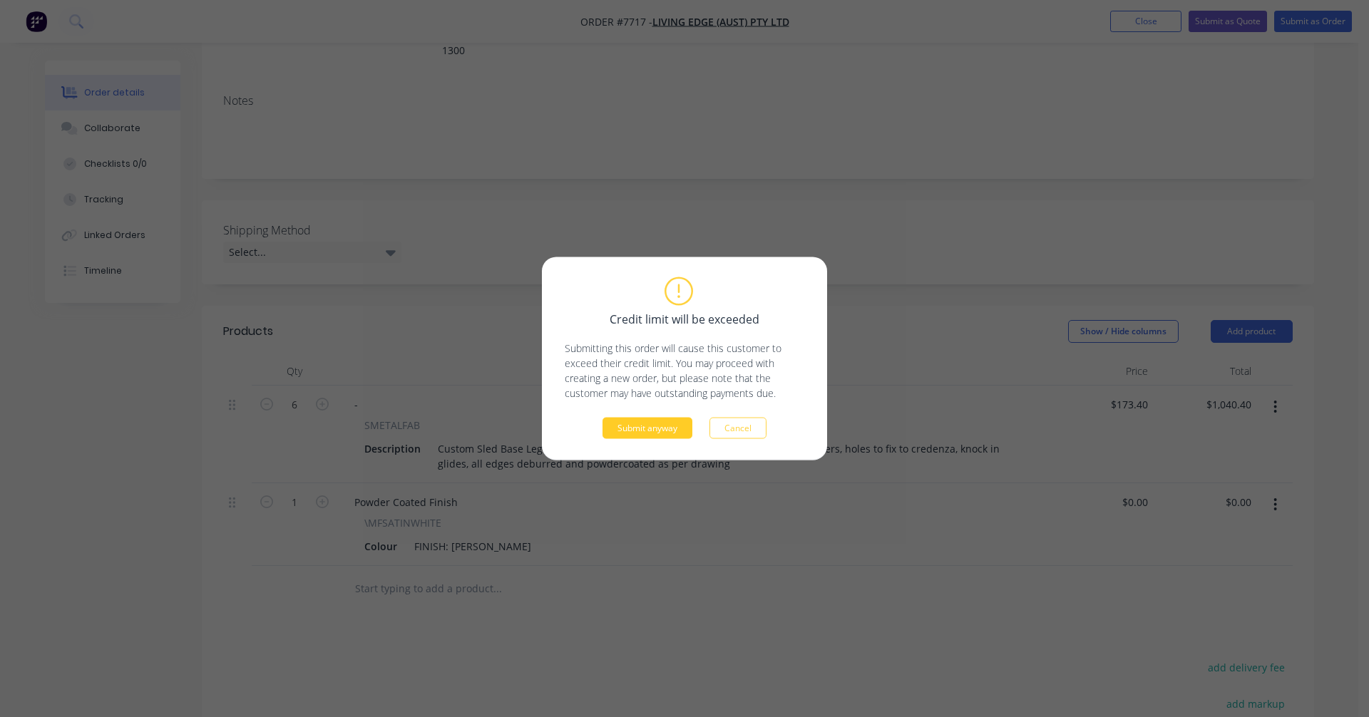
click at [634, 431] on button "Submit anyway" at bounding box center [648, 428] width 90 height 21
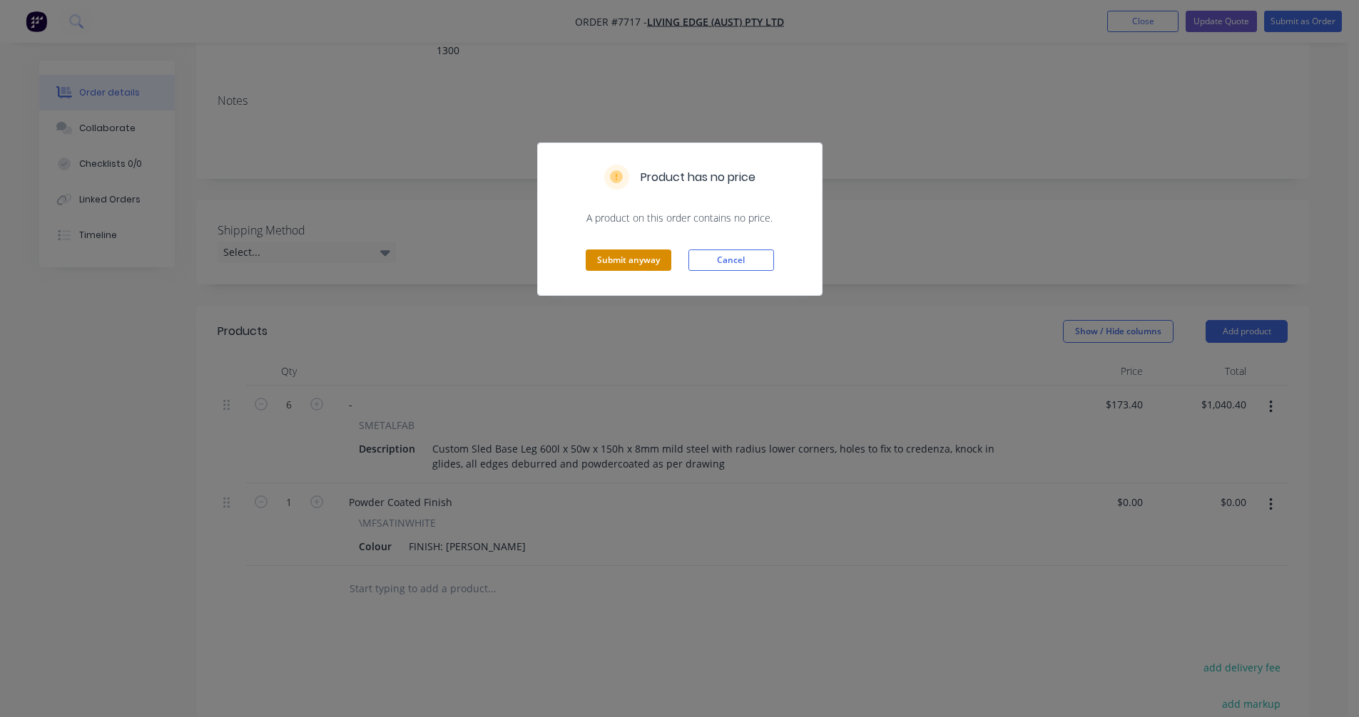
click at [621, 257] on button "Submit anyway" at bounding box center [629, 260] width 86 height 21
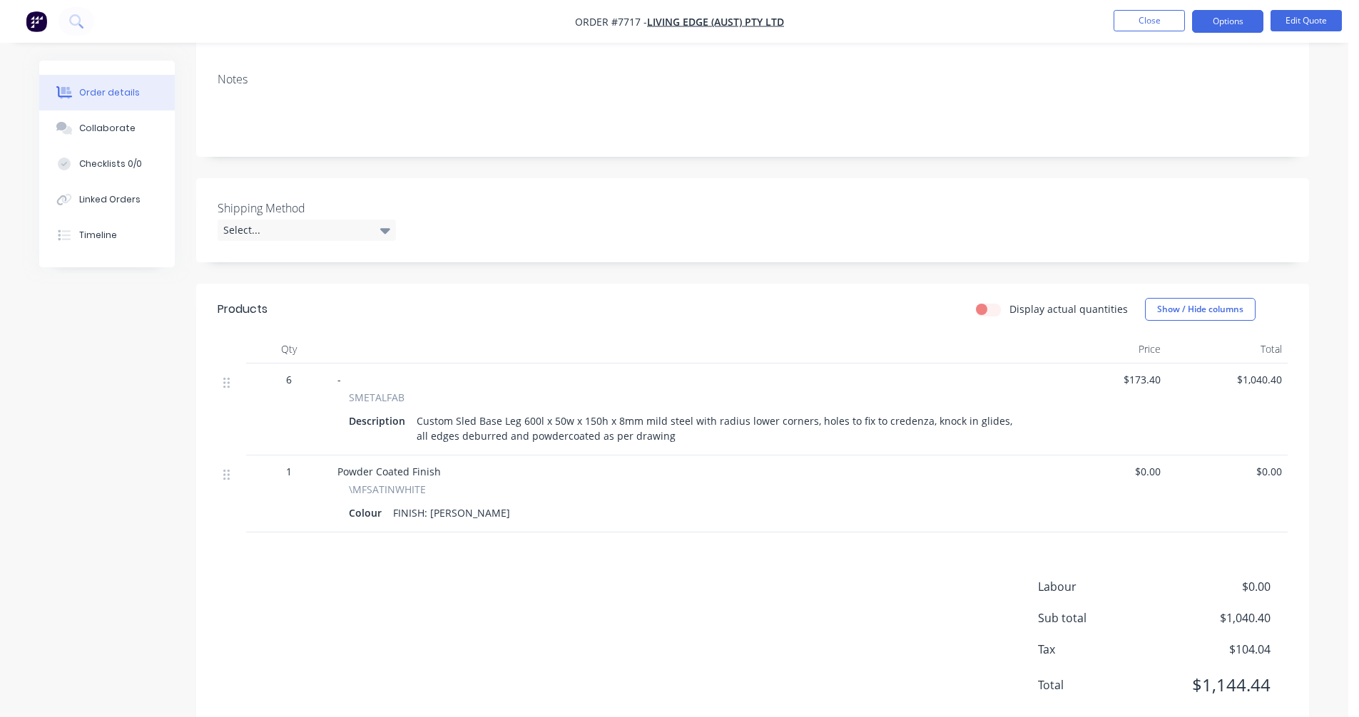
scroll to position [0, 0]
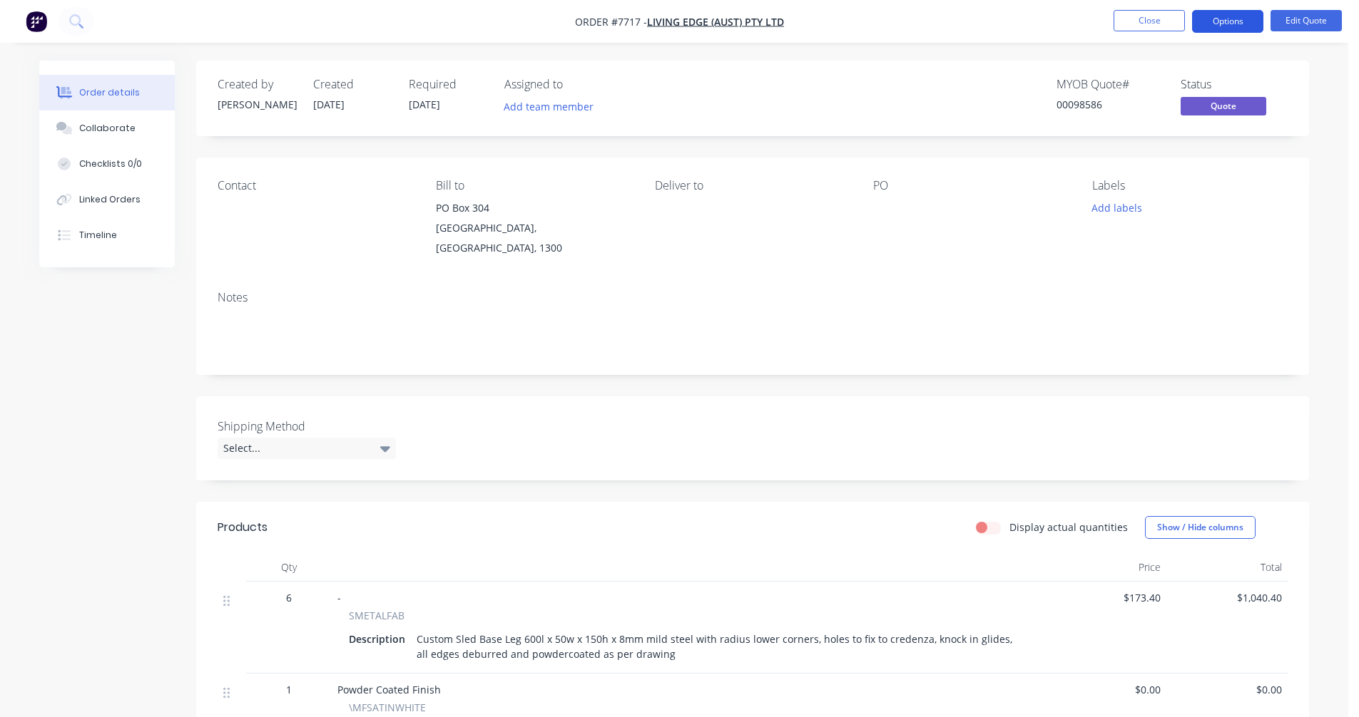
click at [1220, 18] on button "Options" at bounding box center [1227, 21] width 71 height 23
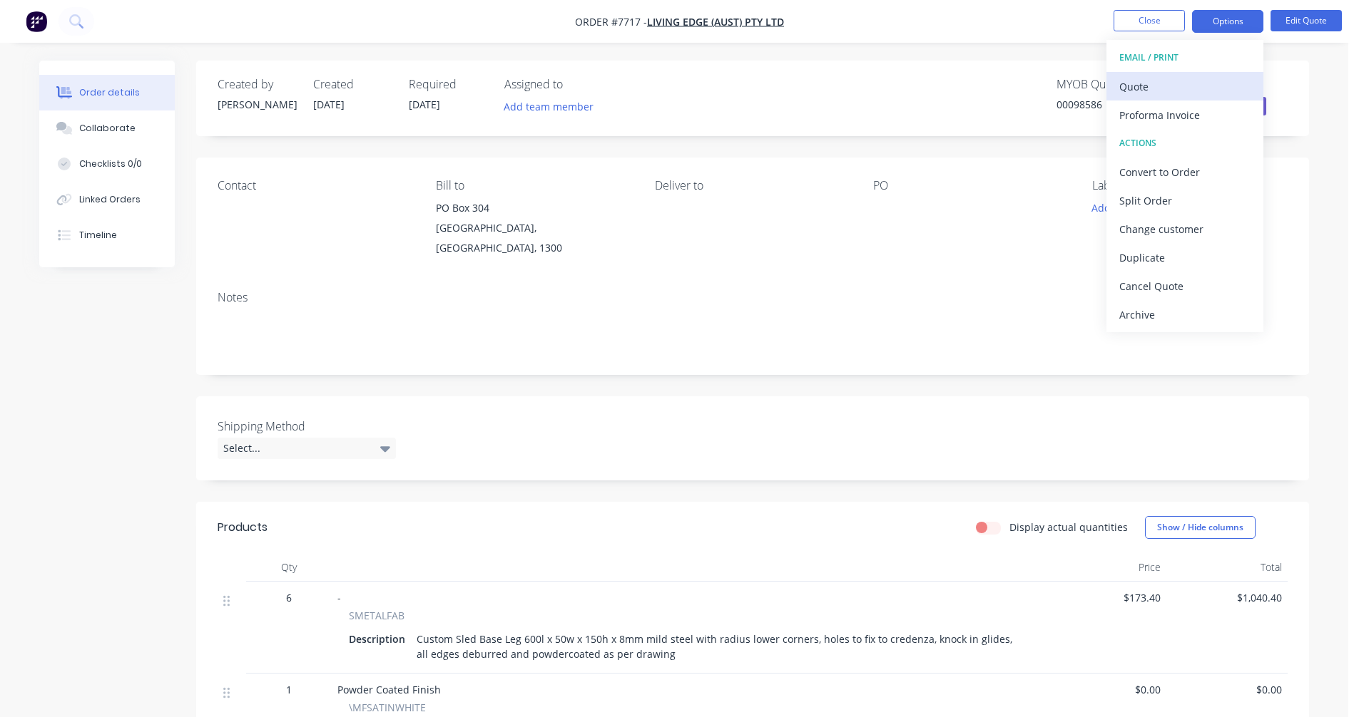
click at [1140, 82] on div "Quote" at bounding box center [1184, 86] width 131 height 21
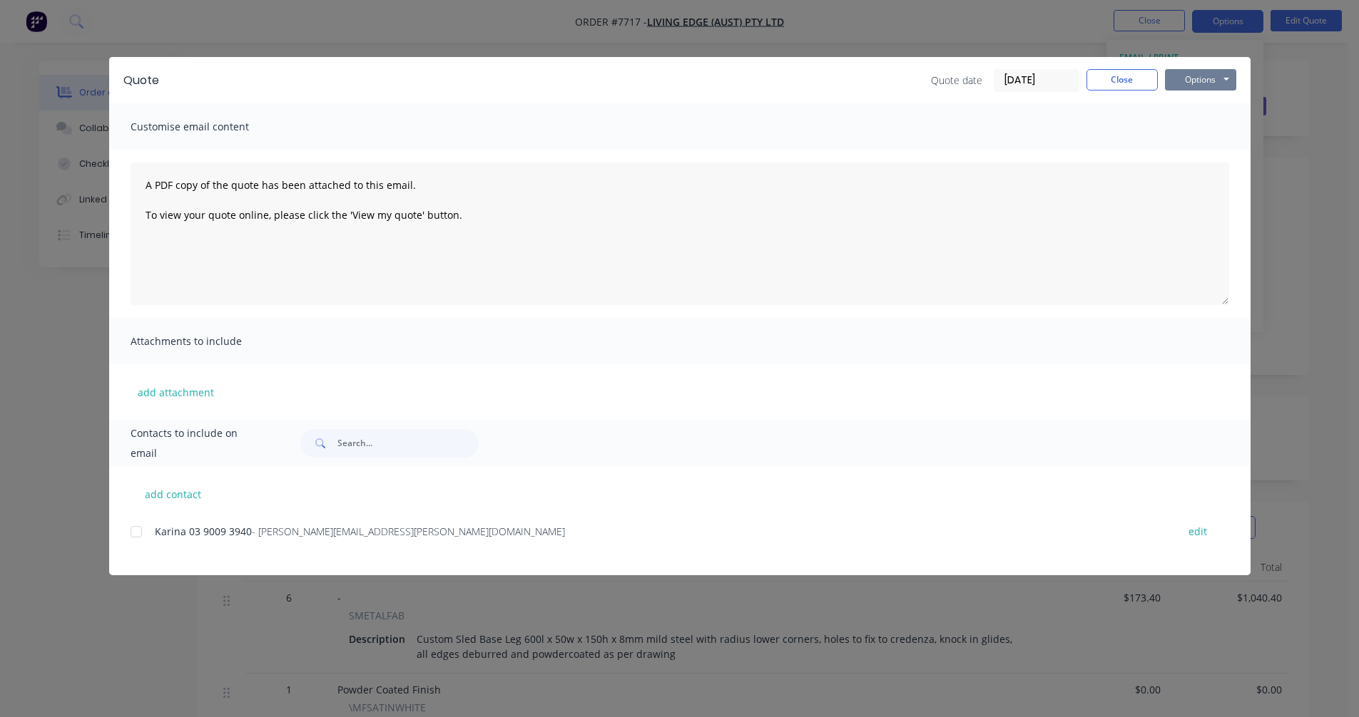
click at [1207, 76] on button "Options" at bounding box center [1200, 79] width 71 height 21
click at [1211, 100] on button "Preview" at bounding box center [1210, 105] width 91 height 24
click at [1126, 76] on button "Close" at bounding box center [1121, 79] width 71 height 21
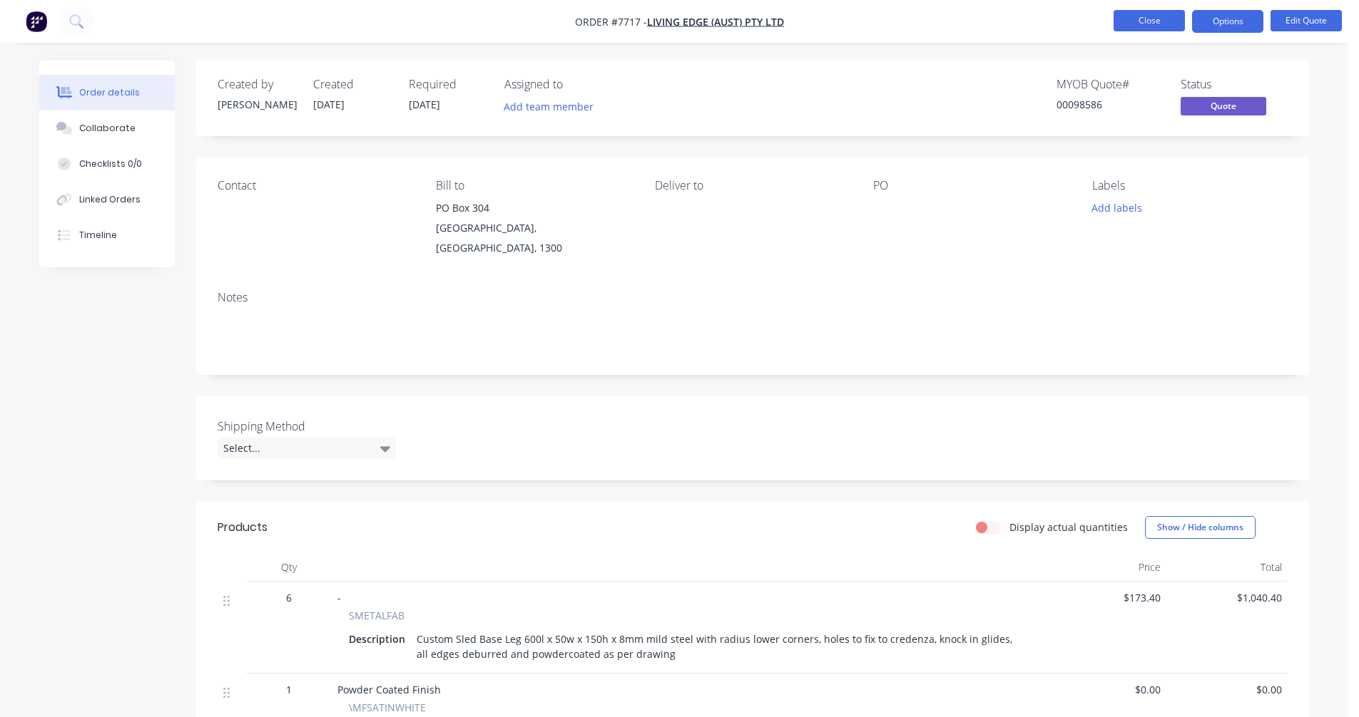
click at [1143, 23] on button "Close" at bounding box center [1148, 20] width 71 height 21
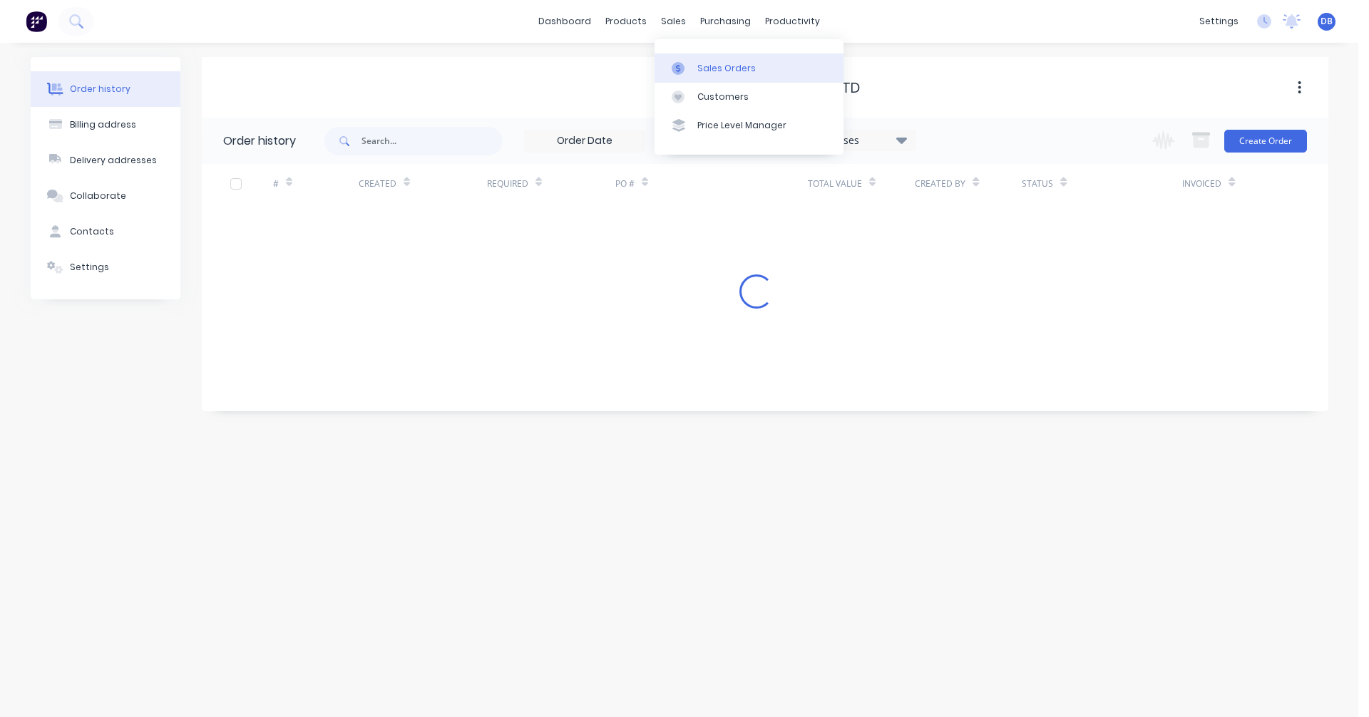
click at [703, 65] on div "Sales Orders" at bounding box center [727, 68] width 58 height 13
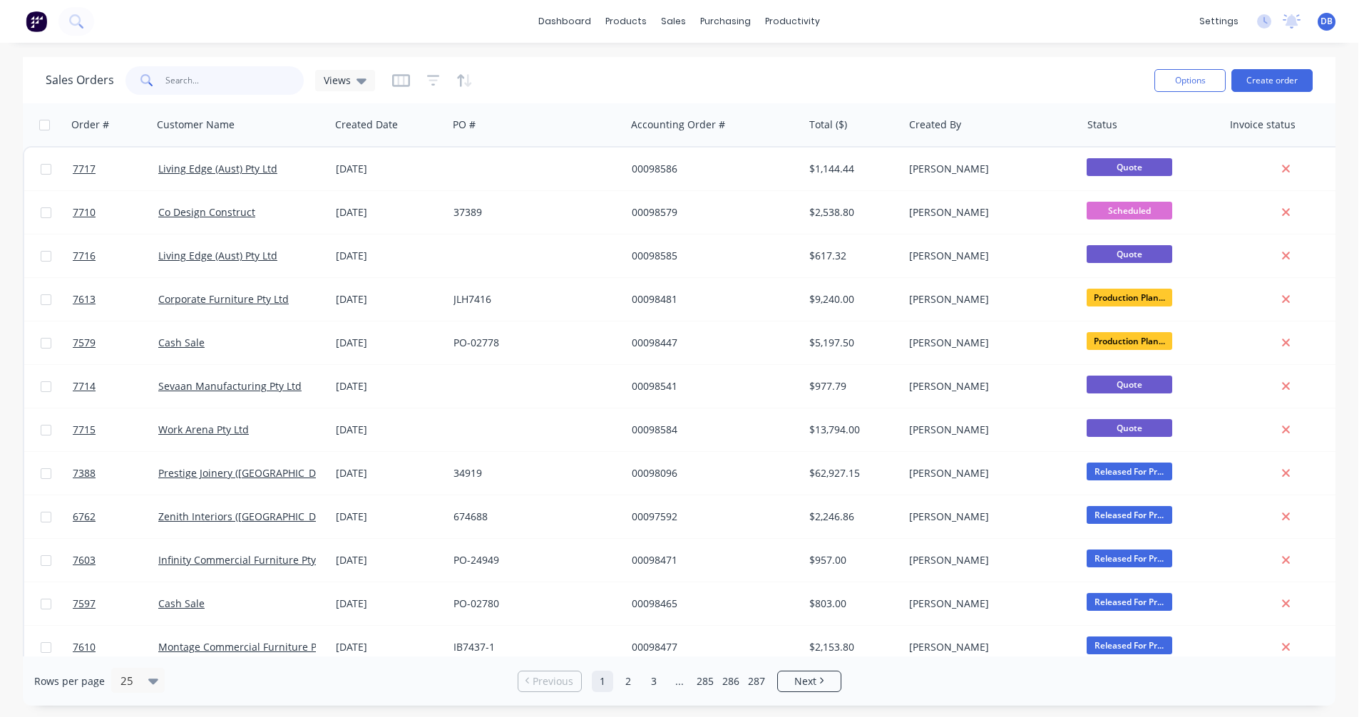
click at [193, 80] on input "text" at bounding box center [234, 80] width 139 height 29
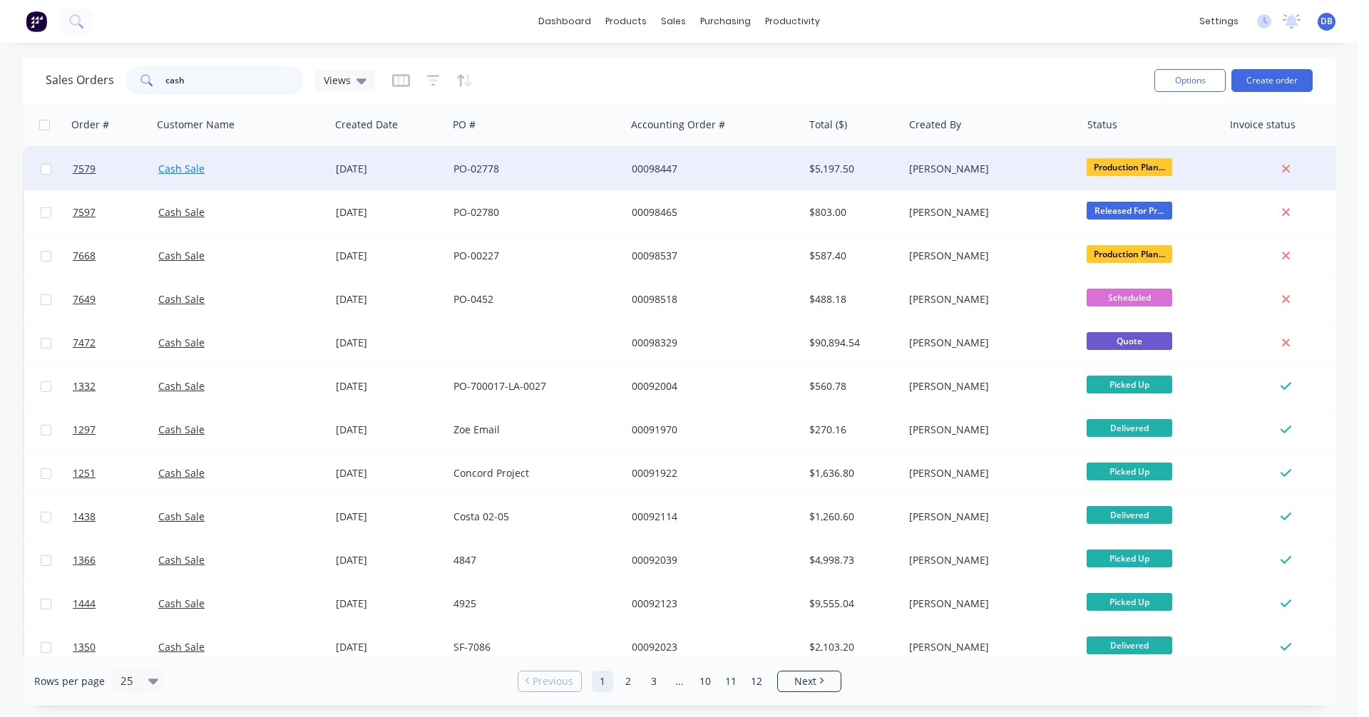
type input "cash"
click at [190, 170] on link "Cash Sale" at bounding box center [181, 169] width 46 height 14
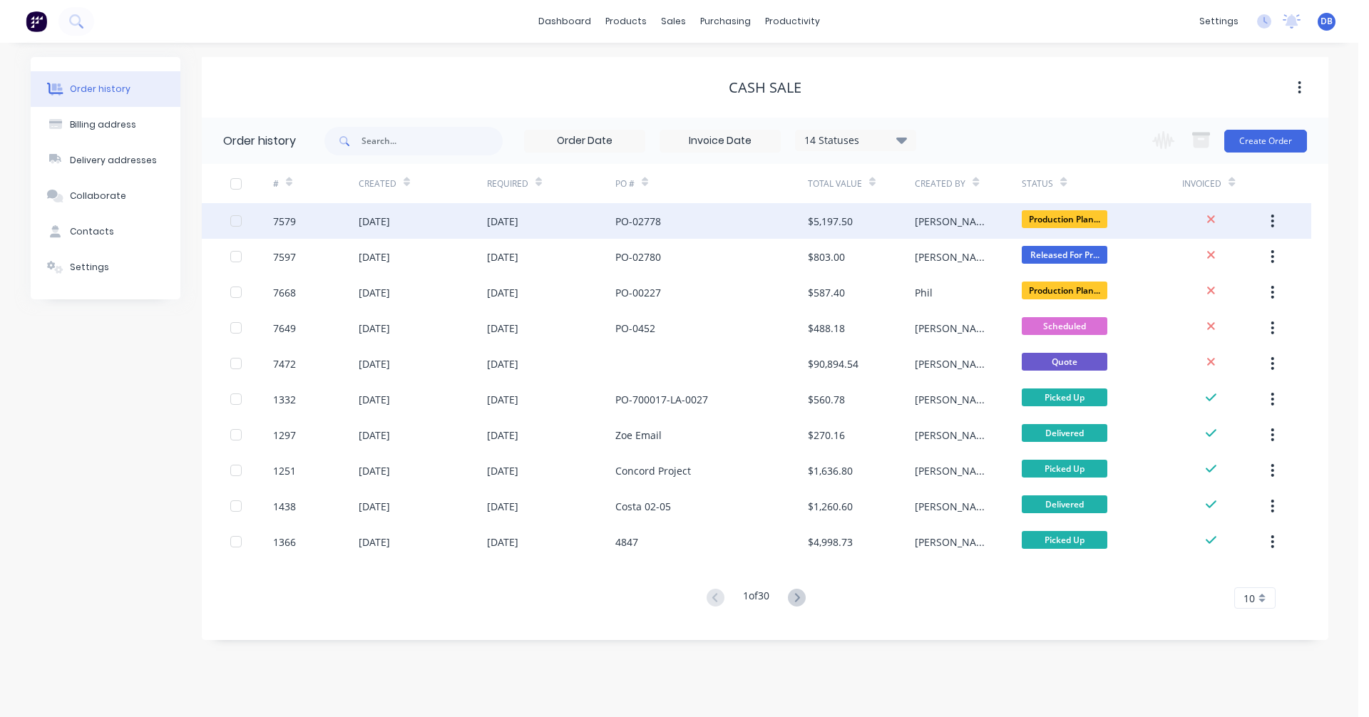
click at [519, 220] on div "[DATE]" at bounding box center [502, 221] width 31 height 15
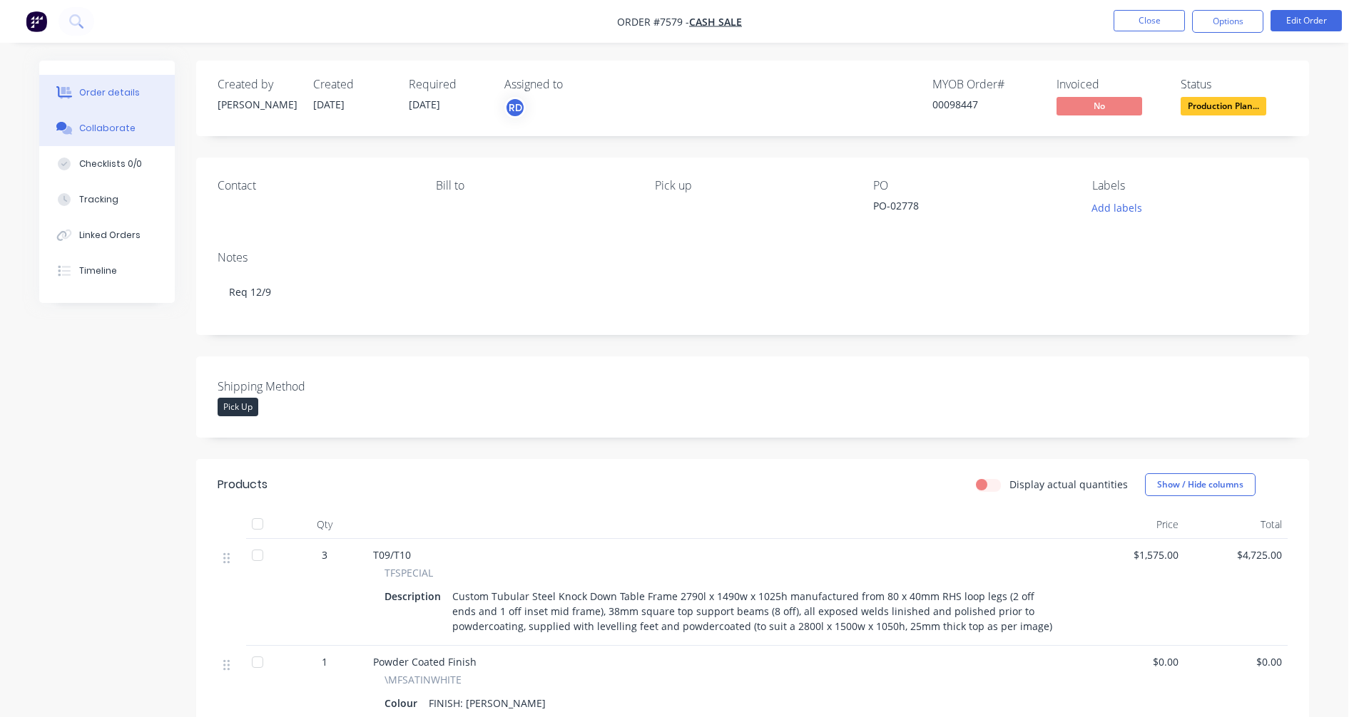
click at [110, 129] on div "Collaborate" at bounding box center [107, 128] width 56 height 13
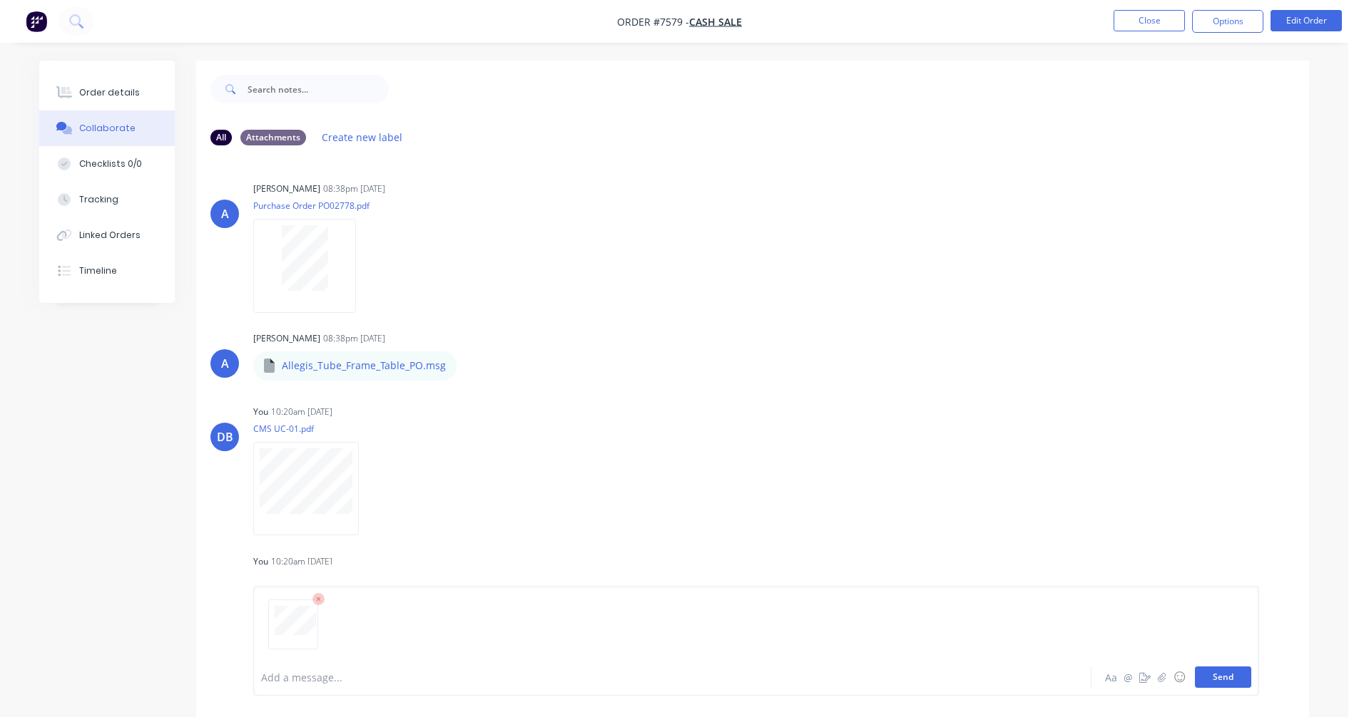
click at [1218, 675] on button "Send" at bounding box center [1223, 677] width 56 height 21
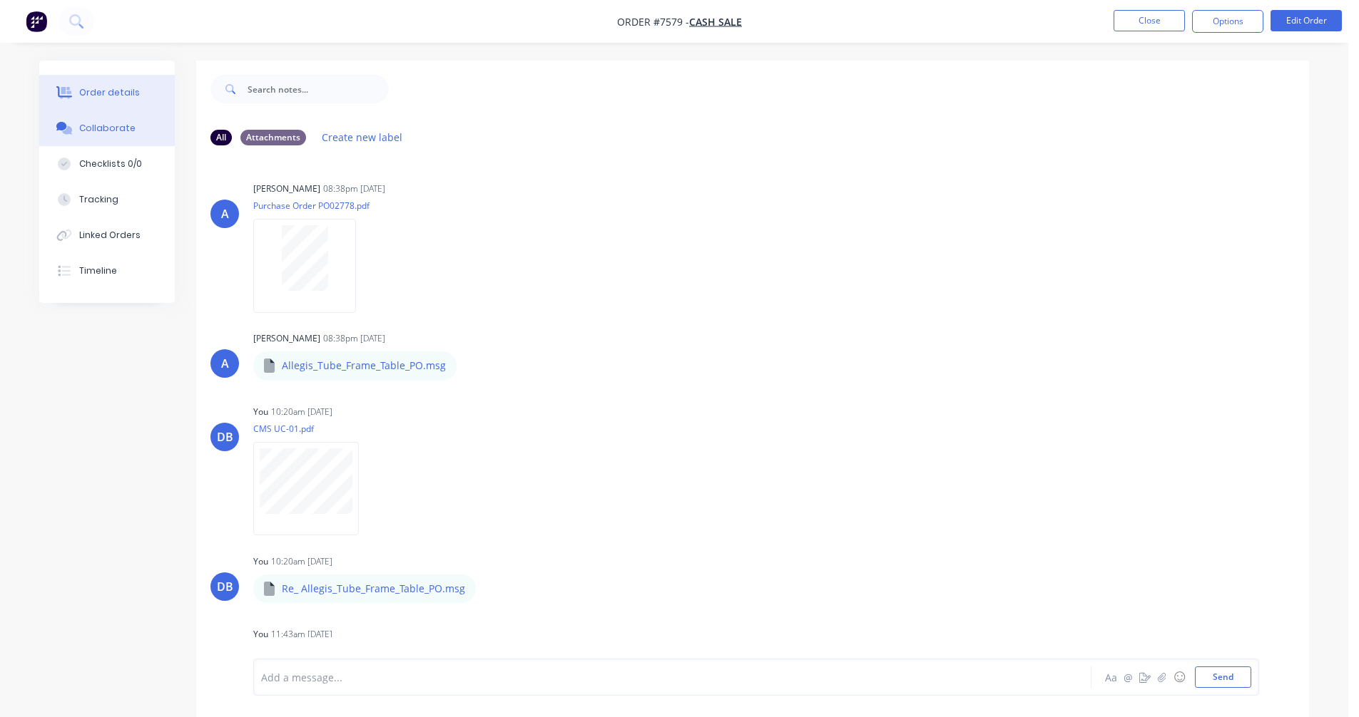
click at [118, 91] on div "Order details" at bounding box center [109, 92] width 61 height 13
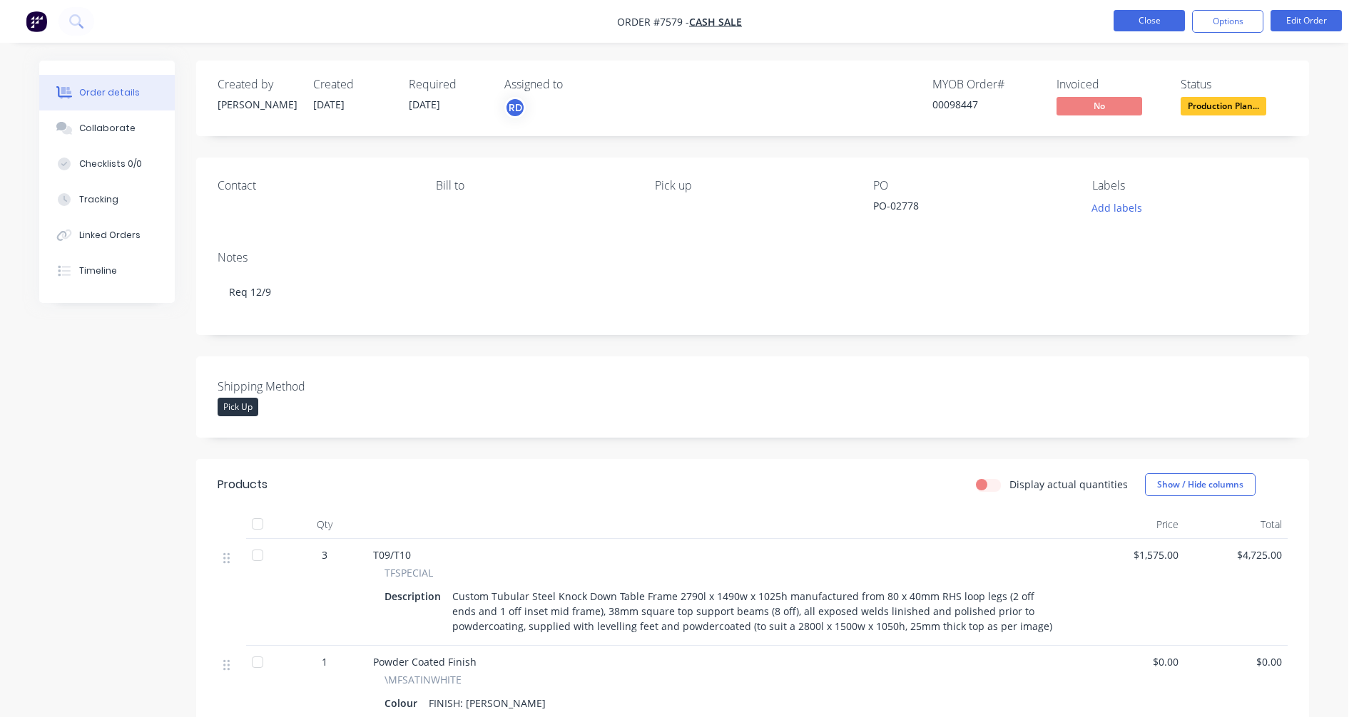
click at [1146, 10] on button "Close" at bounding box center [1148, 20] width 71 height 21
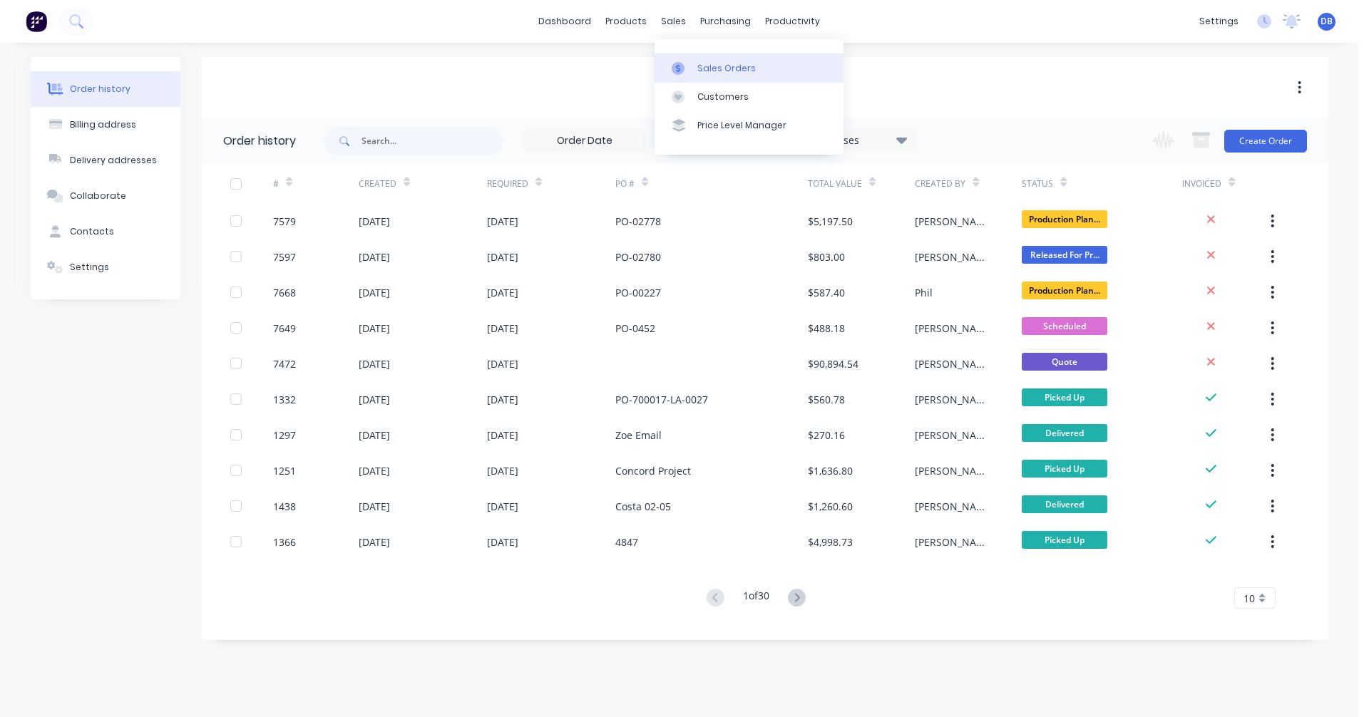
click at [707, 64] on div "Sales Orders" at bounding box center [727, 68] width 58 height 13
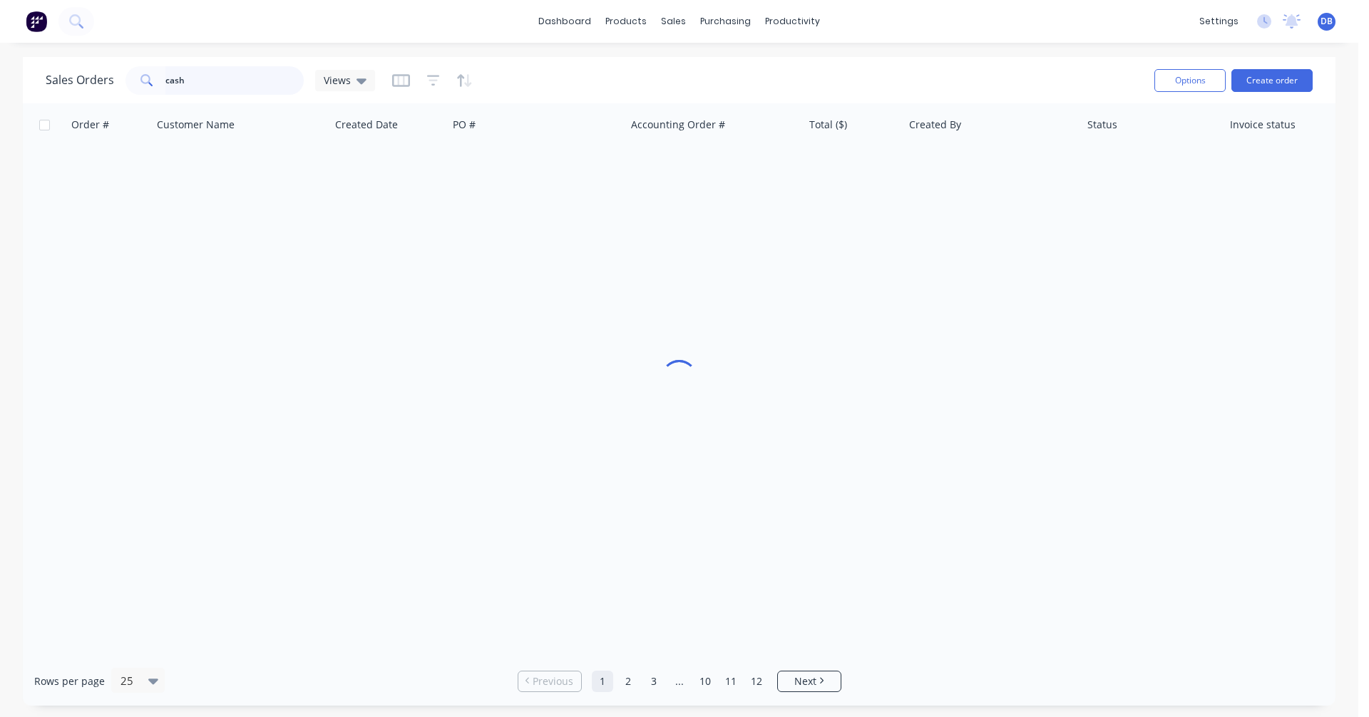
drag, startPoint x: 211, startPoint y: 80, endPoint x: 118, endPoint y: 83, distance: 92.8
click at [118, 81] on div "Sales Orders cash Views" at bounding box center [211, 80] width 330 height 29
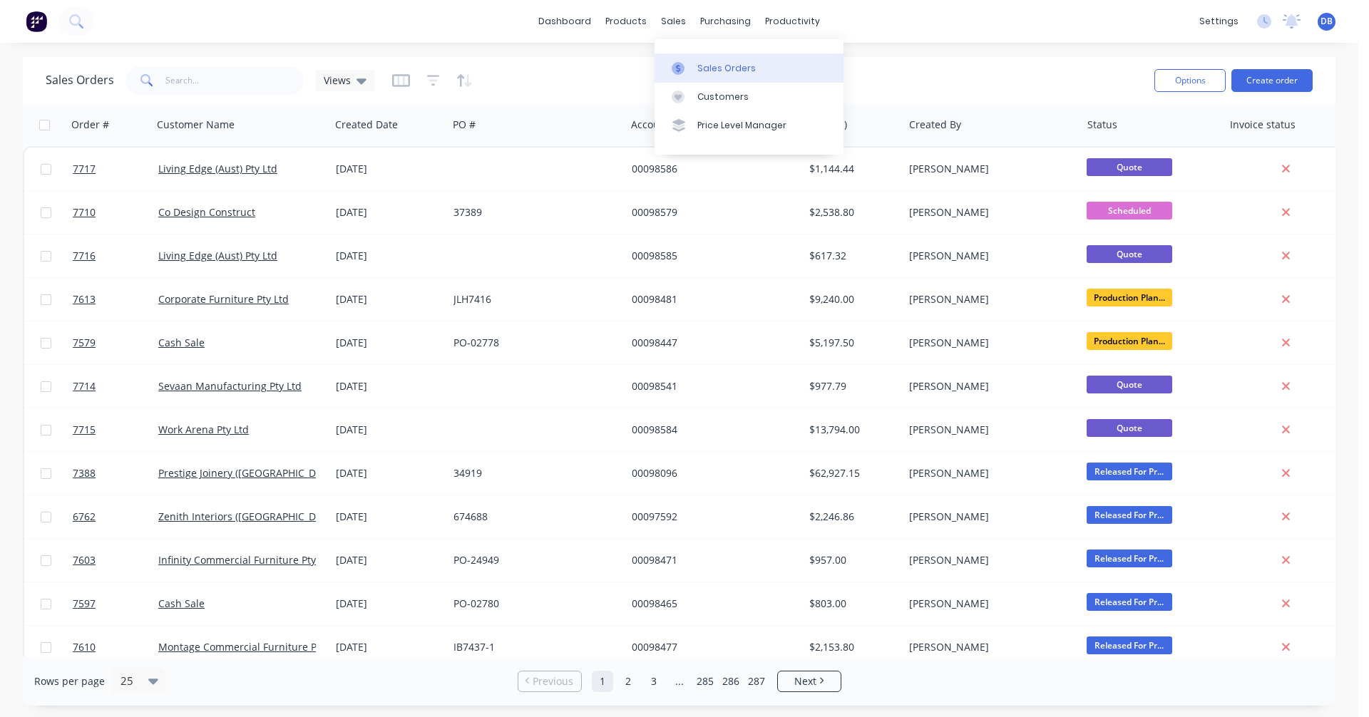
click at [710, 66] on div "Sales Orders" at bounding box center [727, 68] width 58 height 13
click at [1267, 78] on button "Create order" at bounding box center [1272, 80] width 81 height 23
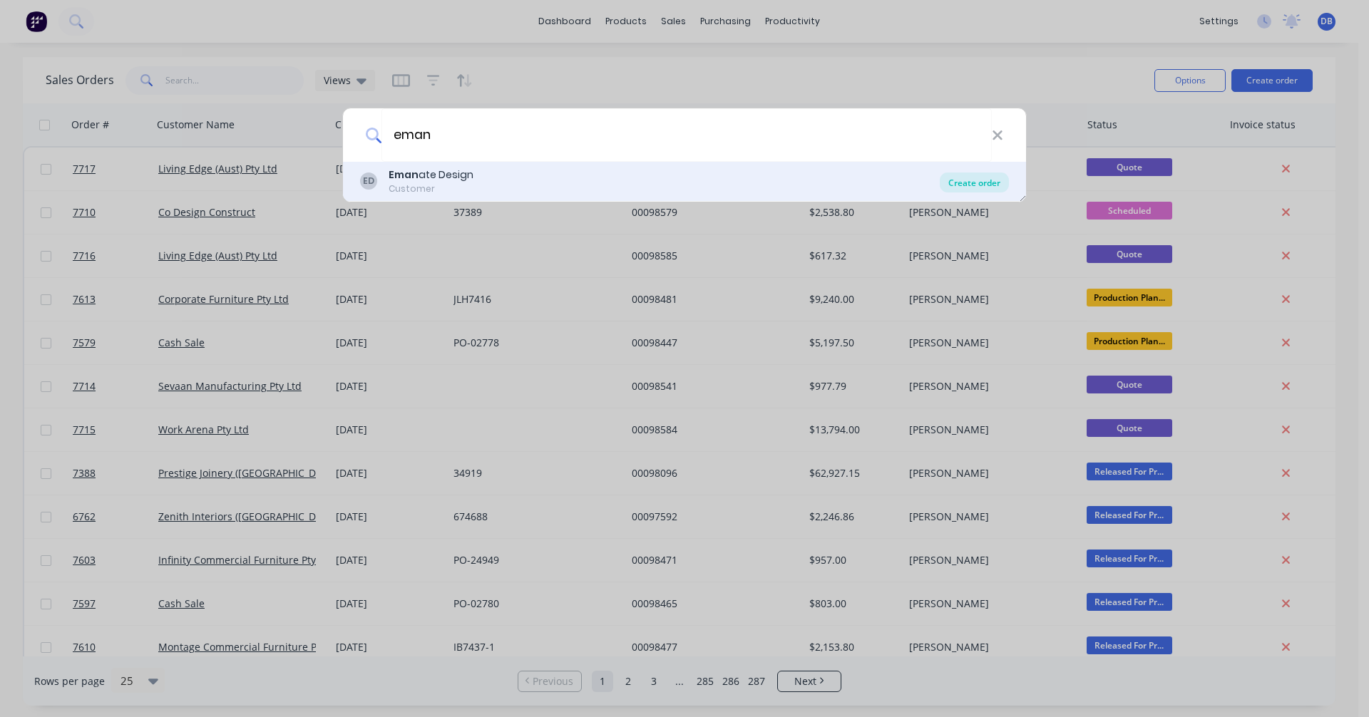
type input "eman"
click at [966, 177] on div "Create order" at bounding box center [974, 183] width 69 height 20
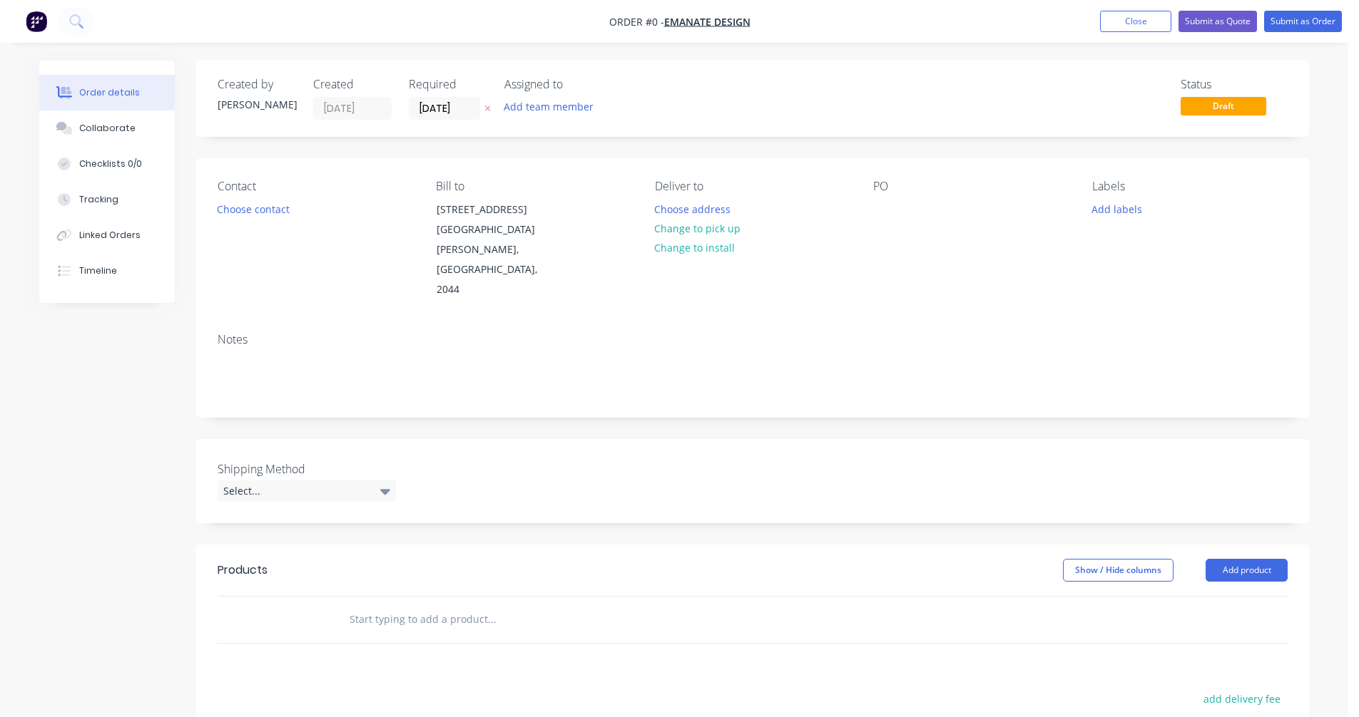
click at [396, 606] on input "text" at bounding box center [491, 620] width 285 height 29
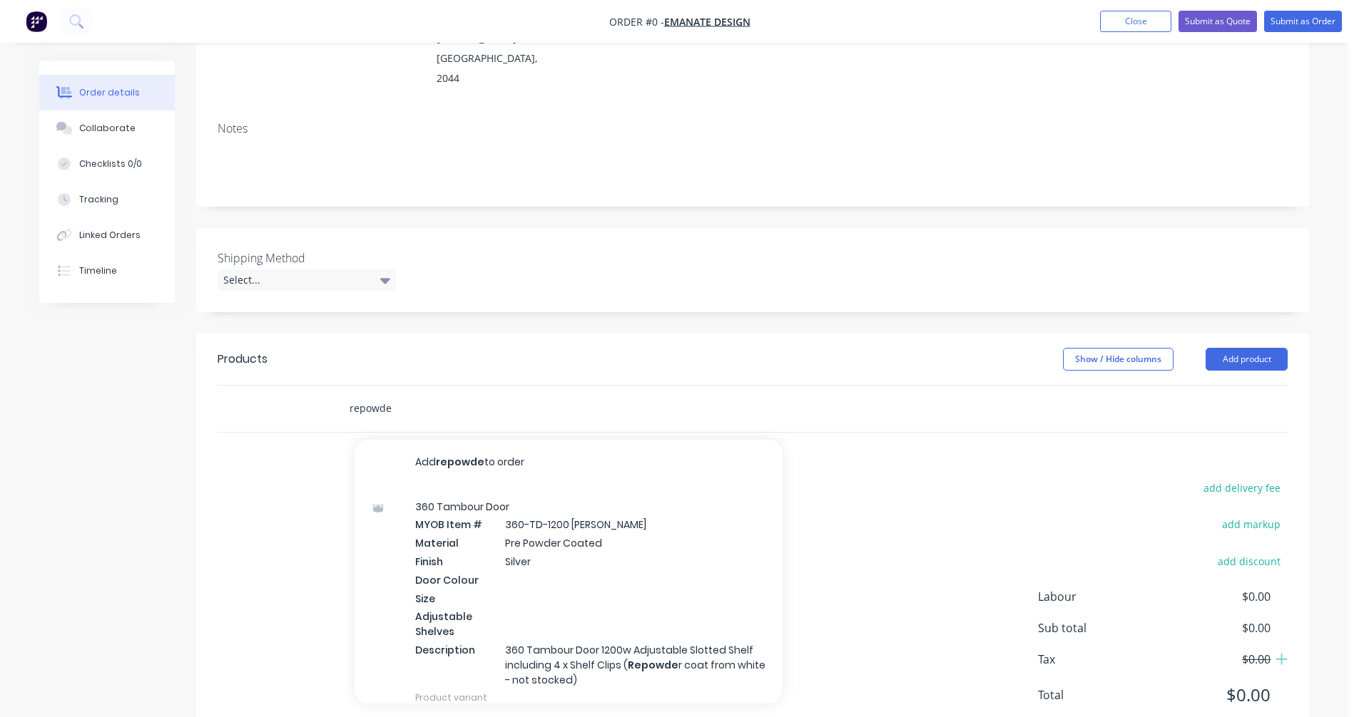
scroll to position [214, 0]
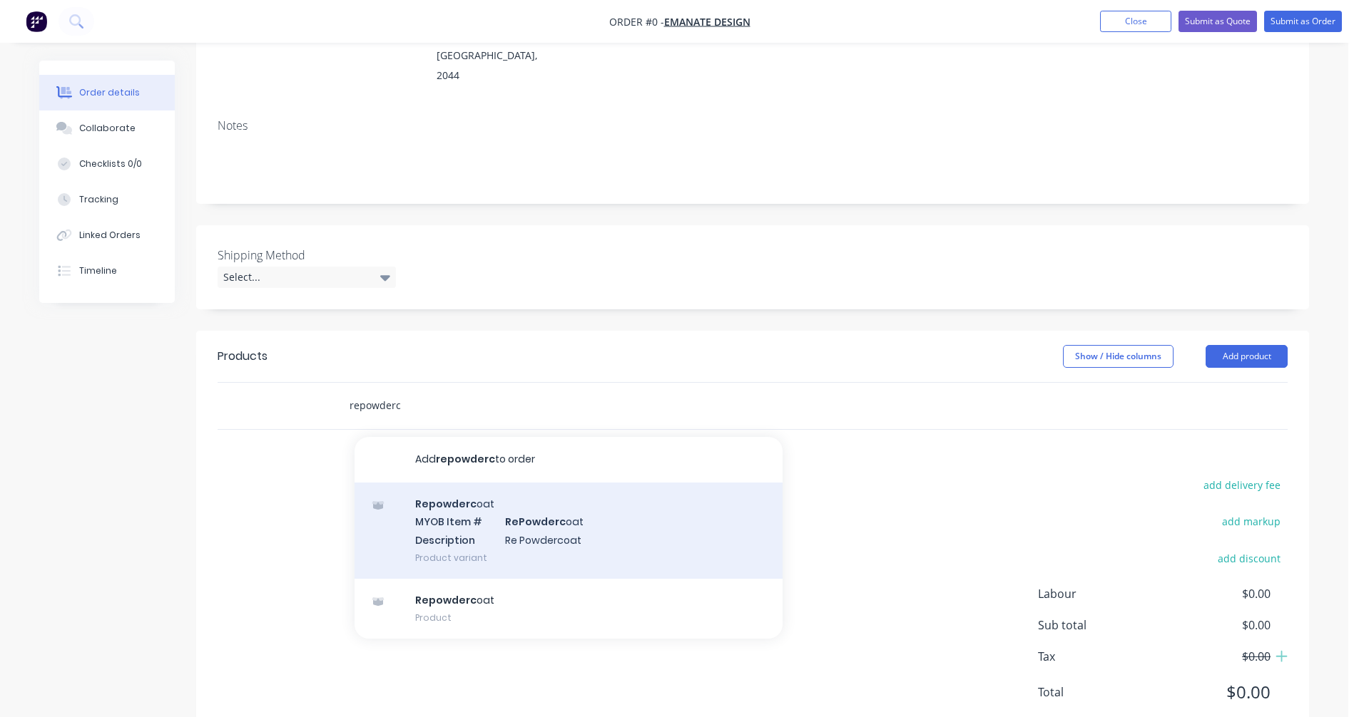
type input "repowderc"
click at [563, 501] on div "Repowderc oat MYOB Item # RePowderc oat Description Re Powdercoat Product varia…" at bounding box center [568, 531] width 428 height 96
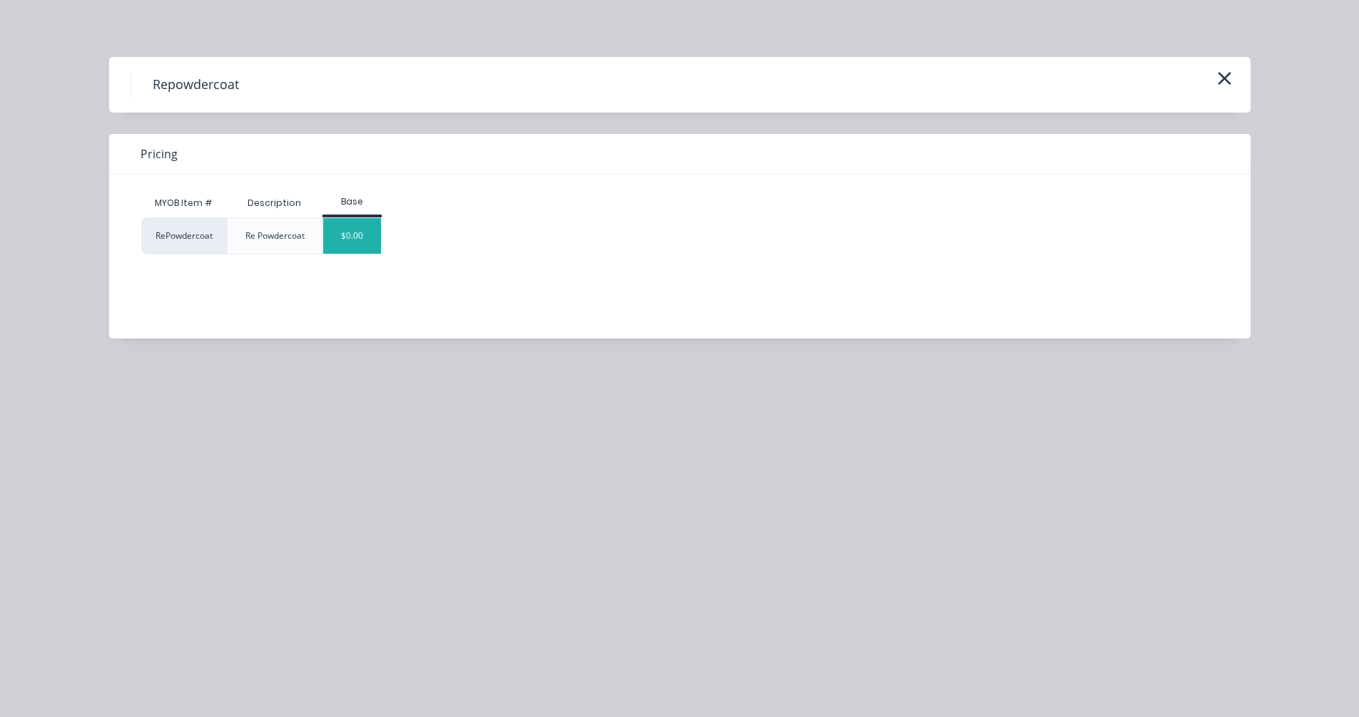
click at [347, 232] on div "$0.00" at bounding box center [352, 236] width 58 height 36
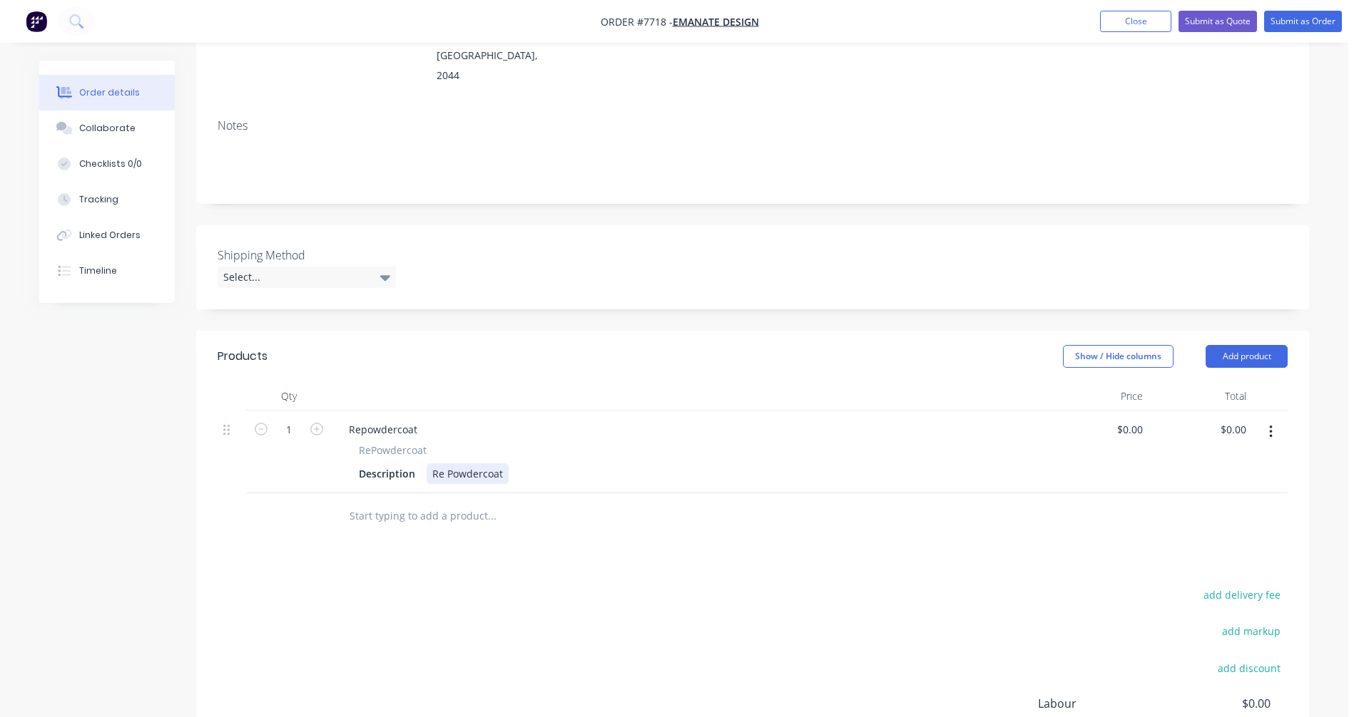
click at [501, 464] on div "Re Powdercoat" at bounding box center [468, 474] width 82 height 21
type input "$0.00"
click at [319, 423] on icon "button" at bounding box center [316, 429] width 13 height 13
type input "2"
drag, startPoint x: 423, startPoint y: 410, endPoint x: 323, endPoint y: 411, distance: 99.9
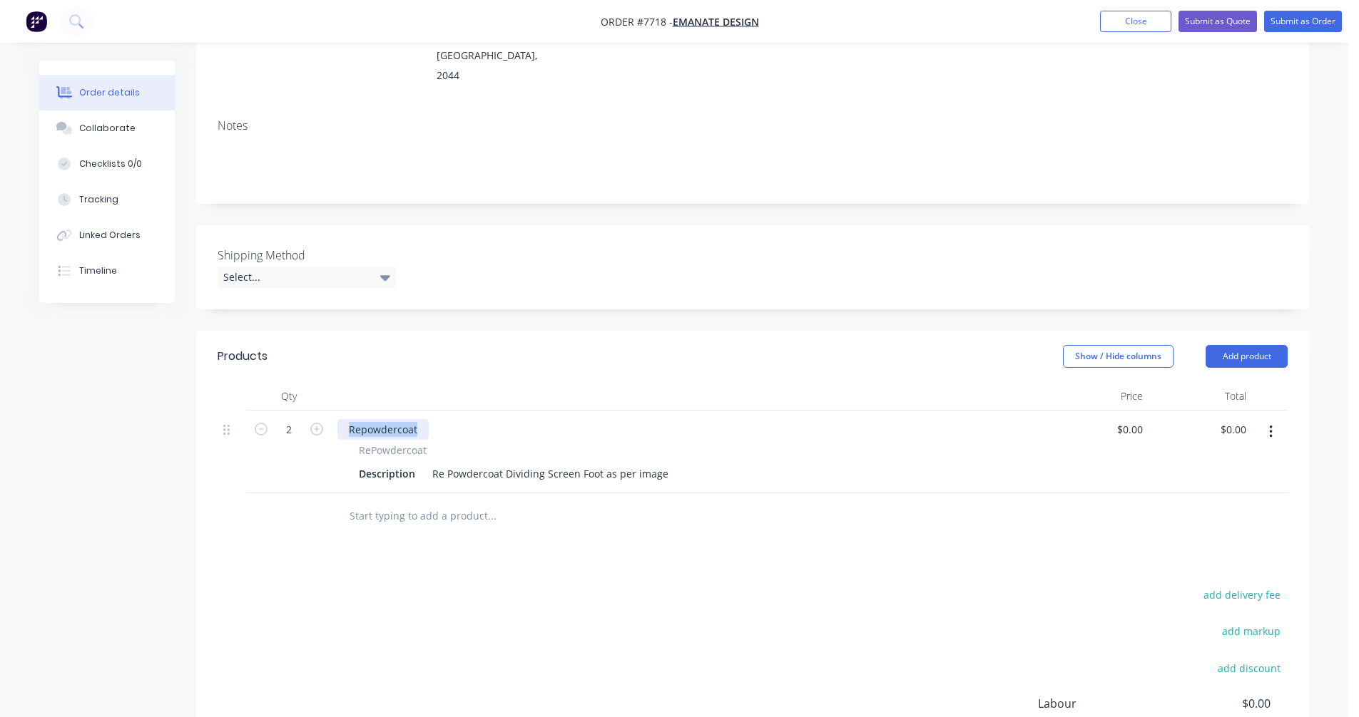
click at [329, 411] on div "2 Repowdercoat RePowdercoat Description Re Powdercoat Dividing Screen Foot as p…" at bounding box center [753, 452] width 1070 height 83
click at [367, 502] on input "text" at bounding box center [491, 516] width 285 height 29
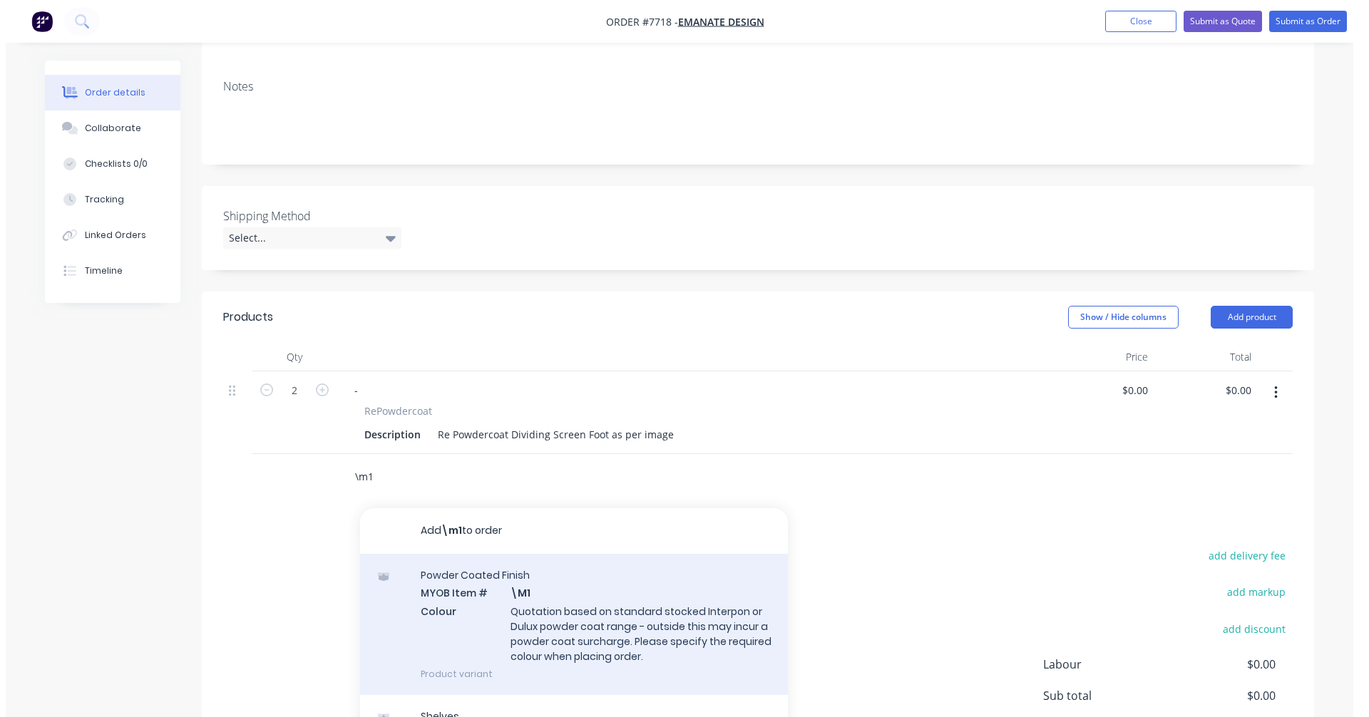
scroll to position [285, 0]
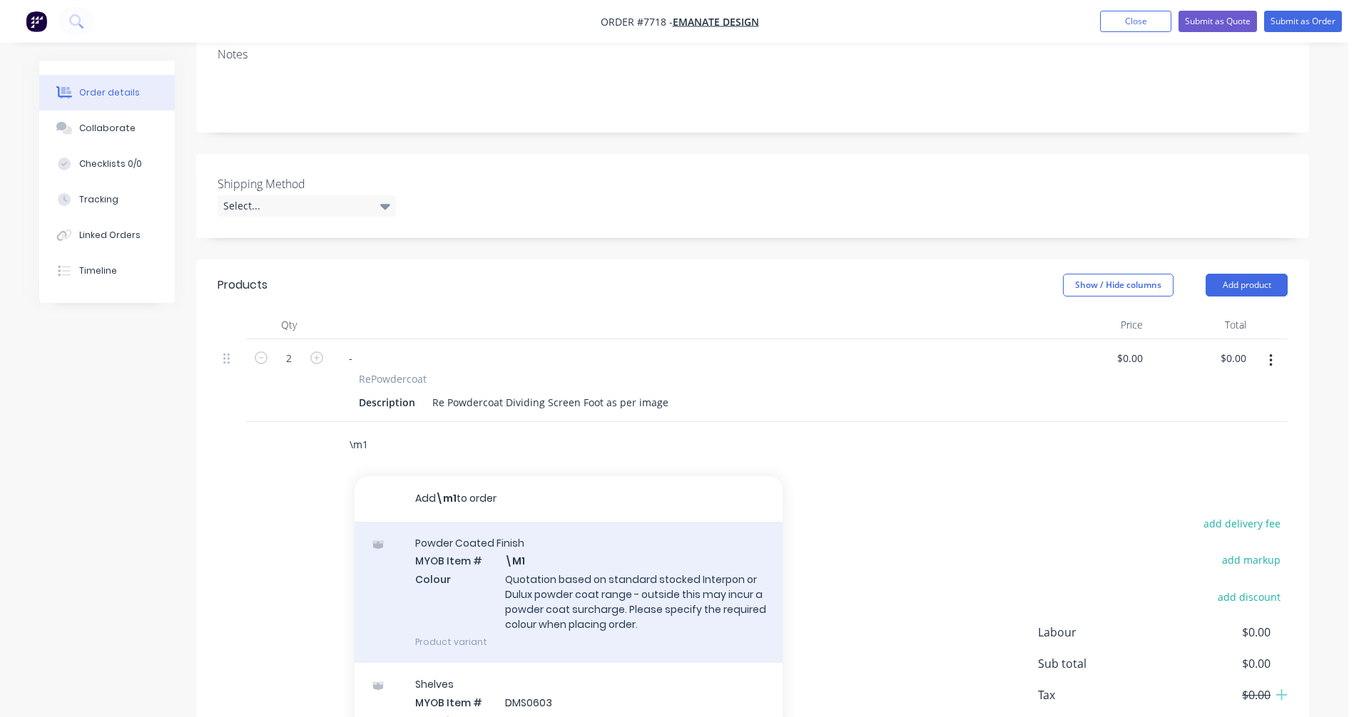
type input "\m1"
click at [558, 569] on div "Powder Coated Finish MYOB Item # \M1 Colour Quotation based on standard stocked…" at bounding box center [568, 592] width 428 height 141
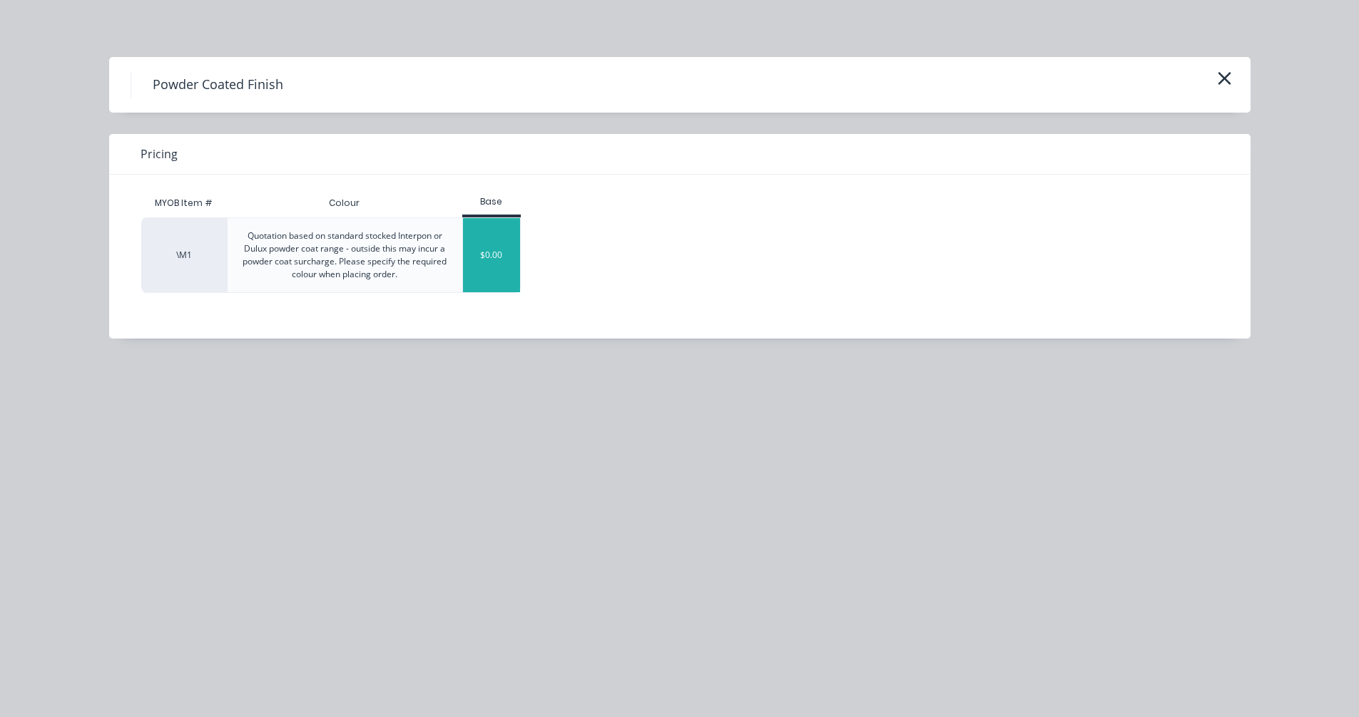
click at [491, 257] on div "$0.00" at bounding box center [492, 255] width 58 height 74
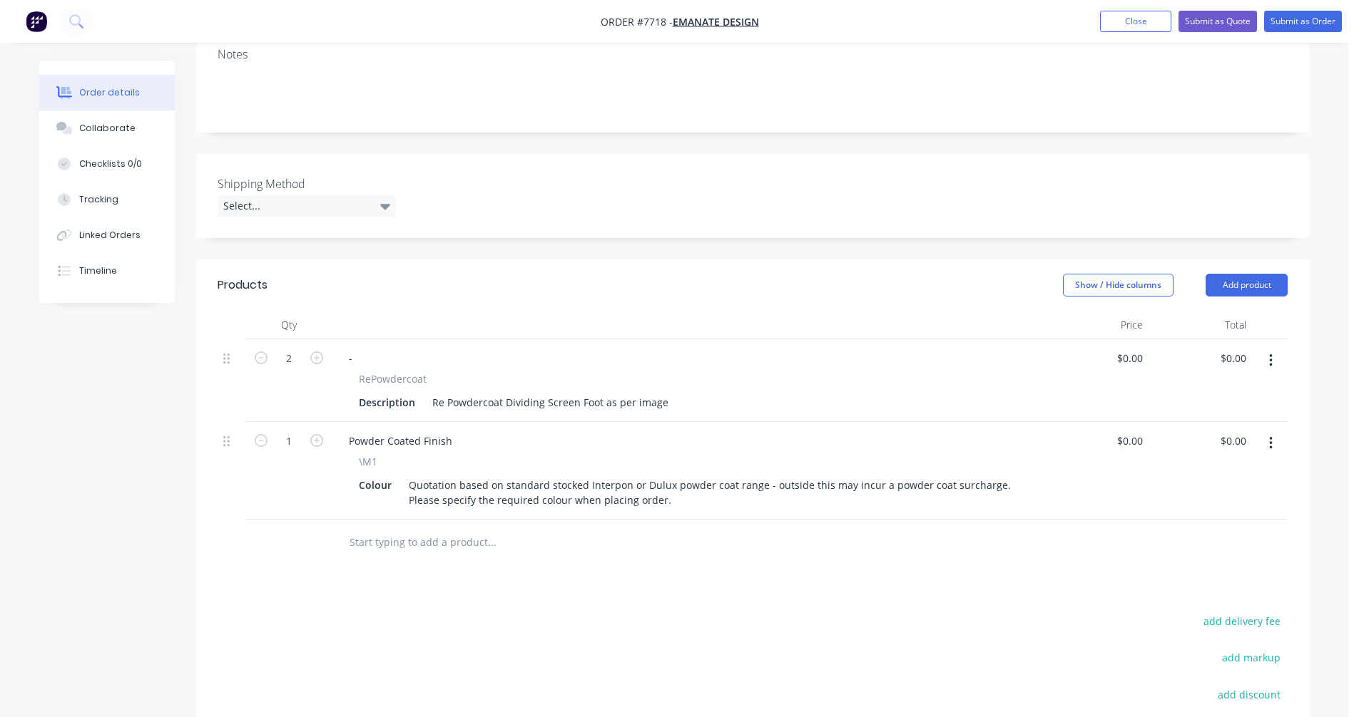
click at [422, 528] on input "text" at bounding box center [491, 542] width 285 height 29
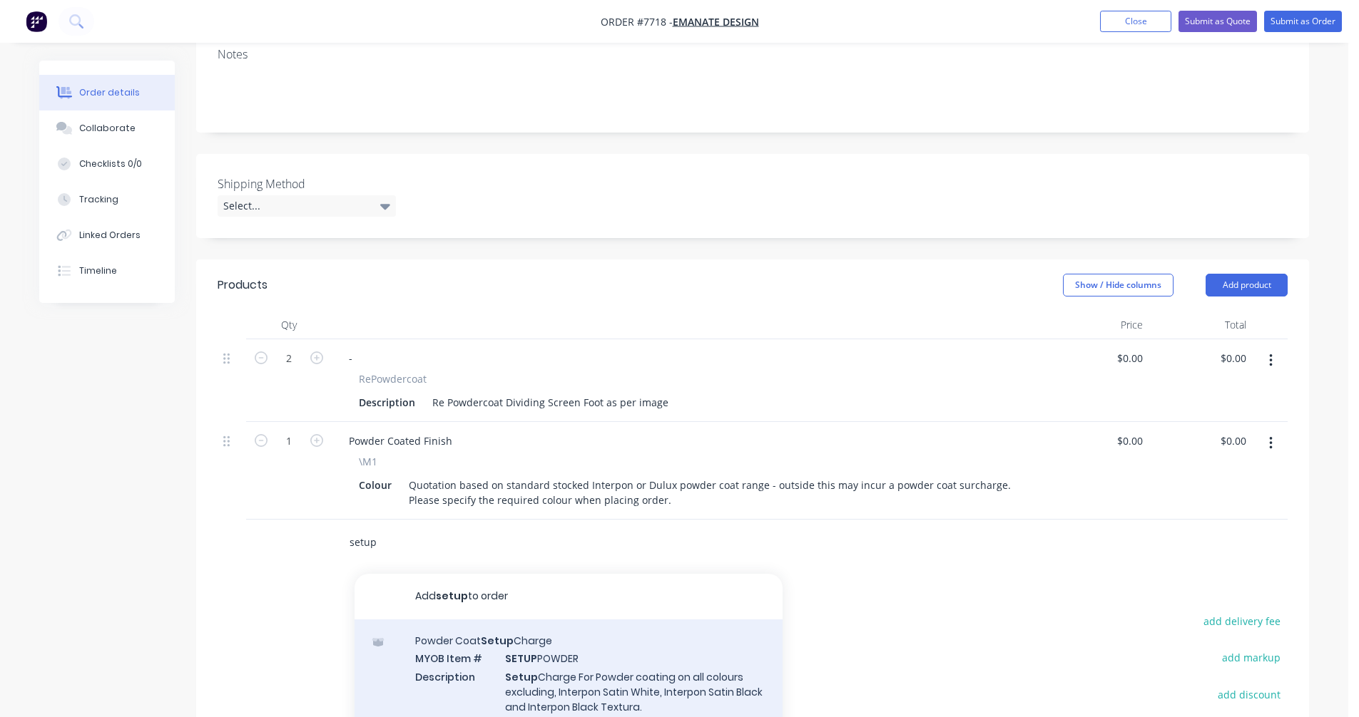
type input "setup"
click at [576, 674] on div "Powder Coat Setup Charge MYOB Item # SETUP POWDER Description Setup Charge For …" at bounding box center [568, 683] width 428 height 126
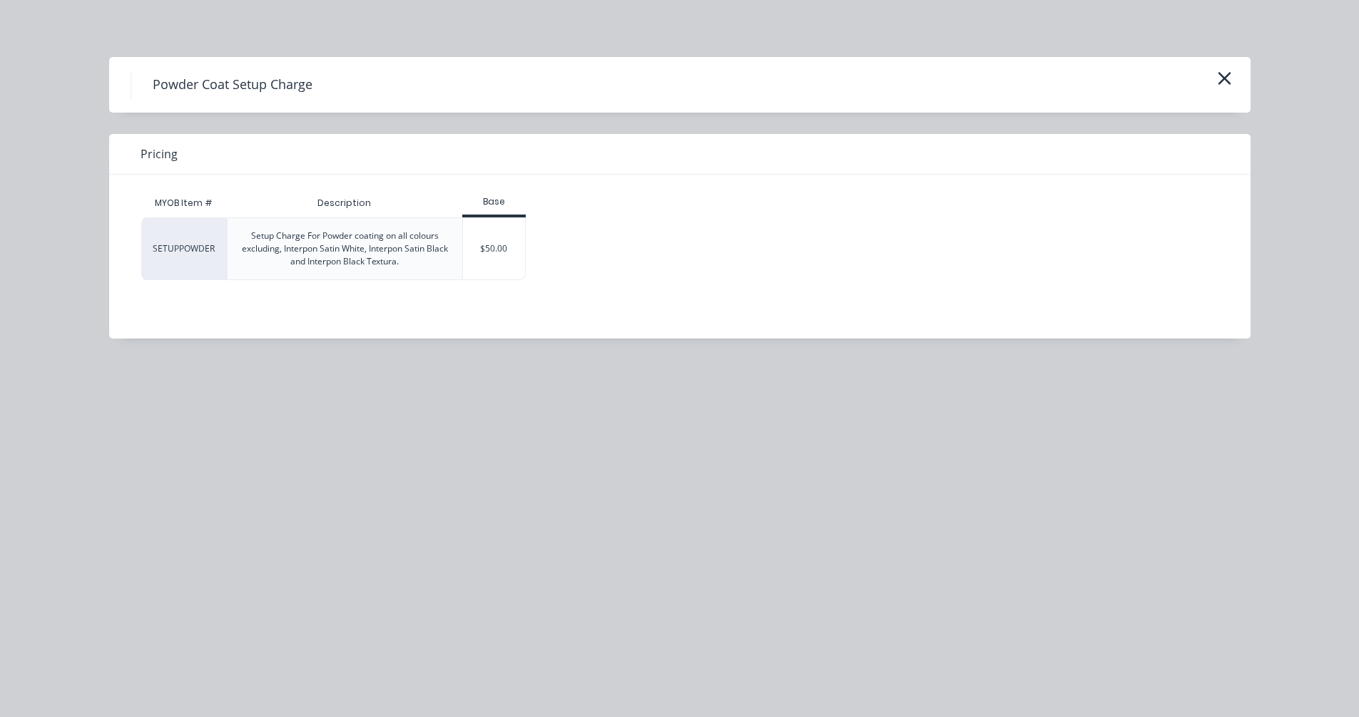
click at [496, 253] on div "$50.00" at bounding box center [494, 248] width 62 height 61
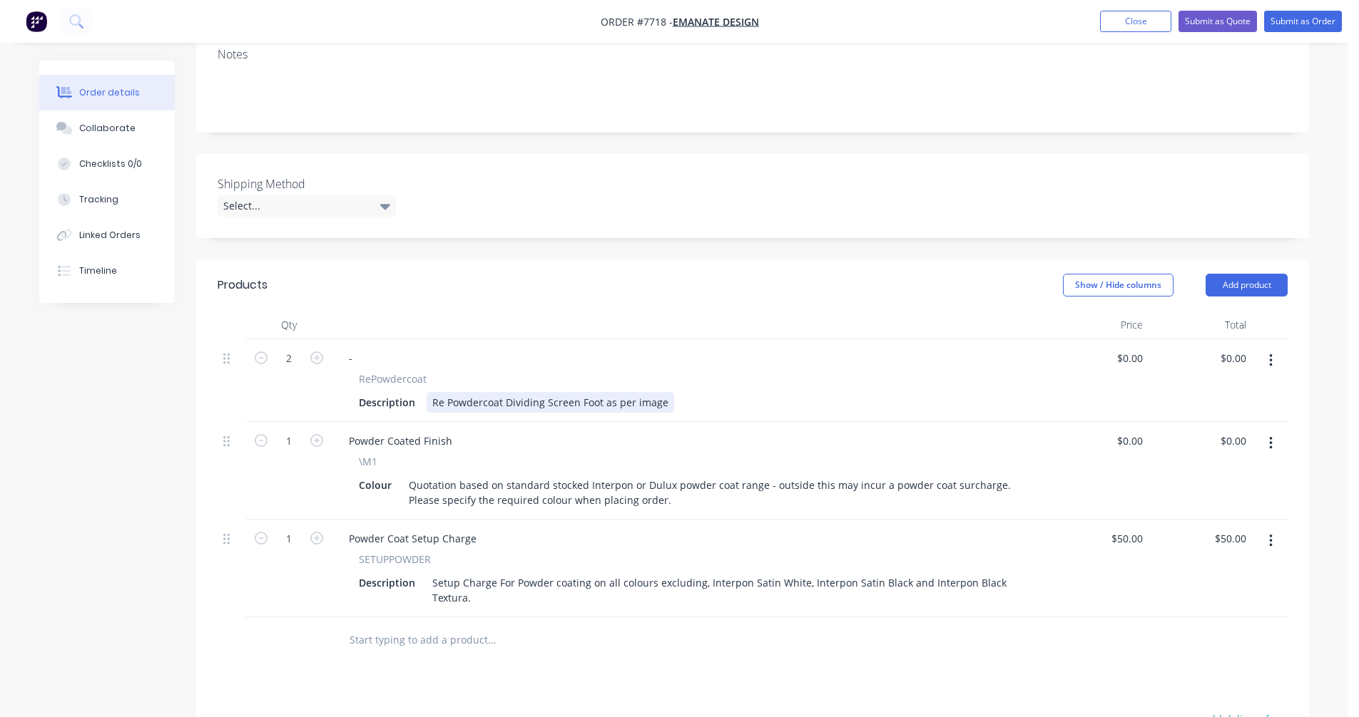
click at [628, 392] on div "Re Powdercoat Dividing Screen Foot as per image" at bounding box center [550, 402] width 247 height 21
type input "$55.00"
type input "$110.00"
click at [598, 392] on div "Re Powdercoat Dividing Screen Foot as per image" at bounding box center [550, 402] width 247 height 21
click at [1215, 23] on button "Submit as Quote" at bounding box center [1217, 21] width 78 height 21
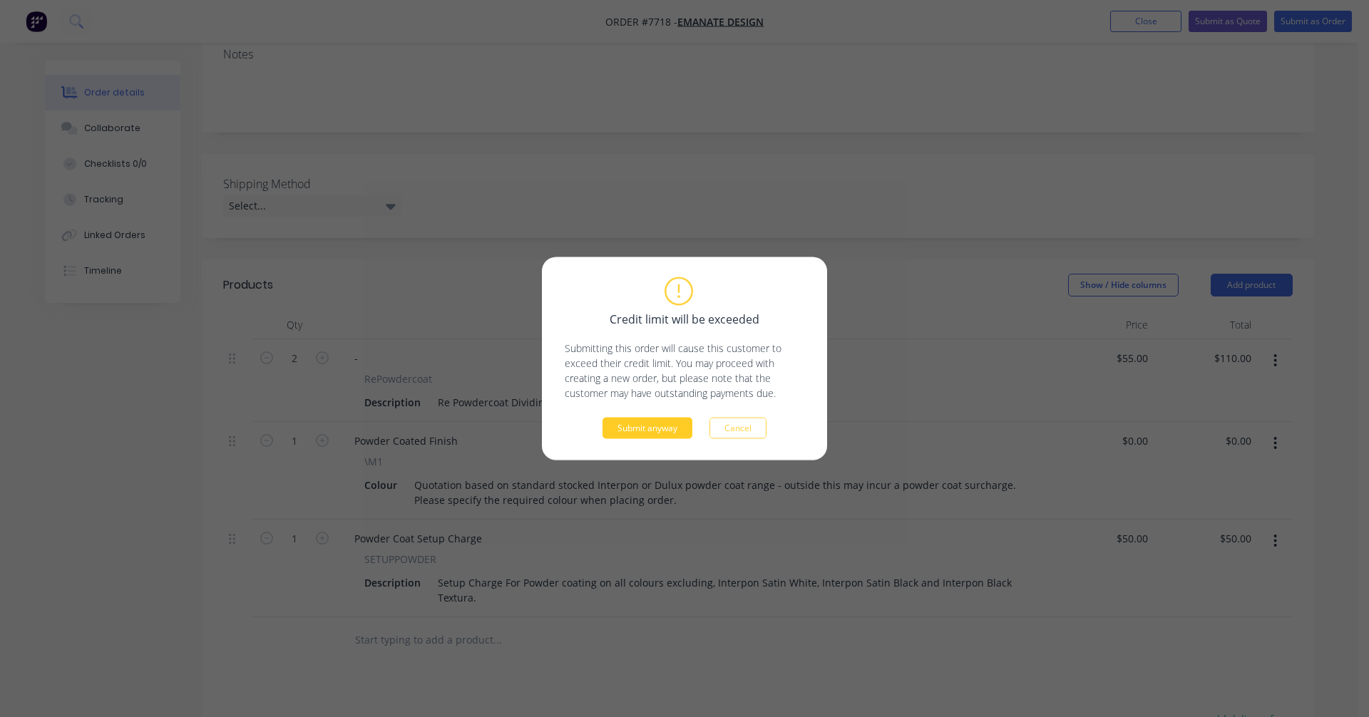
click at [645, 429] on button "Submit anyway" at bounding box center [648, 428] width 90 height 21
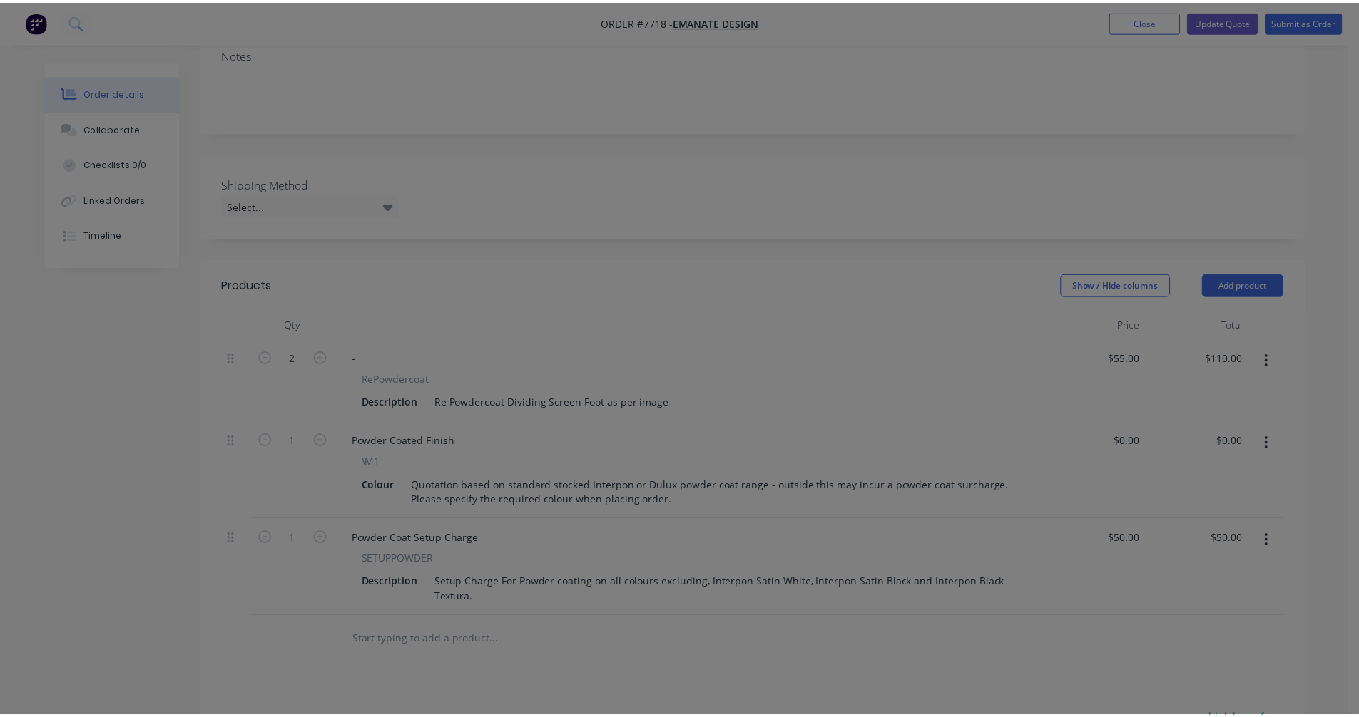
scroll to position [321, 0]
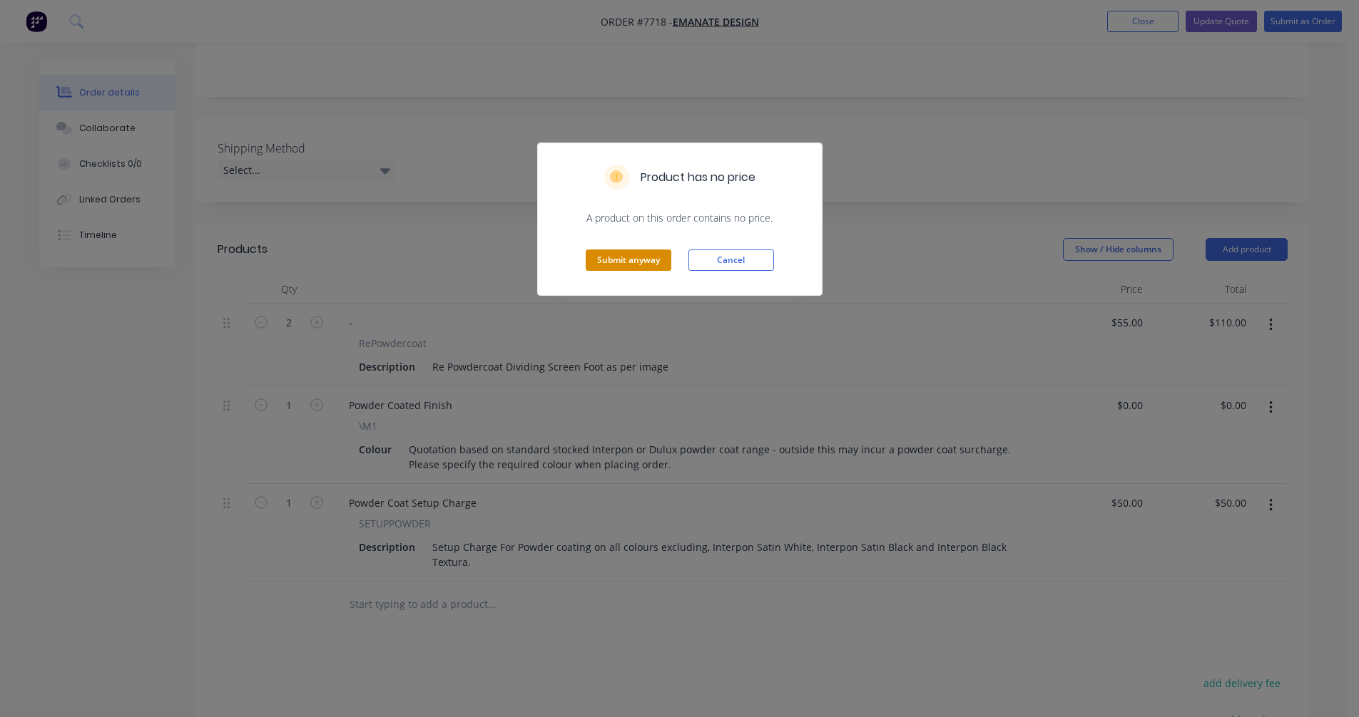
click at [624, 266] on button "Submit anyway" at bounding box center [629, 260] width 86 height 21
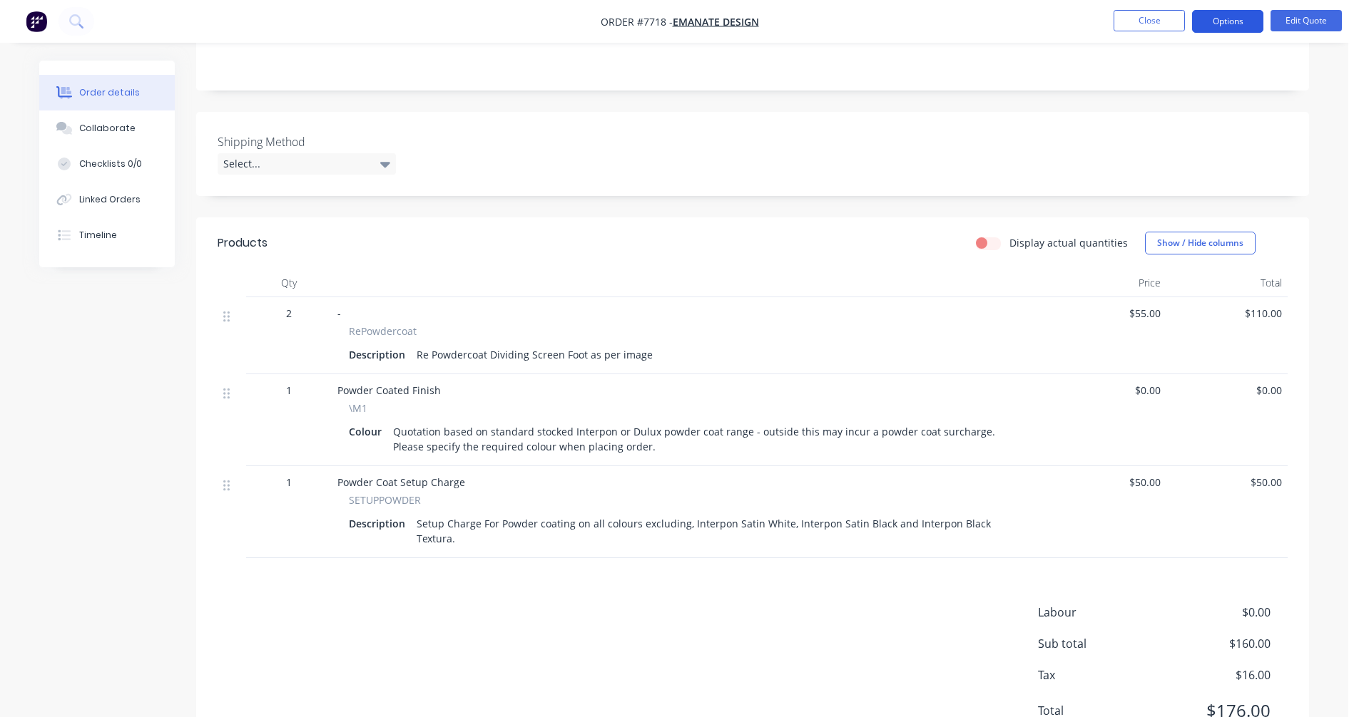
click at [1217, 16] on button "Options" at bounding box center [1227, 21] width 71 height 23
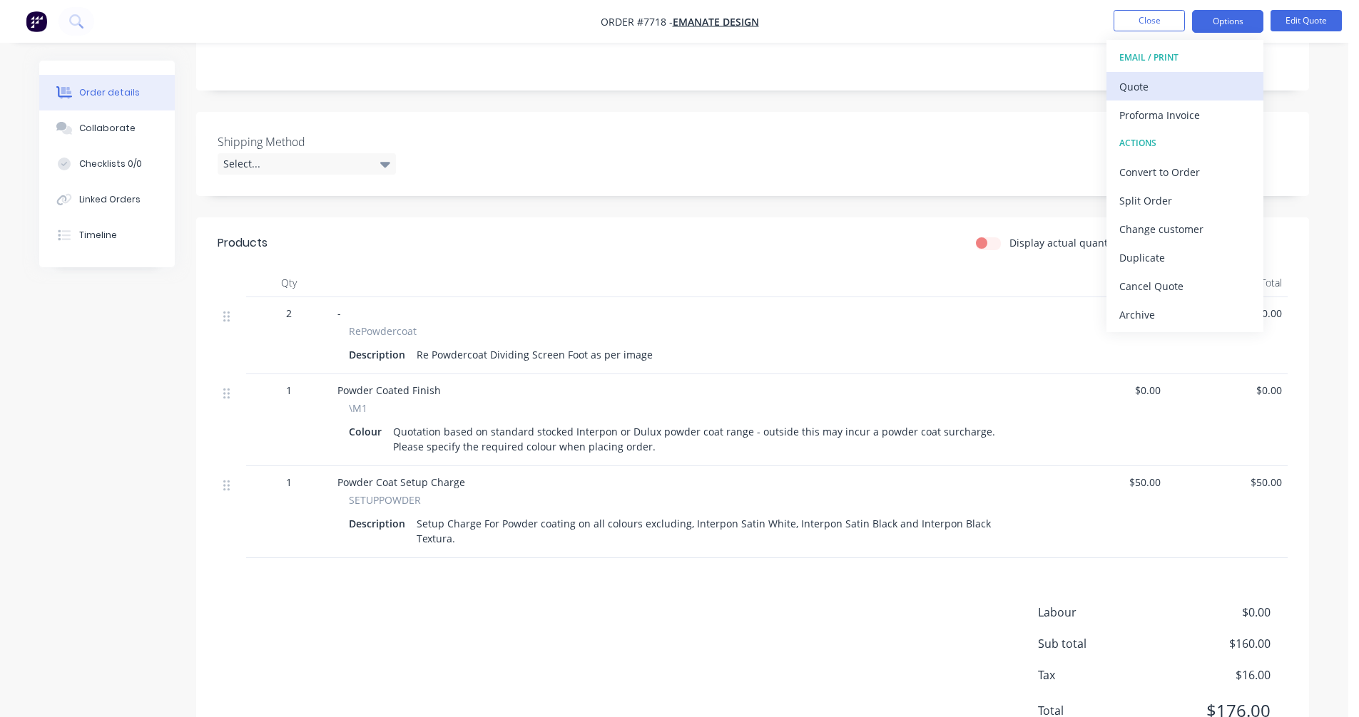
click at [1118, 87] on button "Quote" at bounding box center [1184, 86] width 157 height 29
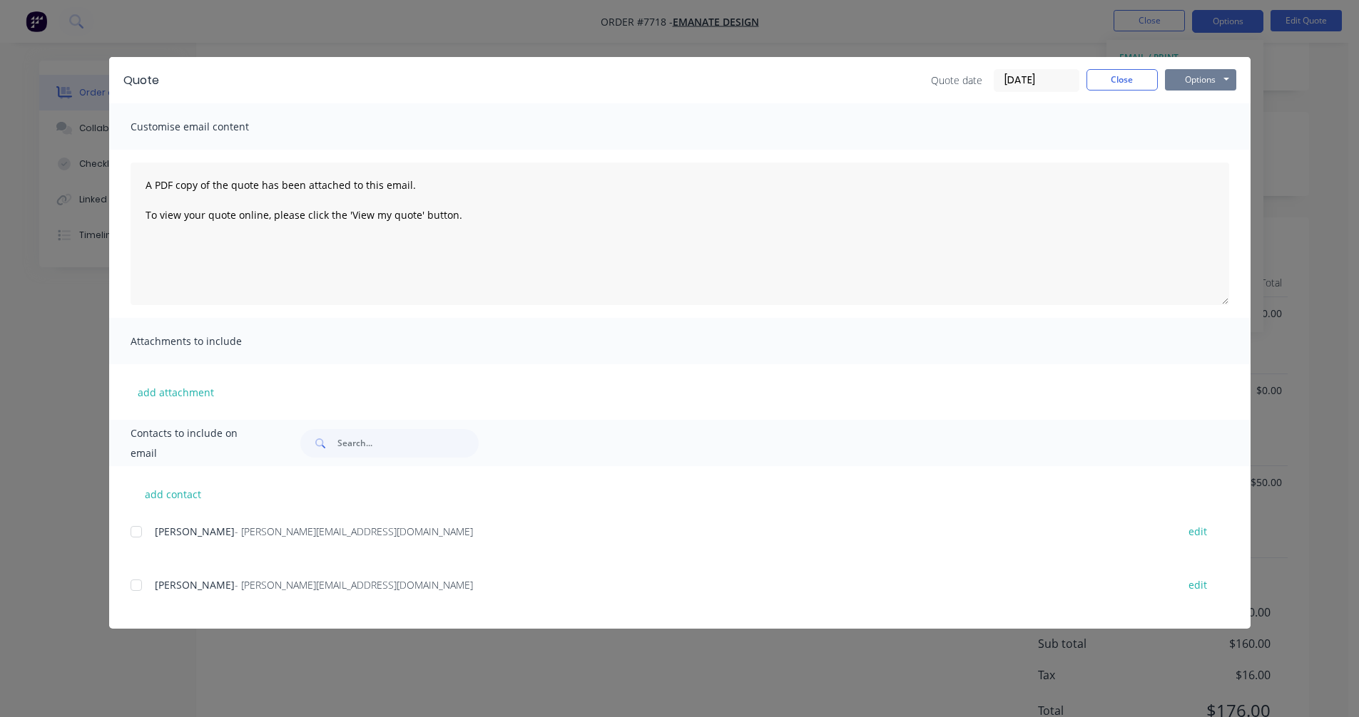
click at [1212, 79] on button "Options" at bounding box center [1200, 79] width 71 height 21
click at [1222, 102] on button "Preview" at bounding box center [1210, 105] width 91 height 24
click at [1130, 73] on button "Close" at bounding box center [1121, 79] width 71 height 21
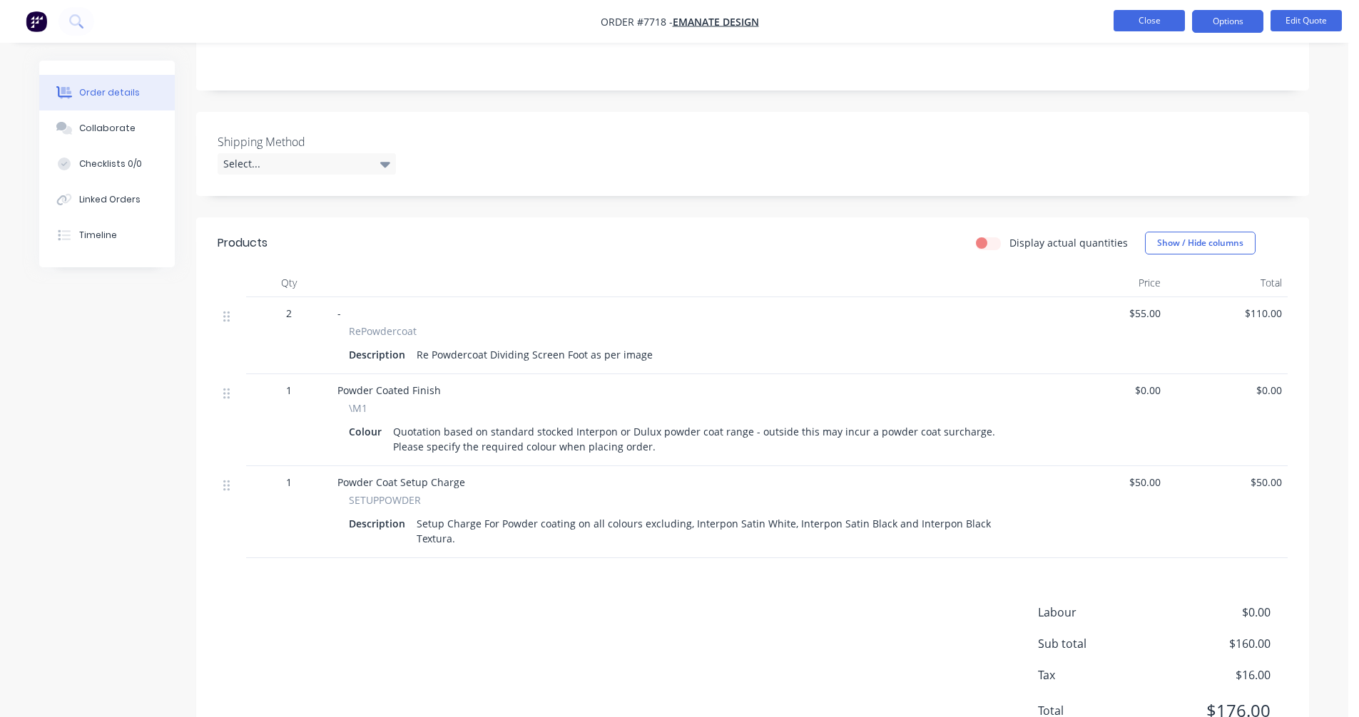
click at [1138, 25] on button "Close" at bounding box center [1148, 20] width 71 height 21
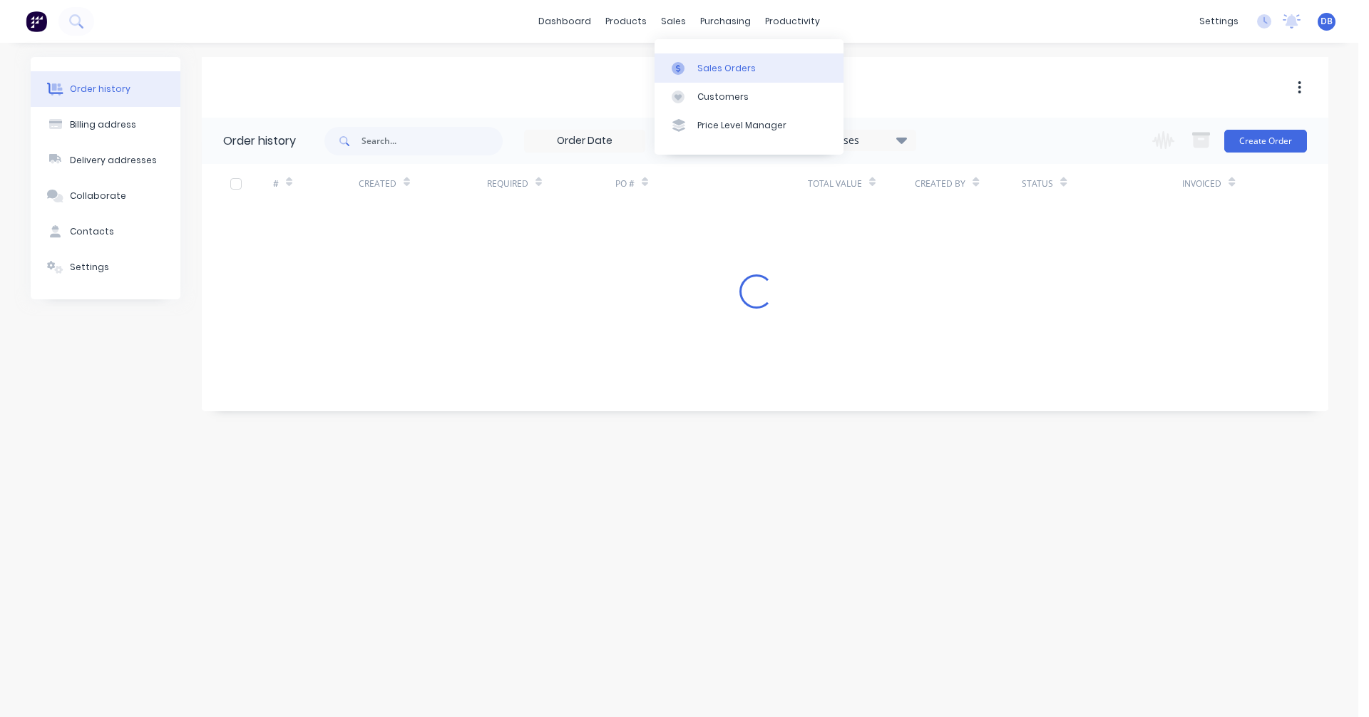
click at [706, 69] on div "Sales Orders" at bounding box center [727, 68] width 58 height 13
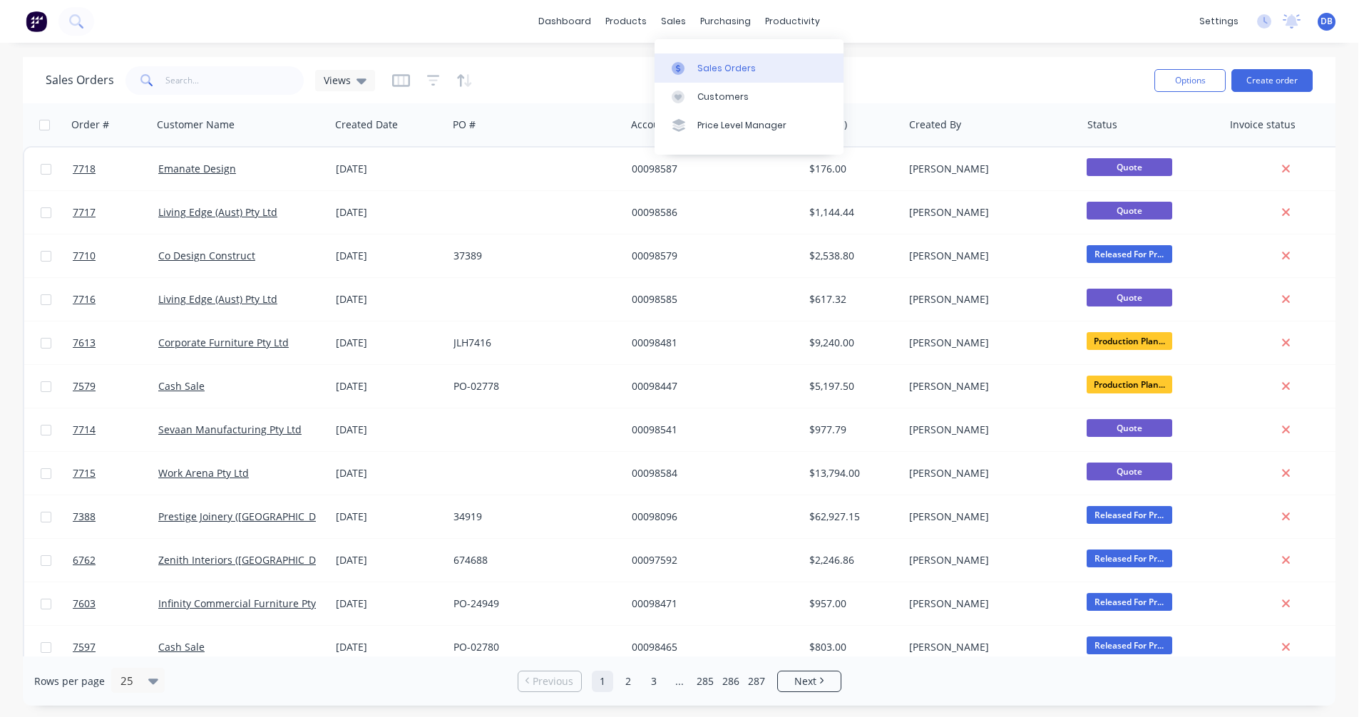
click at [712, 70] on div "Sales Orders" at bounding box center [727, 68] width 58 height 13
click at [1266, 77] on button "Create order" at bounding box center [1272, 80] width 81 height 23
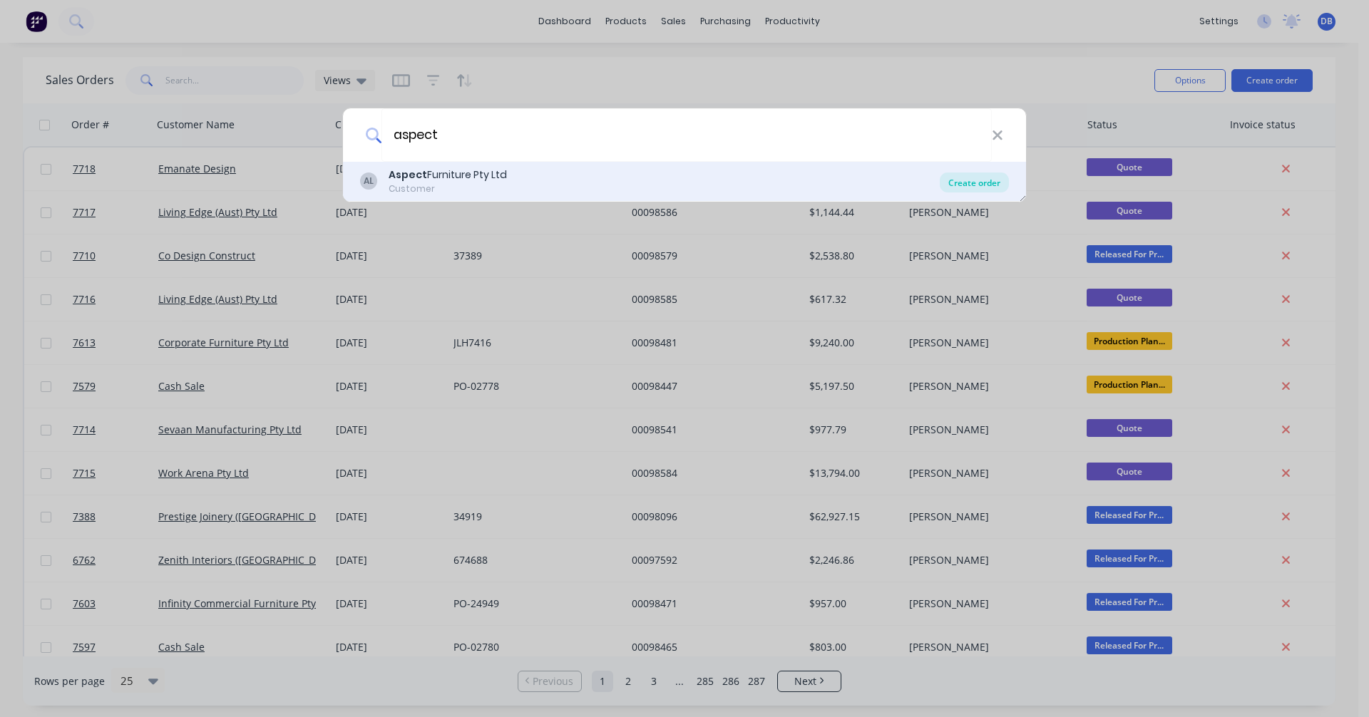
type input "aspect"
click at [976, 179] on div "Create order" at bounding box center [974, 183] width 69 height 20
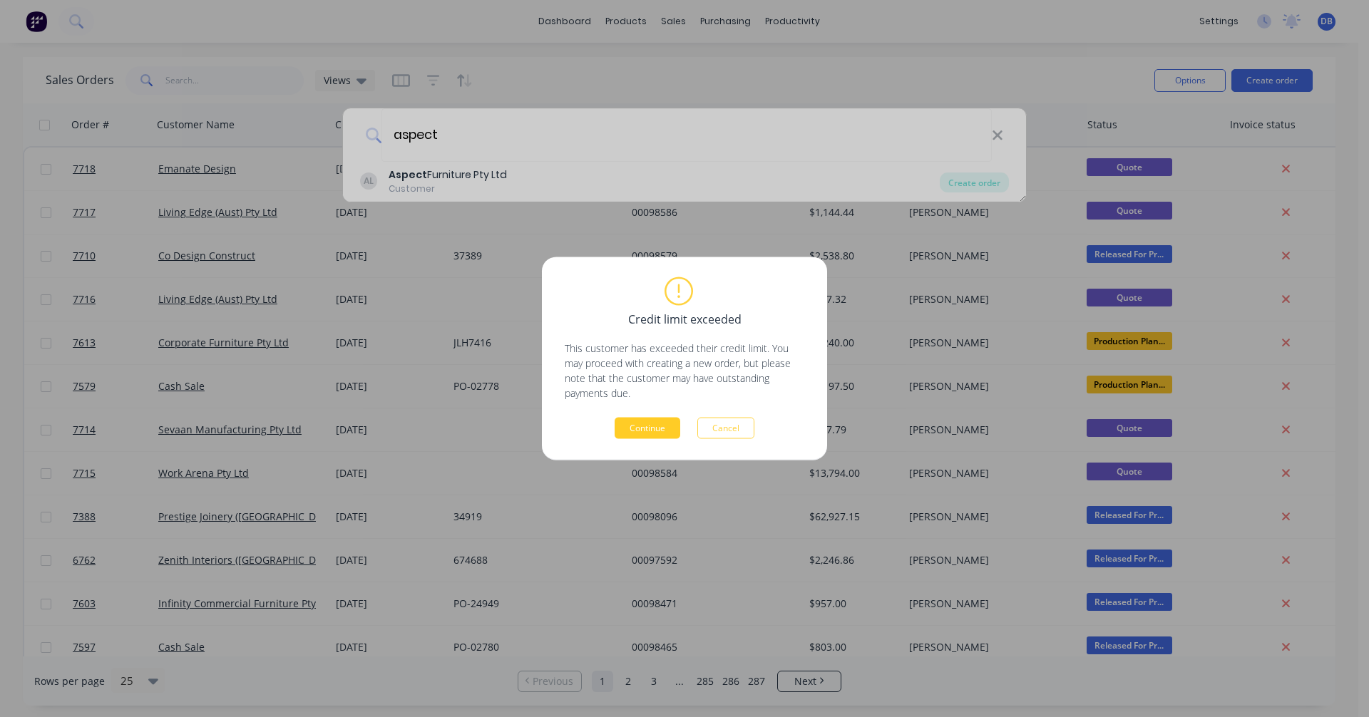
click at [639, 434] on button "Continue" at bounding box center [648, 428] width 66 height 21
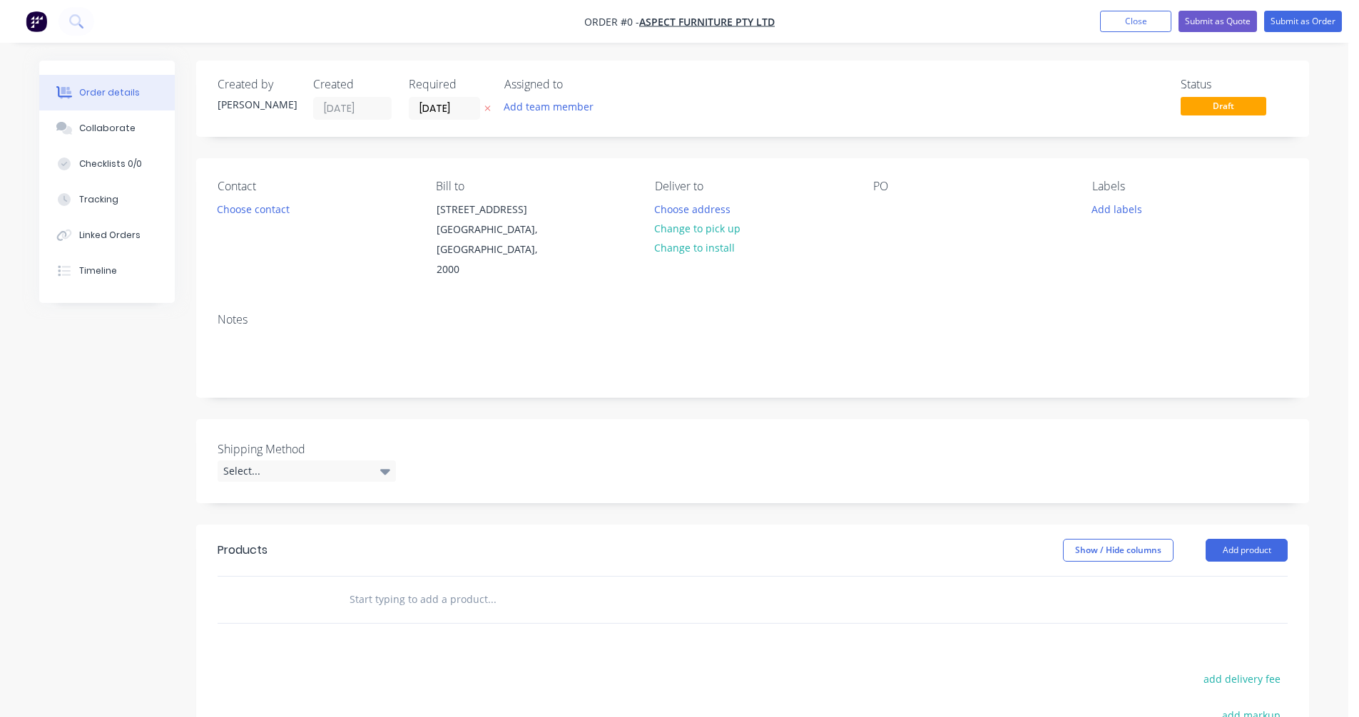
click at [389, 586] on input "text" at bounding box center [491, 600] width 285 height 29
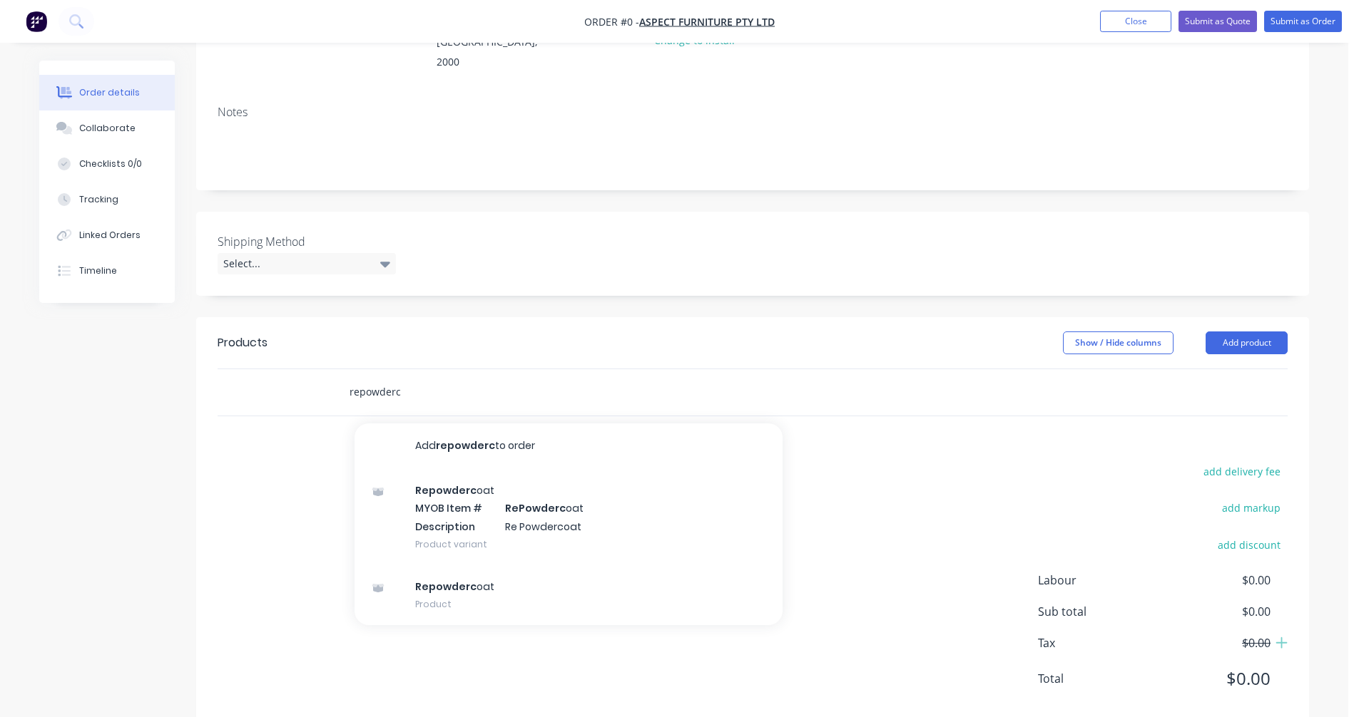
scroll to position [219, 0]
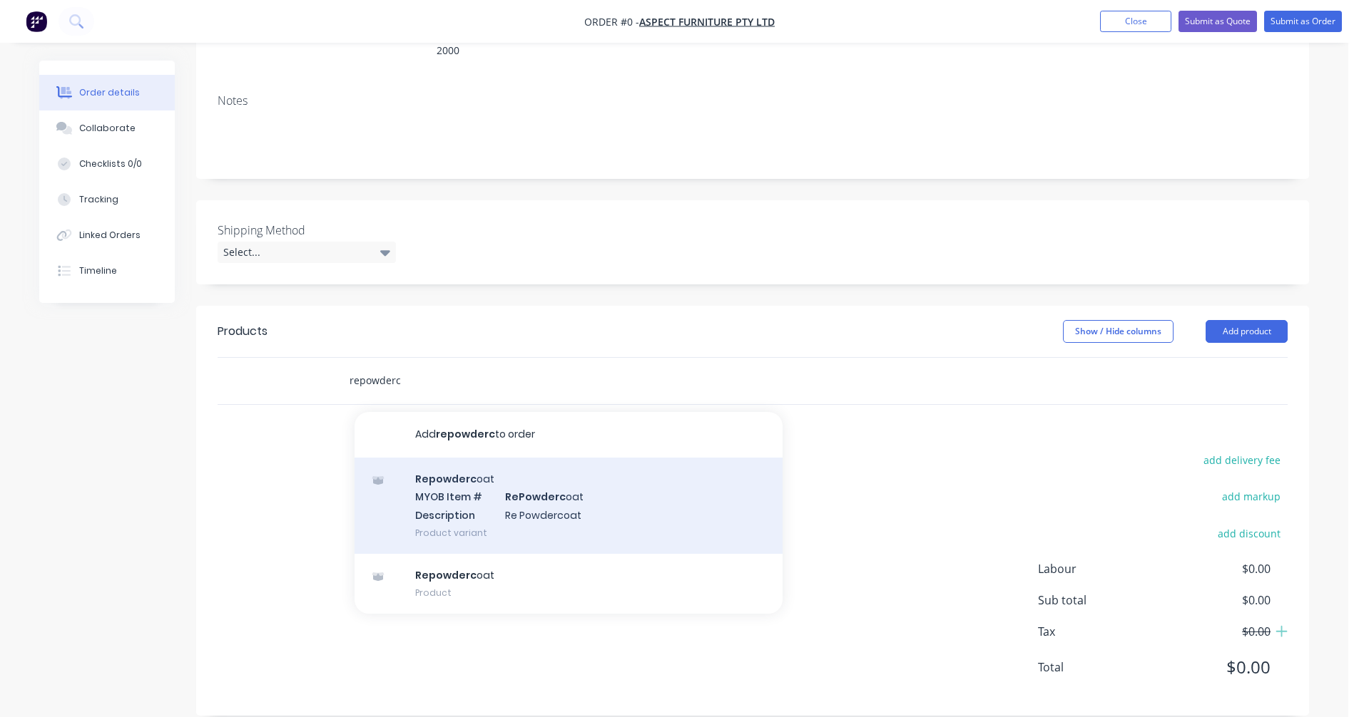
type input "repowderc"
click at [507, 497] on div "Repowderc oat MYOB Item # RePowderc oat Description Re Powdercoat Product varia…" at bounding box center [568, 506] width 428 height 96
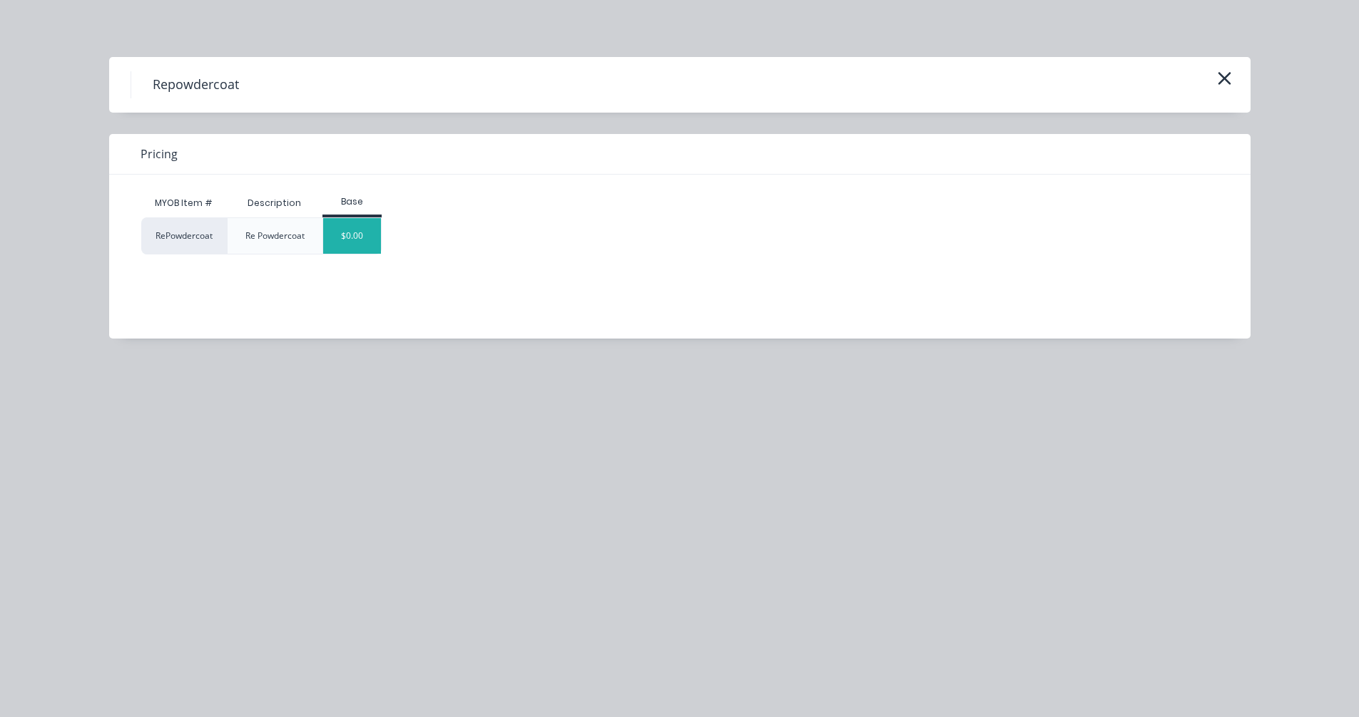
click at [359, 238] on div "$0.00" at bounding box center [352, 236] width 58 height 36
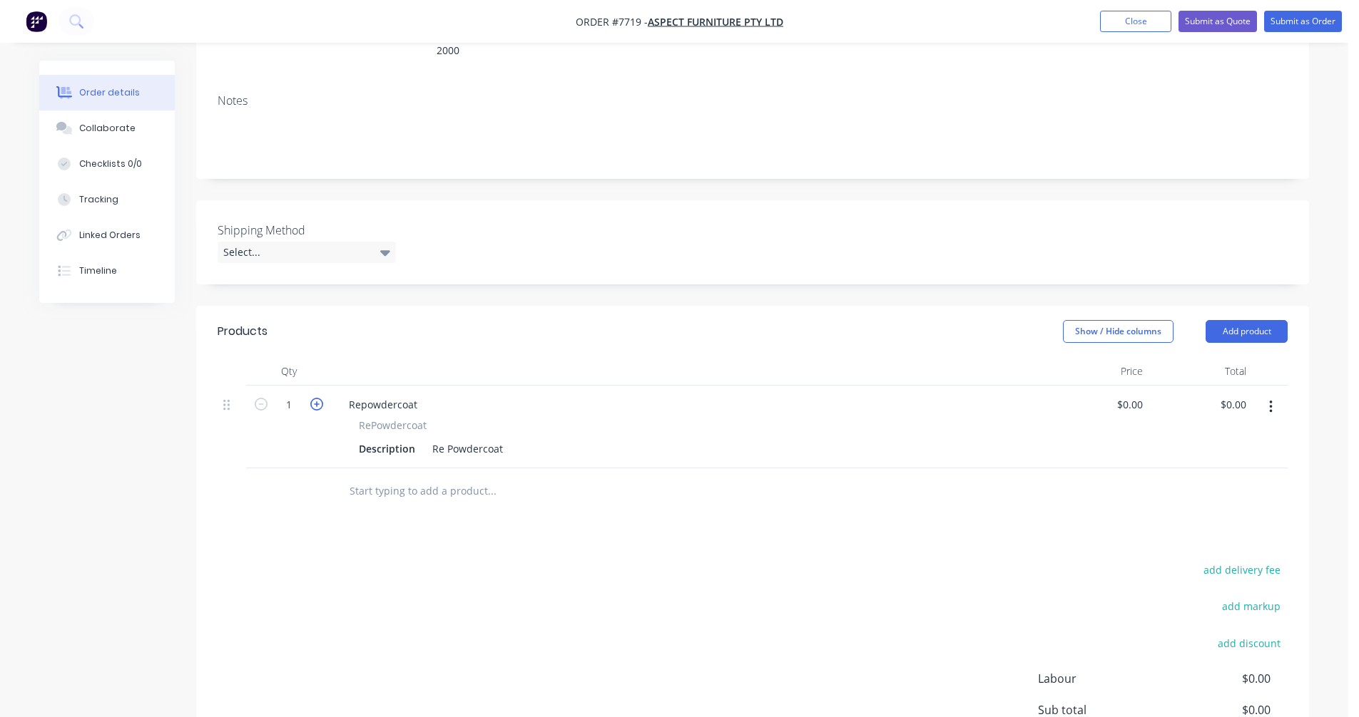
click at [317, 398] on icon "button" at bounding box center [316, 404] width 13 height 13
type input "2"
drag, startPoint x: 422, startPoint y: 383, endPoint x: 327, endPoint y: 393, distance: 95.4
click at [327, 393] on div "2 Repowdercoat RePowdercoat Description Re Powdercoat $0.00 $0.00 $0.00 $0.00" at bounding box center [753, 427] width 1070 height 83
click at [502, 439] on div "Re Powdercoat" at bounding box center [468, 449] width 82 height 21
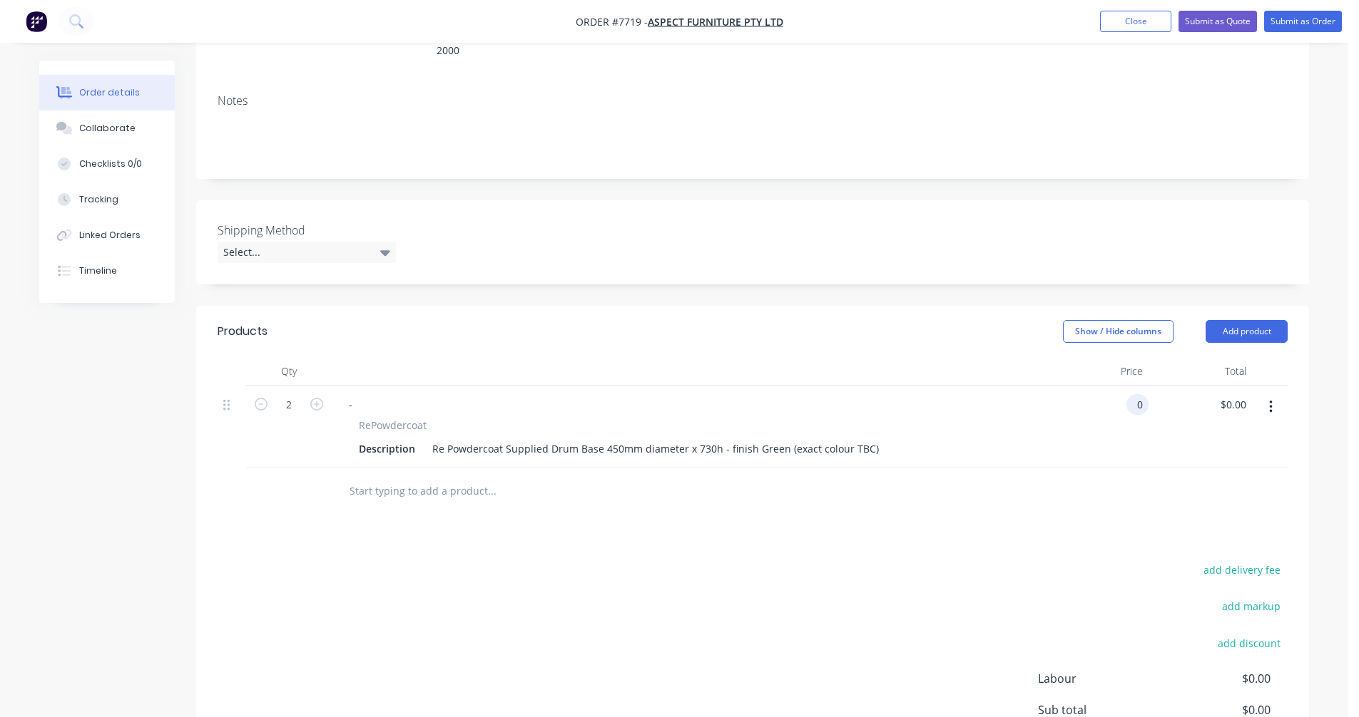
click at [1267, 394] on button "button" at bounding box center [1271, 407] width 34 height 26
type input "$0.00"
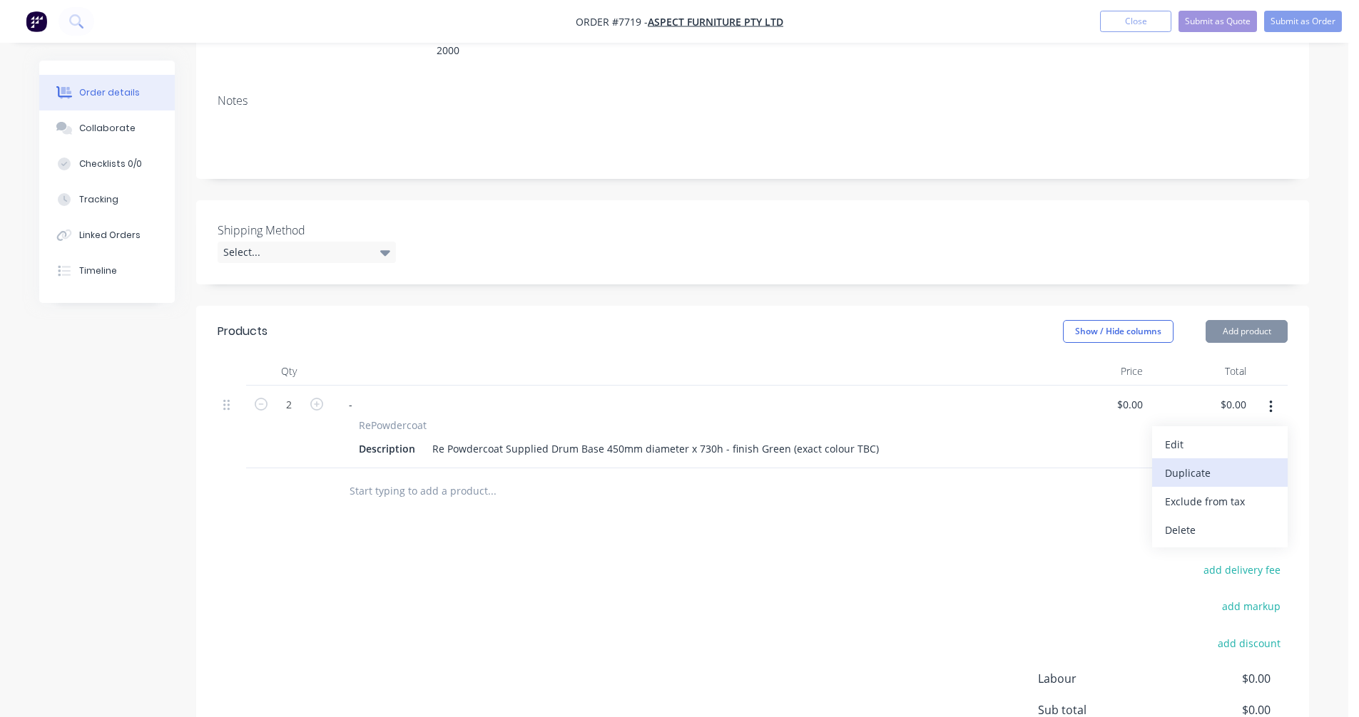
click at [1206, 463] on div "Duplicate" at bounding box center [1220, 473] width 110 height 21
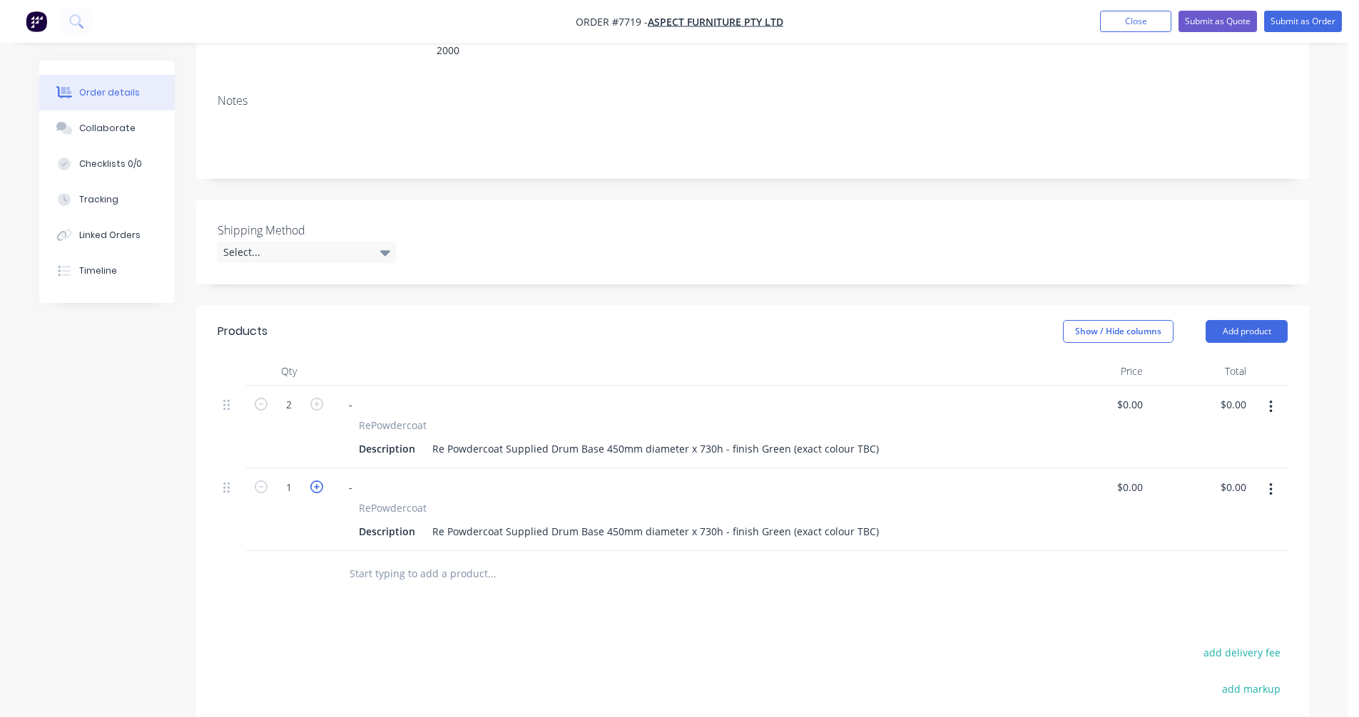
click at [313, 481] on icon "button" at bounding box center [316, 487] width 13 height 13
type input "3"
click at [613, 521] on div "Re Powdercoat Supplied Drum Base 450mm diameter x 730h - finish Green (exact co…" at bounding box center [656, 531] width 458 height 21
click at [611, 521] on div "Re Powdercoat Supplied Drum Base 450mm diameter x 730h - finish Green (exact co…" at bounding box center [656, 531] width 458 height 21
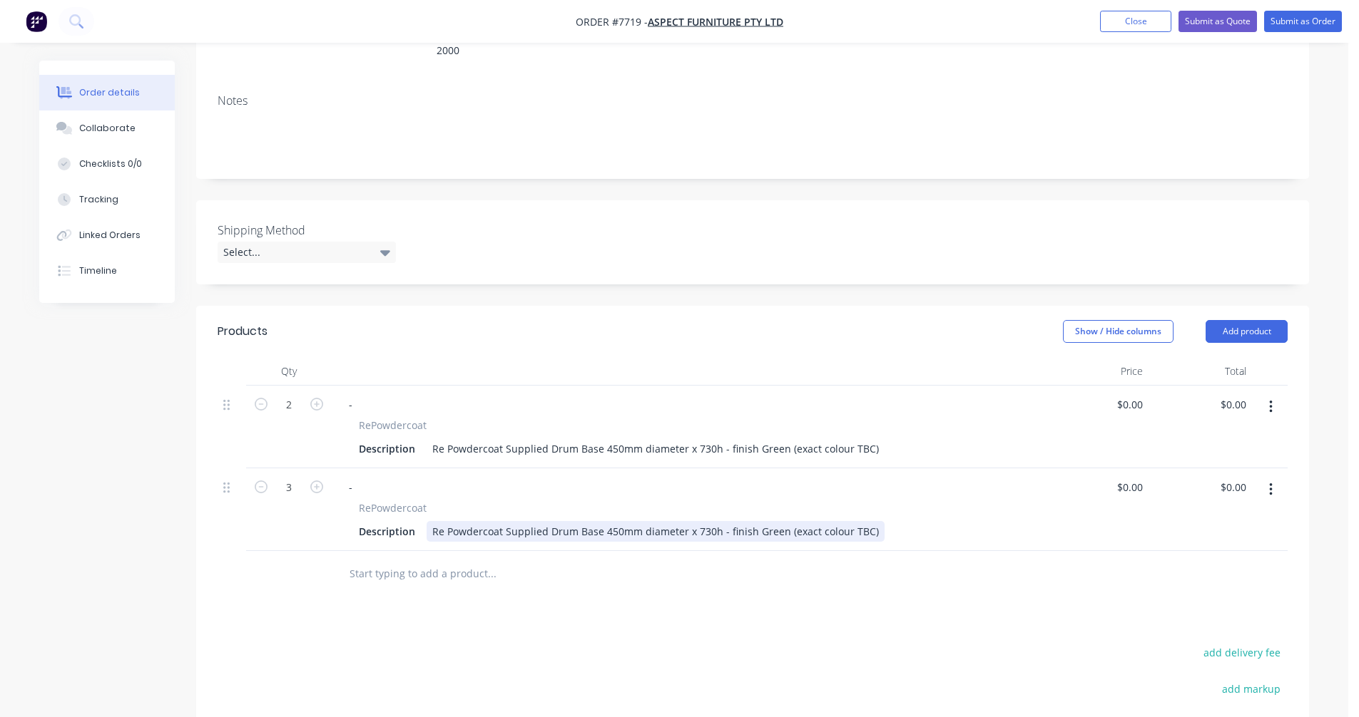
click at [613, 521] on div "Re Powdercoat Supplied Drum Base 450mm diameter x 730h - finish Green (exact co…" at bounding box center [656, 531] width 458 height 21
type input "$0.00"
click at [380, 560] on input "text" at bounding box center [491, 574] width 285 height 29
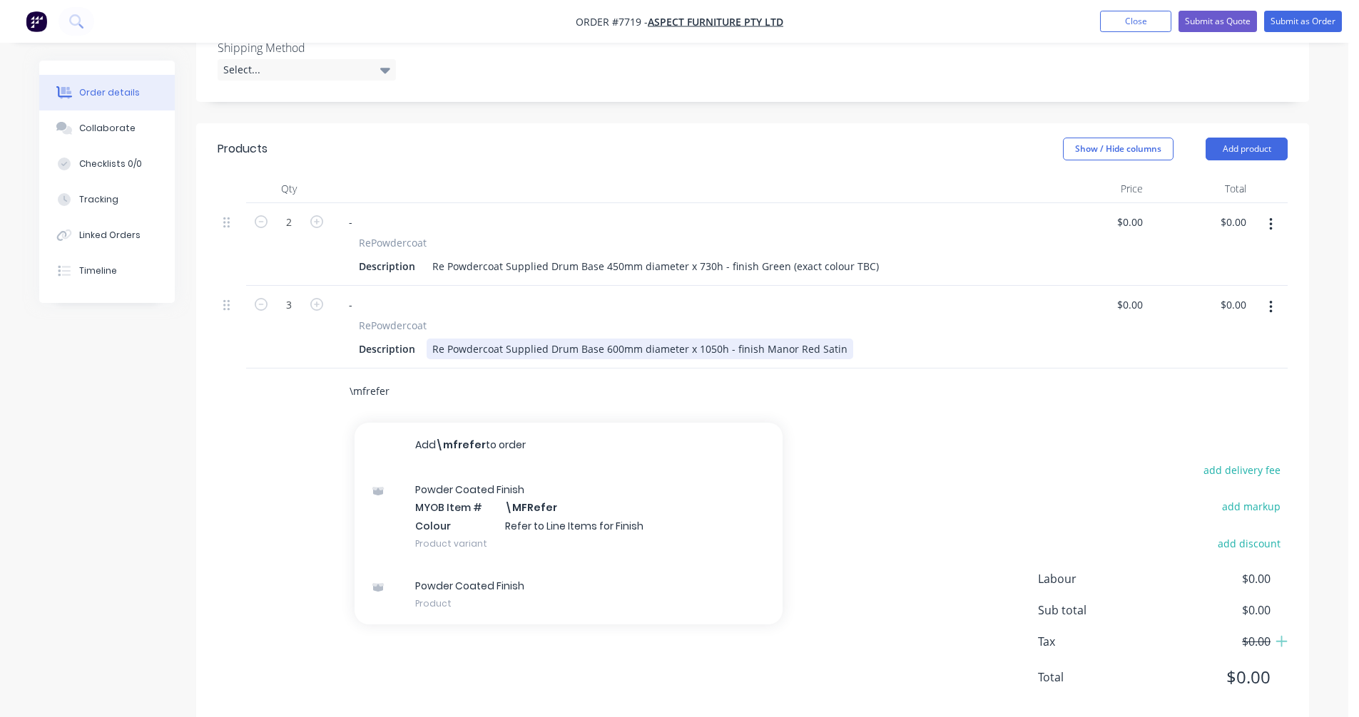
scroll to position [412, 0]
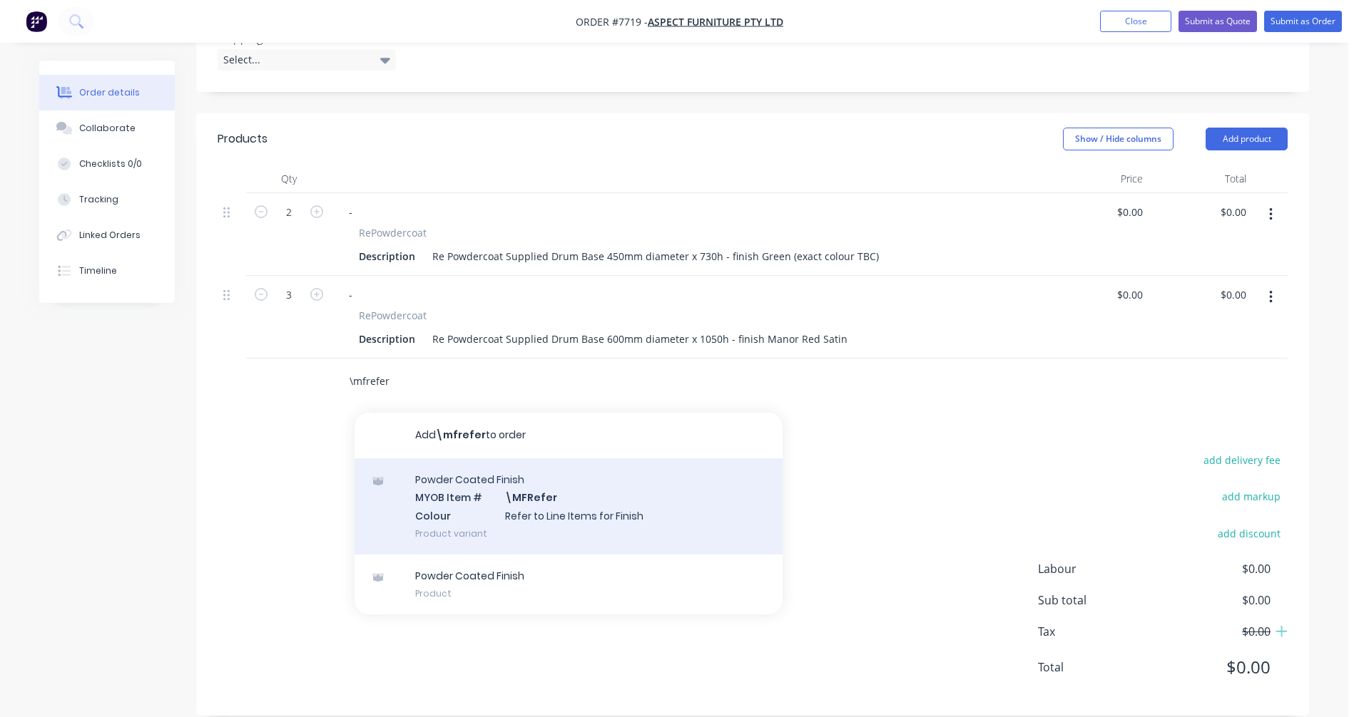
type input "\mfrefer"
click at [546, 484] on div "Powder Coated Finish MYOB Item # \MFRefer Colour Refer to Line Items for Finish…" at bounding box center [568, 507] width 428 height 96
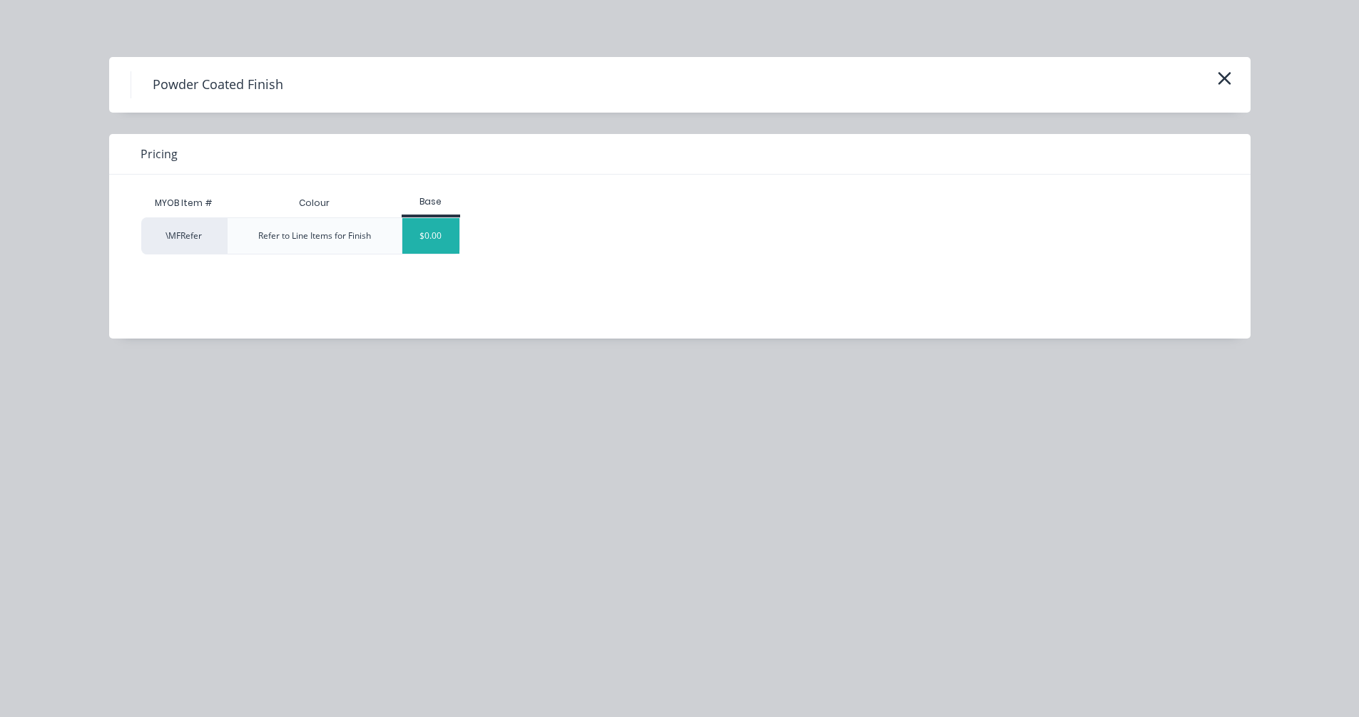
click at [444, 243] on div "$0.00" at bounding box center [431, 236] width 58 height 36
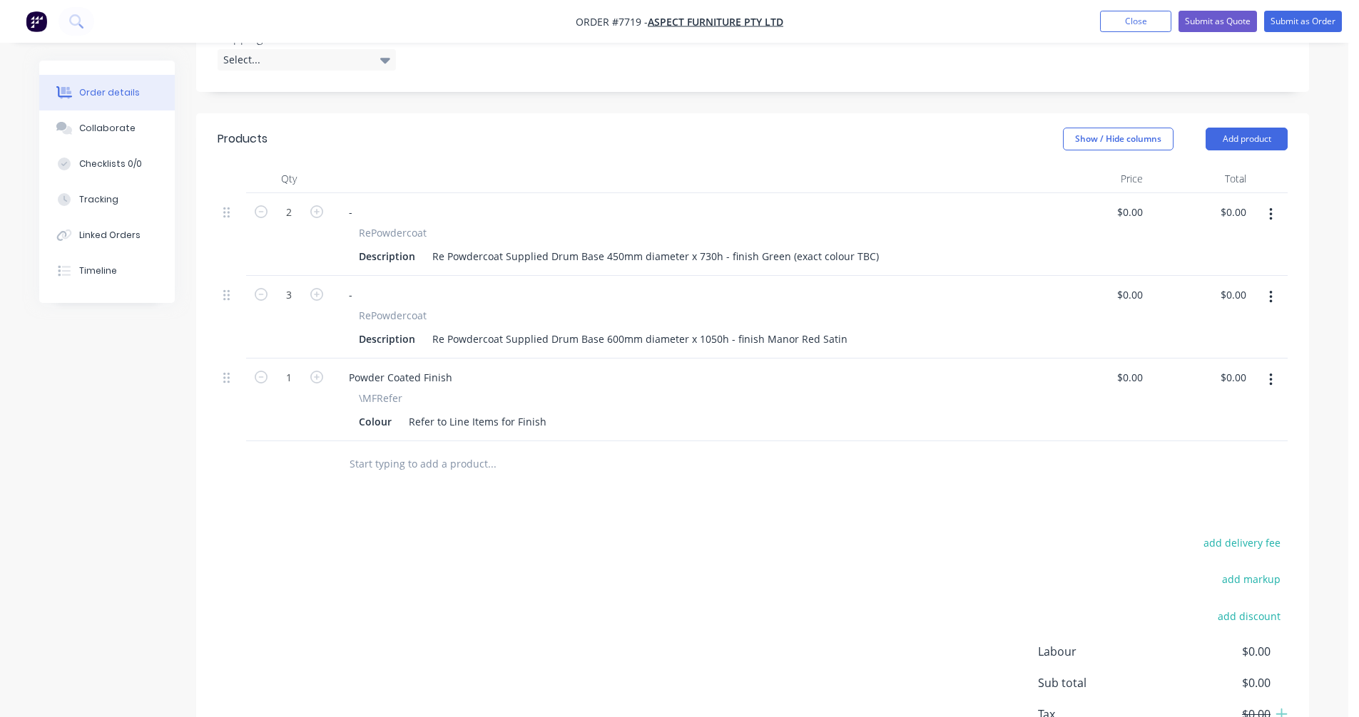
click at [366, 450] on input "text" at bounding box center [491, 464] width 285 height 29
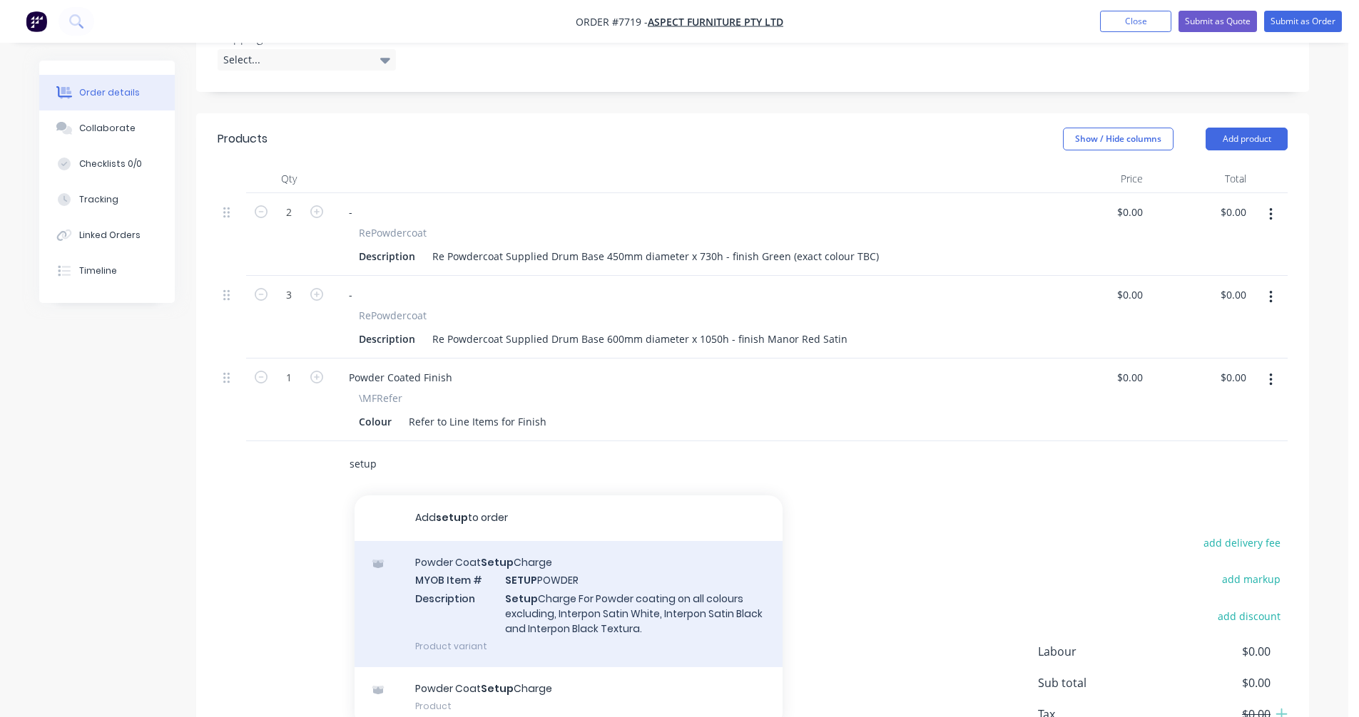
type input "setup"
click at [540, 589] on div "Powder Coat Setup Charge MYOB Item # SETUP POWDER Description Setup Charge For …" at bounding box center [568, 604] width 428 height 126
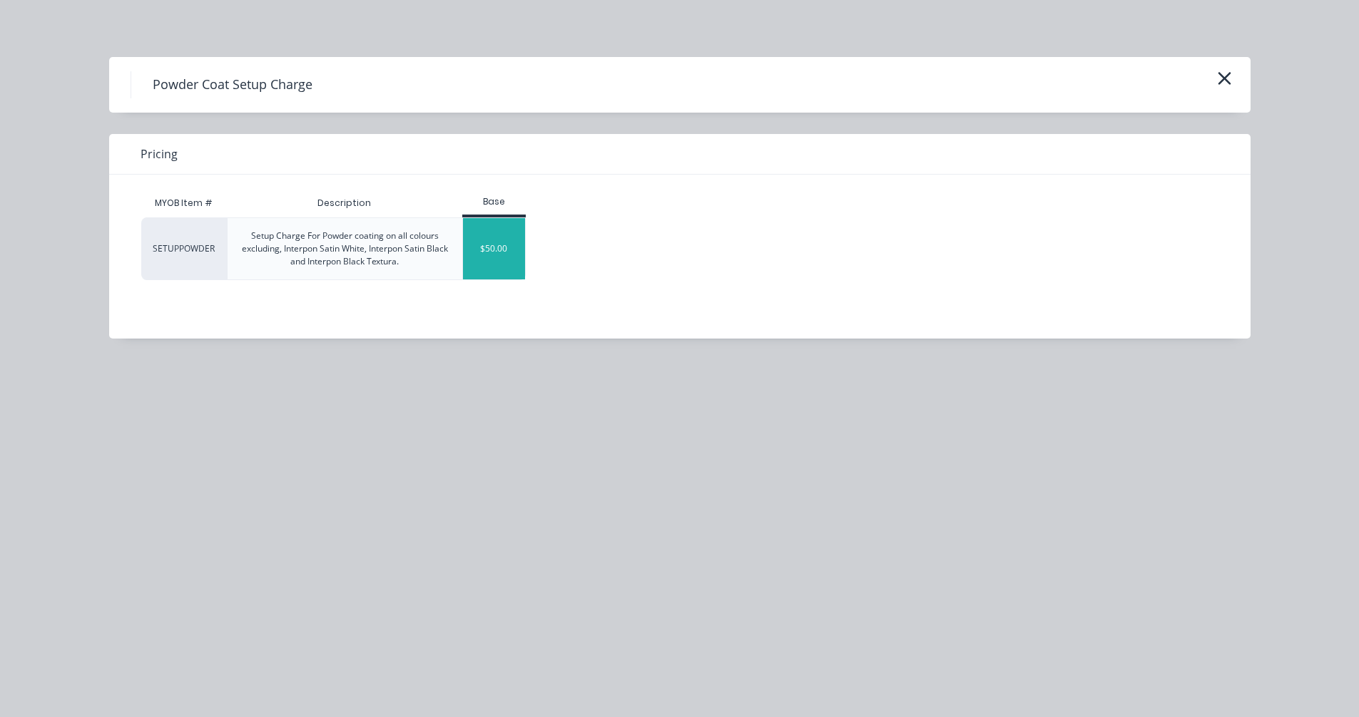
click at [491, 258] on div "$50.00" at bounding box center [494, 248] width 62 height 61
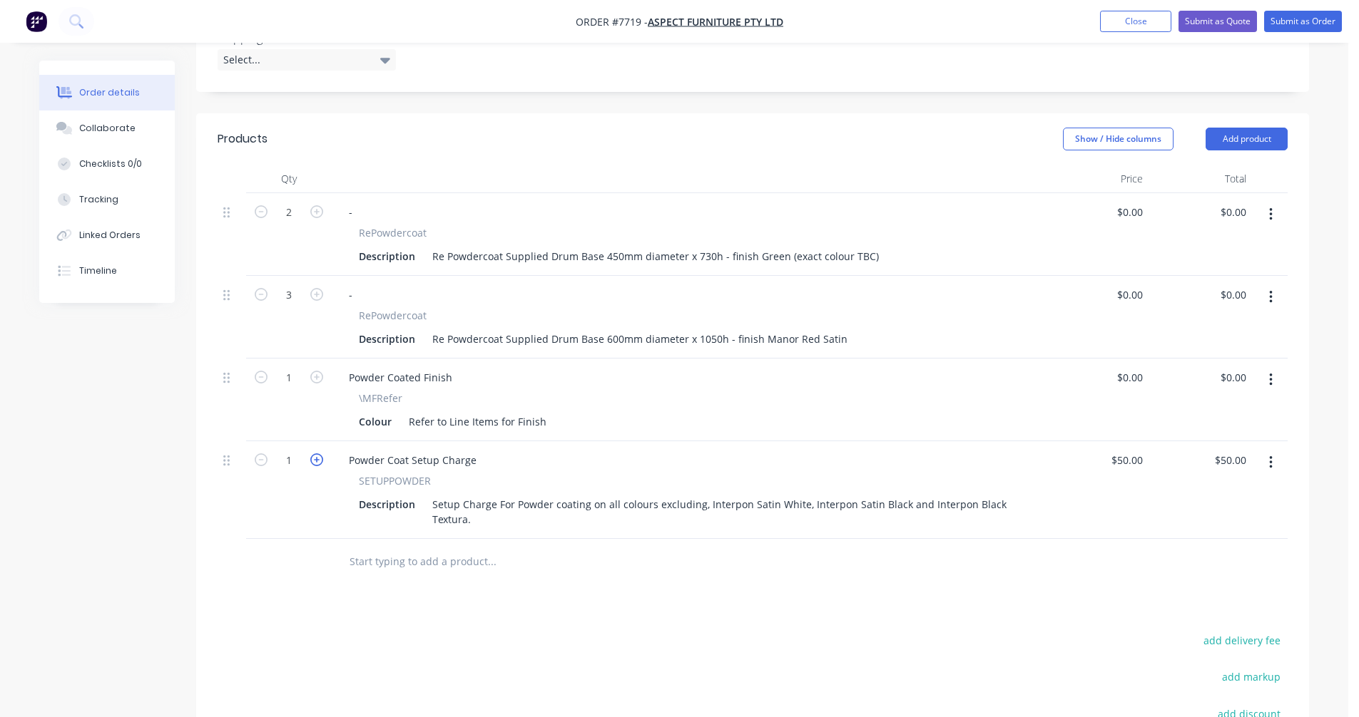
click at [315, 454] on icon "button" at bounding box center [316, 460] width 13 height 13
type input "2"
type input "$100.00"
click at [676, 246] on div "Re Powdercoat Supplied Drum Base 450mm diameter x 730h - finish Green (exact co…" at bounding box center [656, 256] width 458 height 21
click at [411, 548] on input "text" at bounding box center [491, 562] width 285 height 29
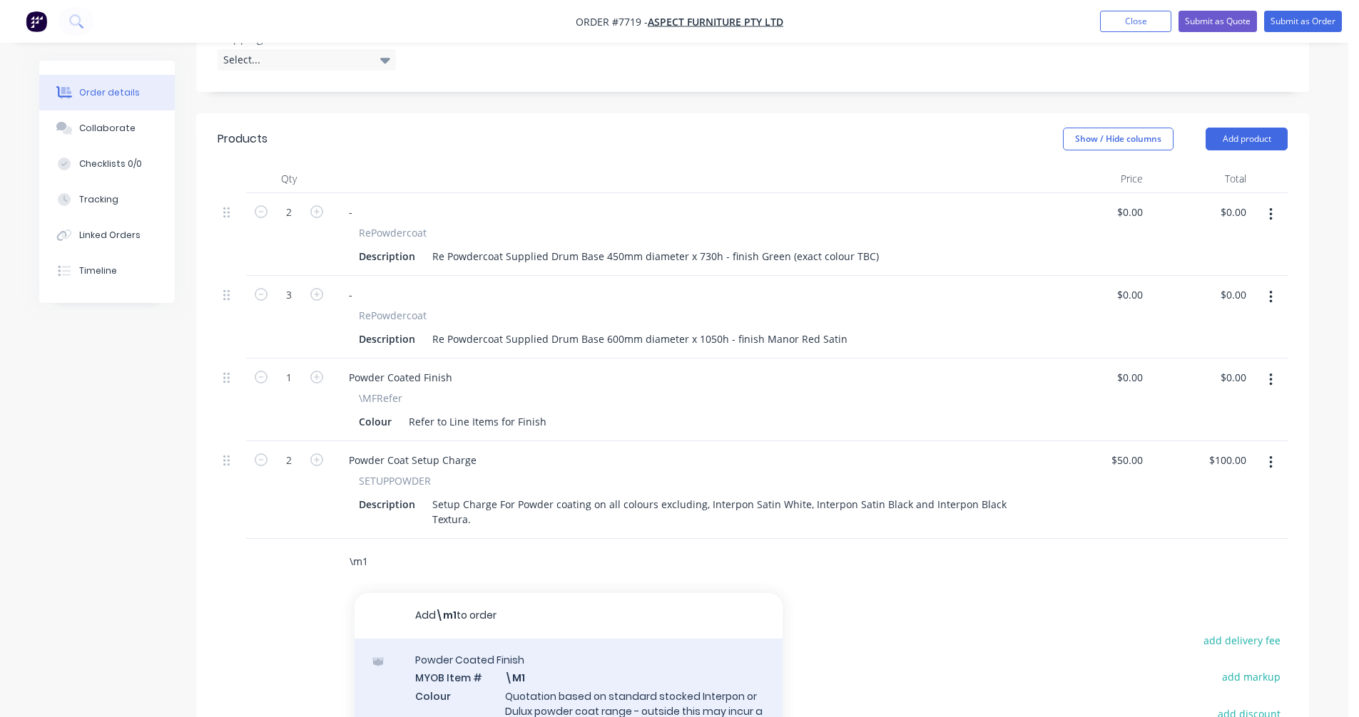
type input "\m1"
click at [558, 688] on div "Powder Coated Finish MYOB Item # \M1 Colour Quotation based on standard stocked…" at bounding box center [568, 709] width 428 height 141
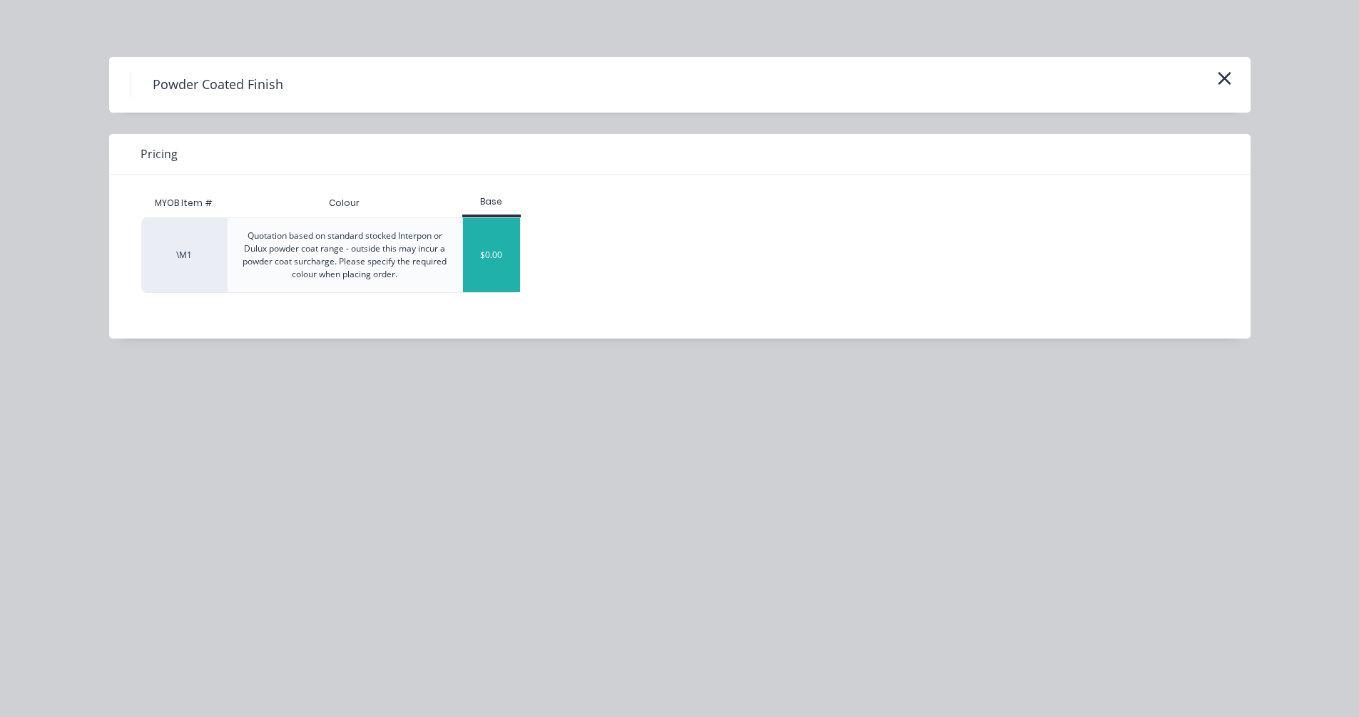
click at [501, 237] on div "$0.00" at bounding box center [492, 255] width 58 height 74
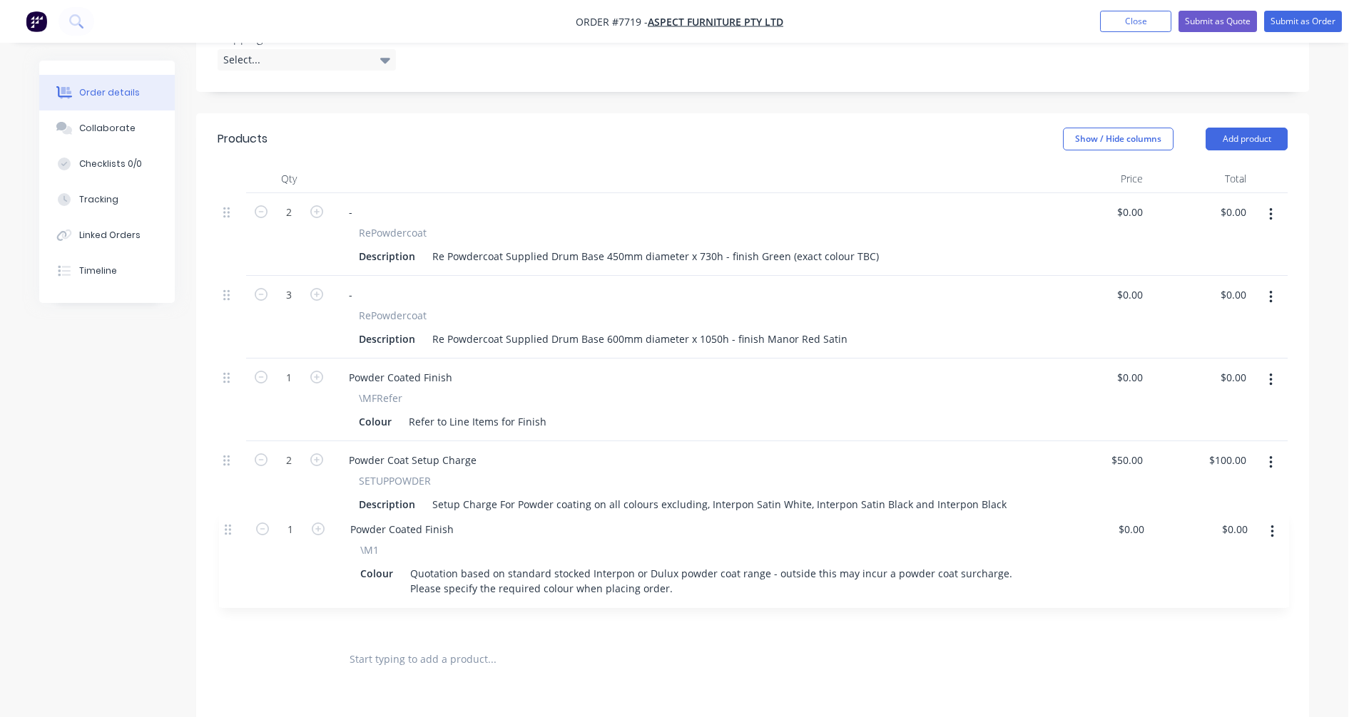
scroll to position [414, 0]
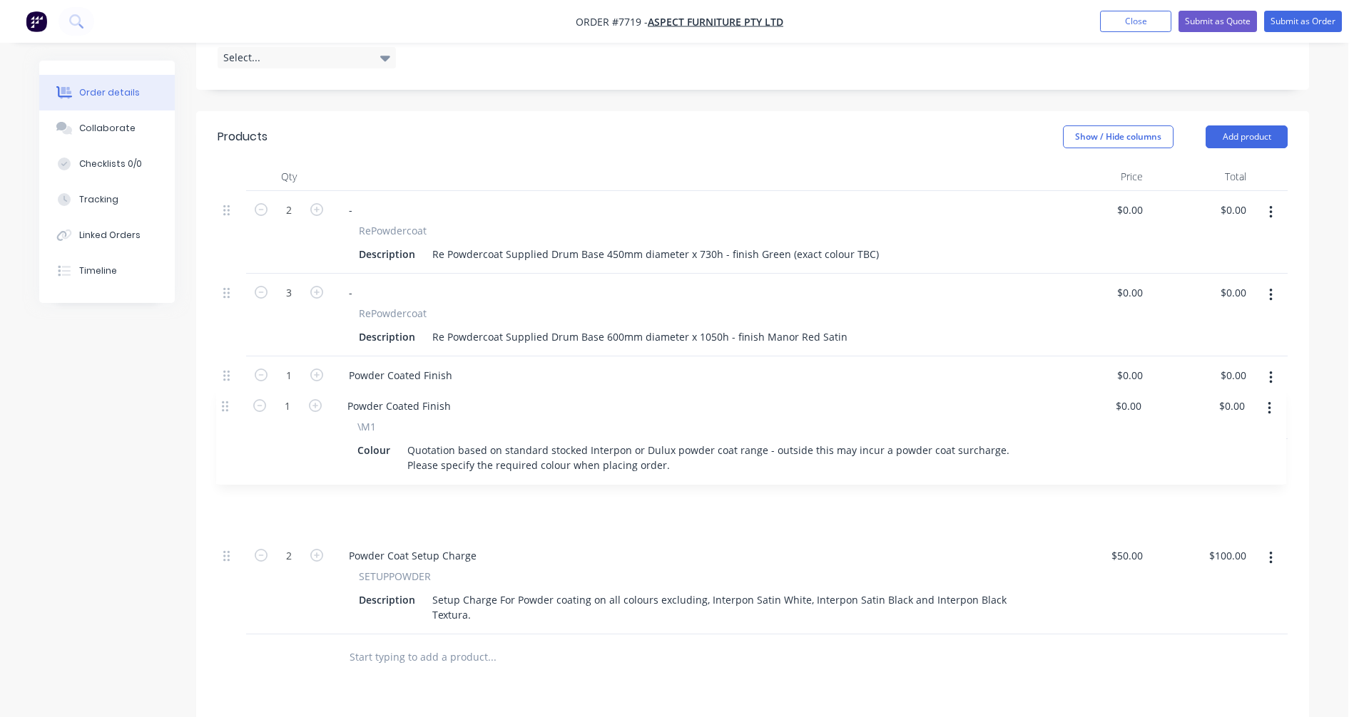
drag, startPoint x: 227, startPoint y: 540, endPoint x: 225, endPoint y: 412, distance: 128.4
click at [225, 412] on div "2 - RePowdercoat Description Re Powdercoat Supplied Drum Base 450mm diameter x …" at bounding box center [753, 413] width 1070 height 444
